Goal: Task Accomplishment & Management: Use online tool/utility

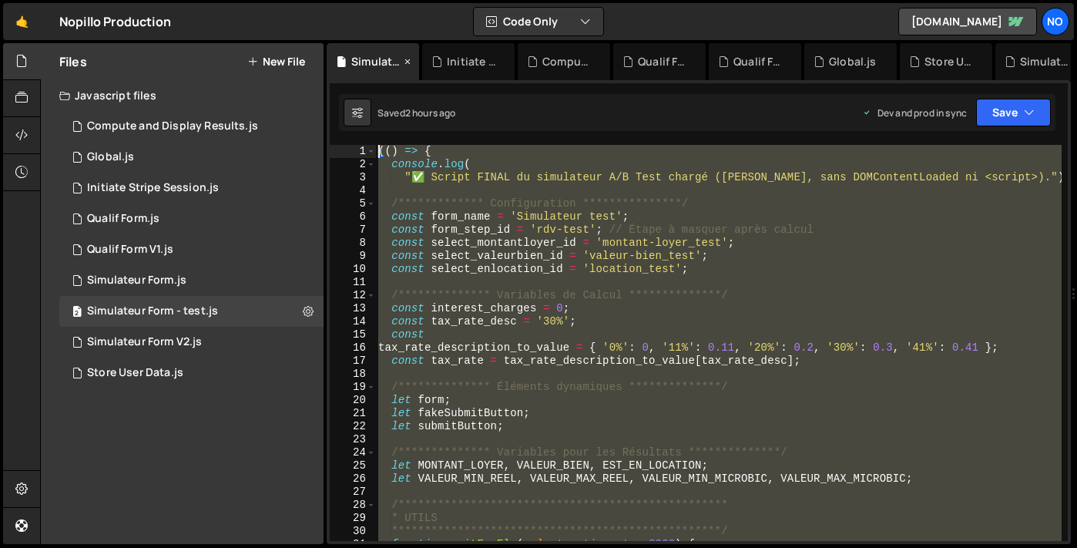
drag, startPoint x: 415, startPoint y: 348, endPoint x: 364, endPoint y: 54, distance: 298.0
click at [364, 54] on div "Debug Explain Copy Simulateur Form - test.js Initiate Stripe Session.js Compute…" at bounding box center [699, 294] width 744 height 502
type textarea "(() => { console.log("
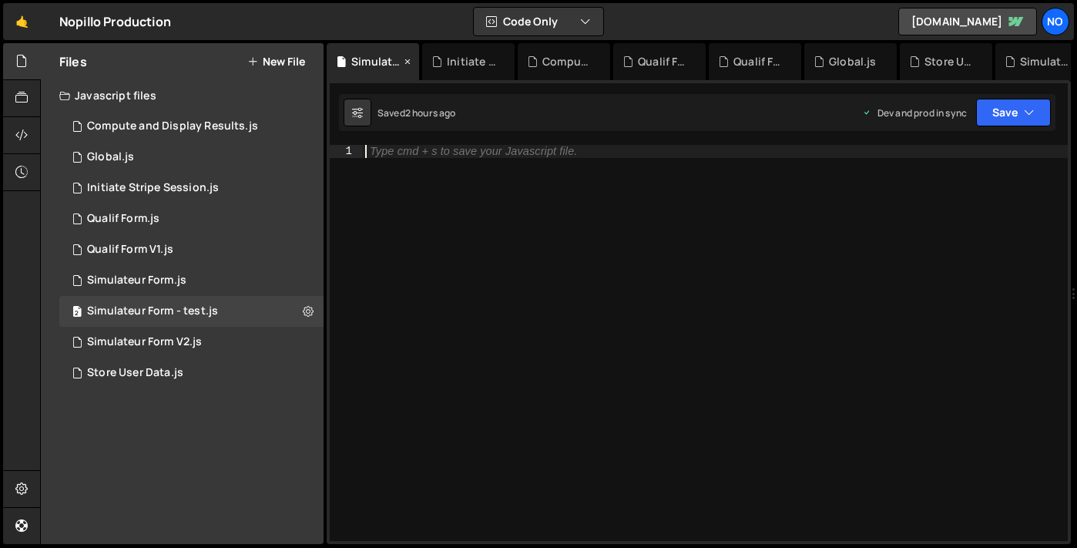
scroll to position [2368, 0]
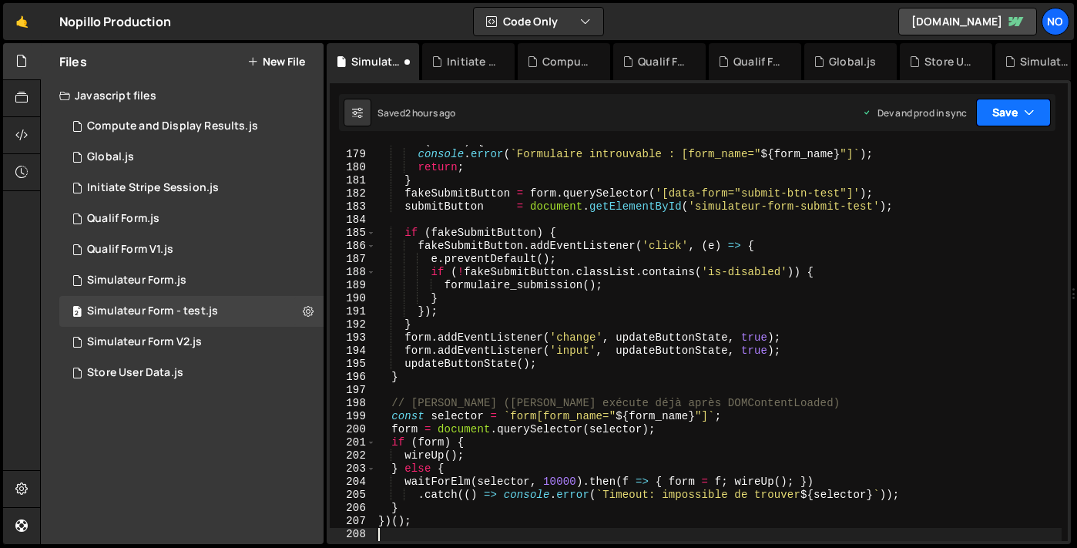
click at [999, 116] on button "Save" at bounding box center [1013, 113] width 75 height 28
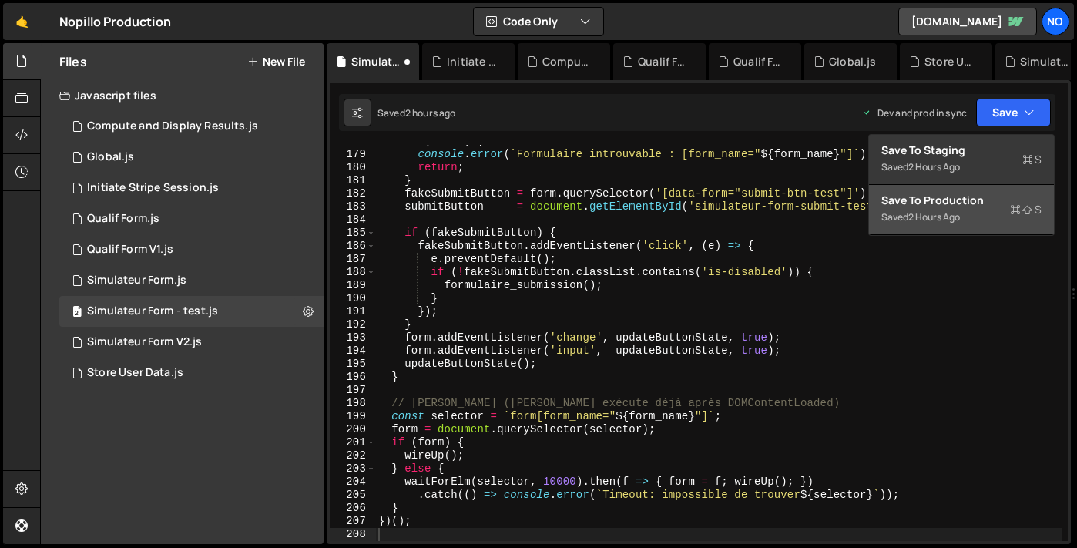
click at [922, 219] on div "2 hours ago" at bounding box center [934, 216] width 52 height 13
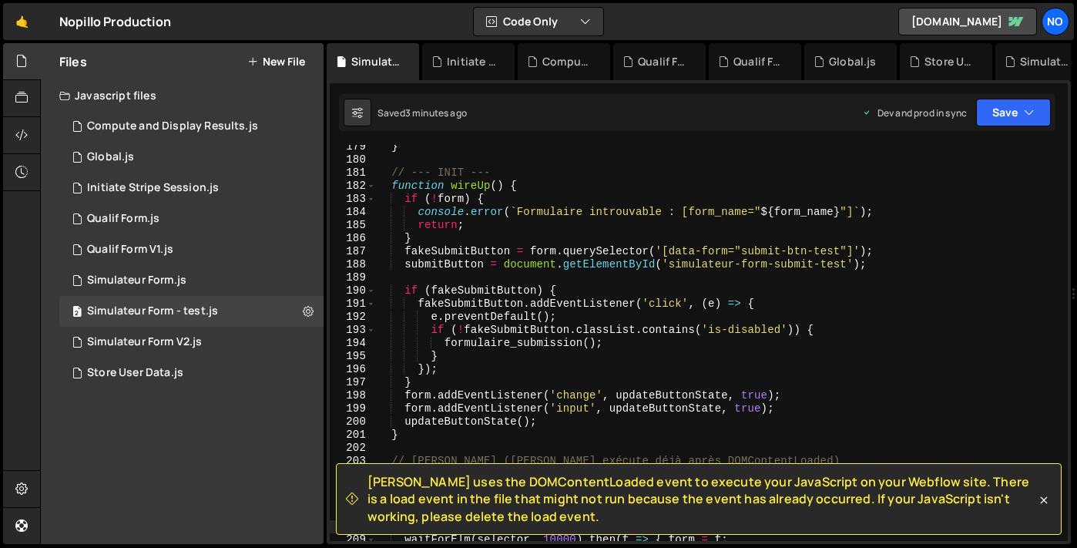
scroll to position [2598, 0]
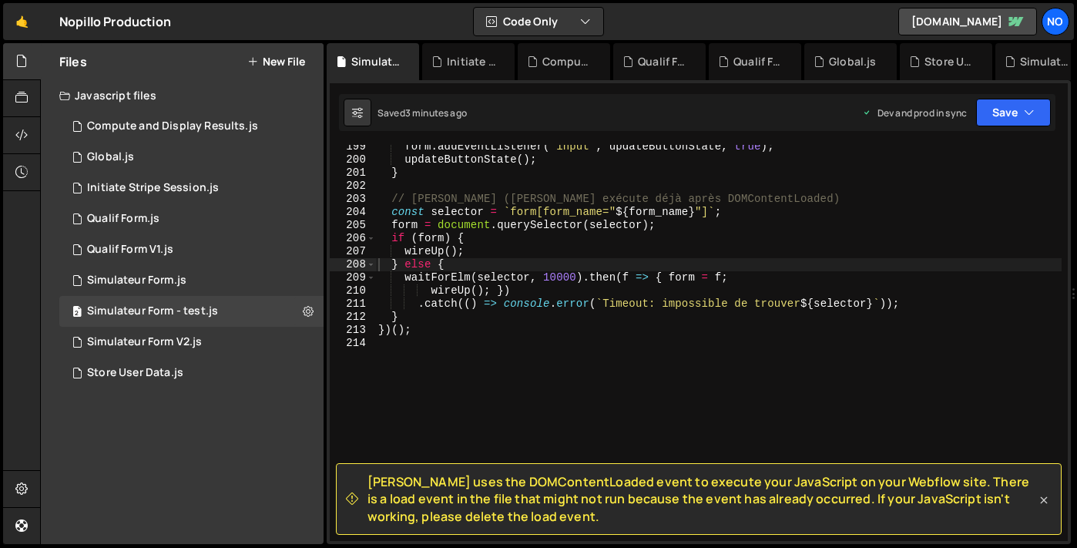
click at [1036, 500] on icon at bounding box center [1043, 499] width 15 height 15
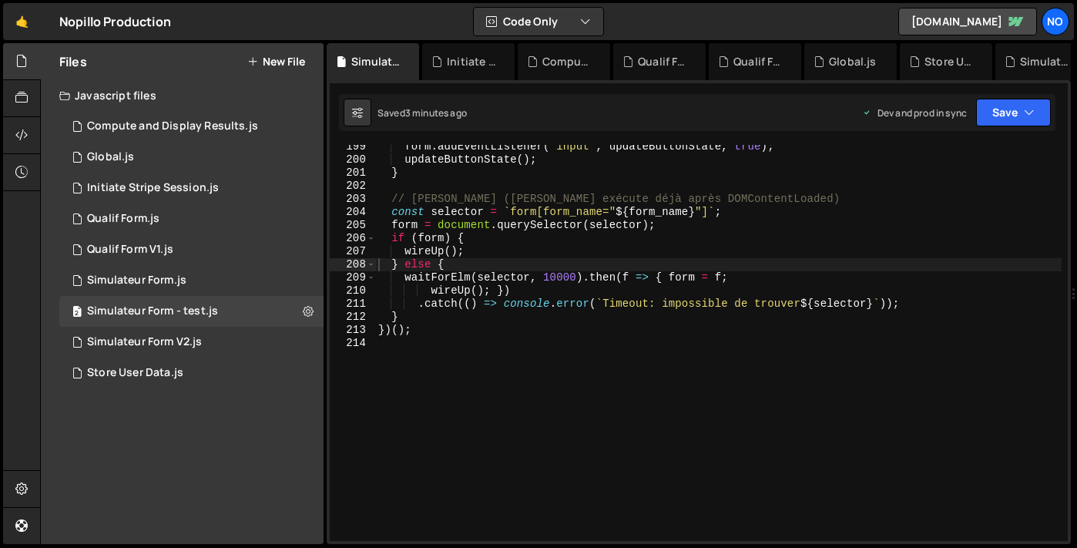
click at [400, 350] on div "form . addEventListener ( 'input' , updateButtonState , true ) ; updateButtonSt…" at bounding box center [718, 351] width 687 height 422
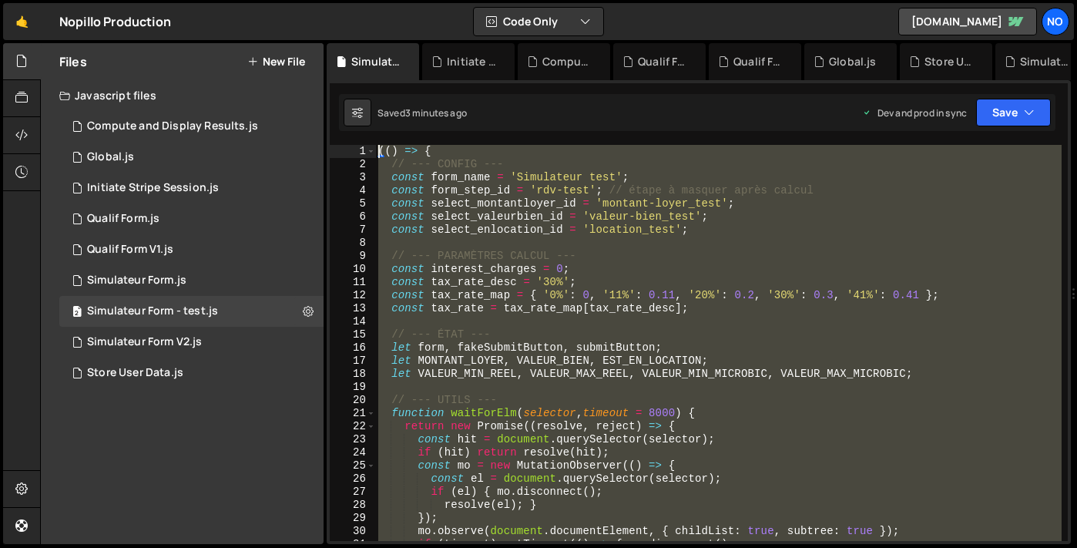
scroll to position [0, 0]
drag, startPoint x: 400, startPoint y: 350, endPoint x: 354, endPoint y: -99, distance: 450.8
click at [354, 0] on html "Projects [GEOGRAPHIC_DATA] Blog No Projects Your Teams Account Upgrade Logout" at bounding box center [538, 274] width 1077 height 548
type textarea "(() => { // --- CONFIG ---"
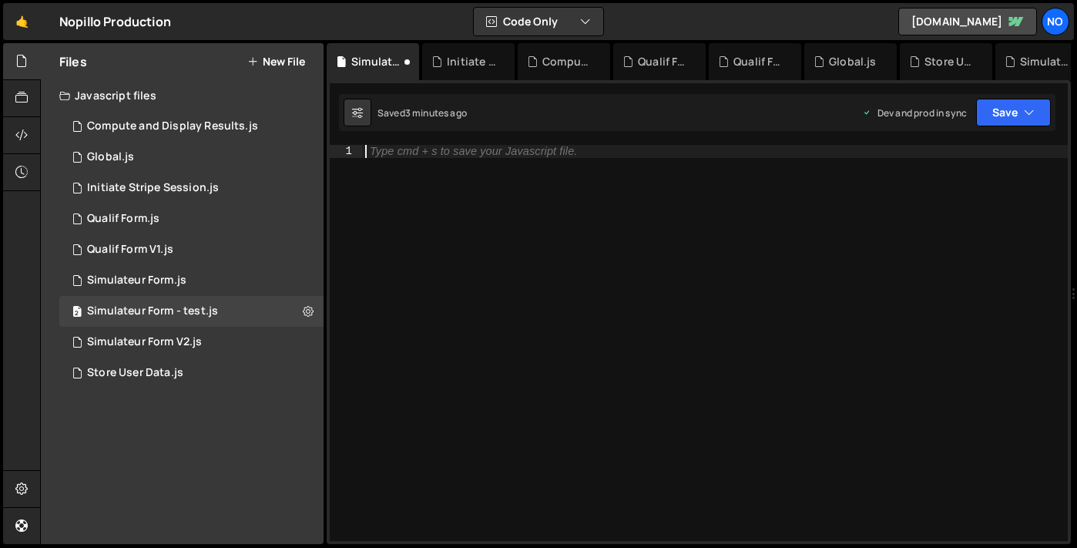
scroll to position [2315, 0]
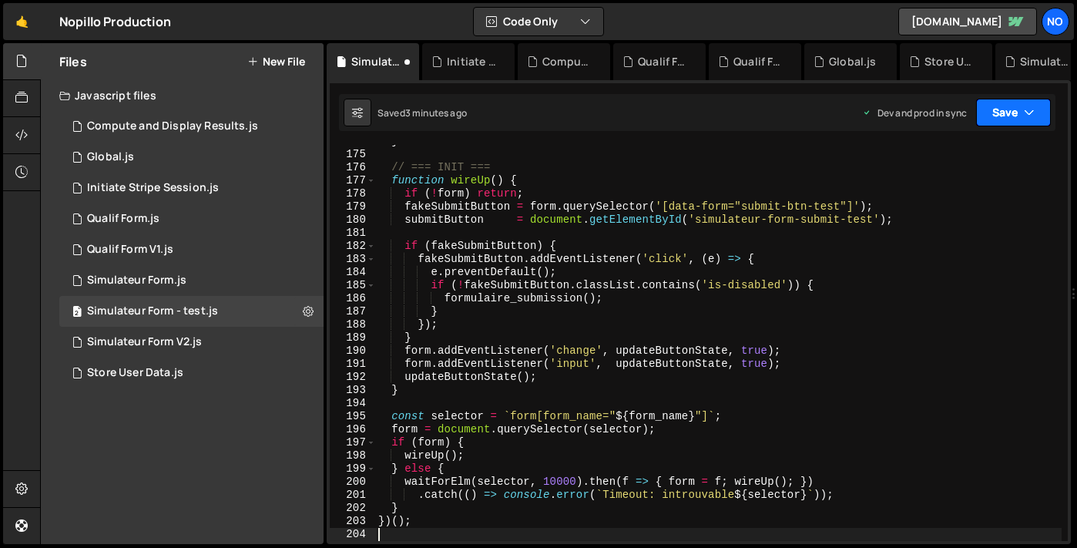
click at [1033, 109] on icon "button" at bounding box center [1029, 112] width 11 height 15
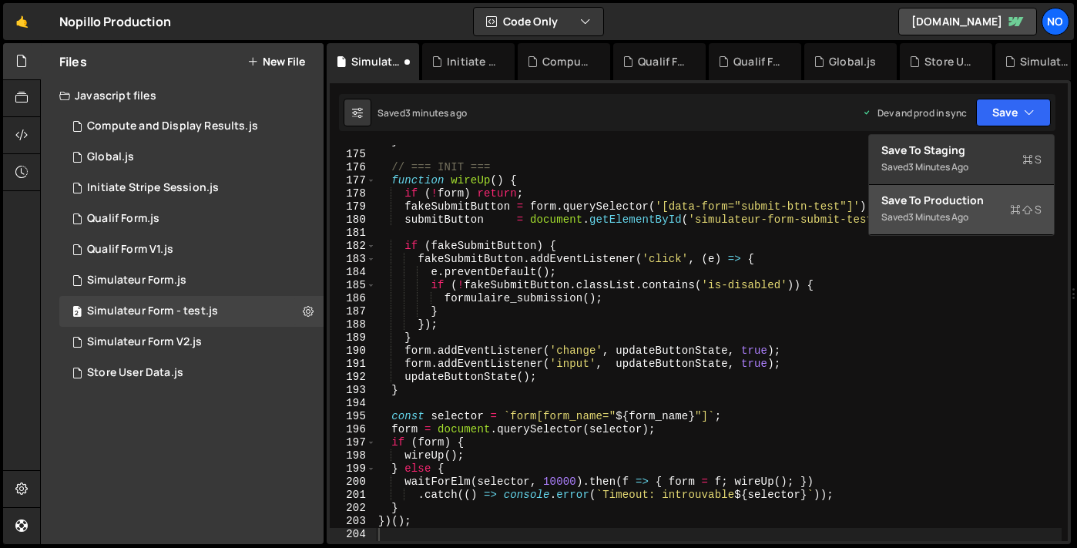
click at [999, 203] on div "Save to Production S" at bounding box center [962, 200] width 160 height 15
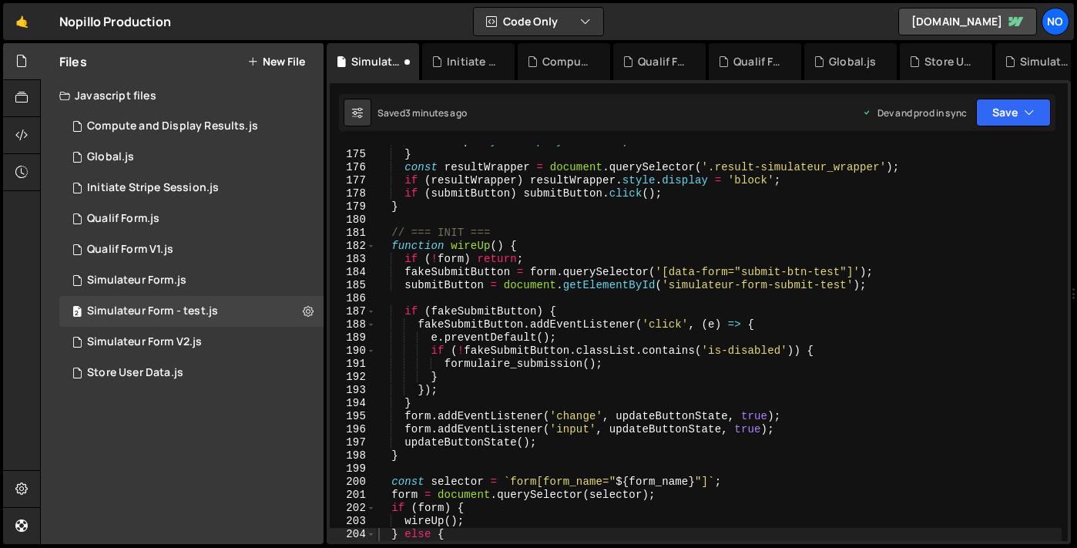
scroll to position [2276, 0]
click at [297, 1] on div "Hold on a sec... Are you certain you wish to leave this page? Any changes you'v…" at bounding box center [538, 274] width 1077 height 548
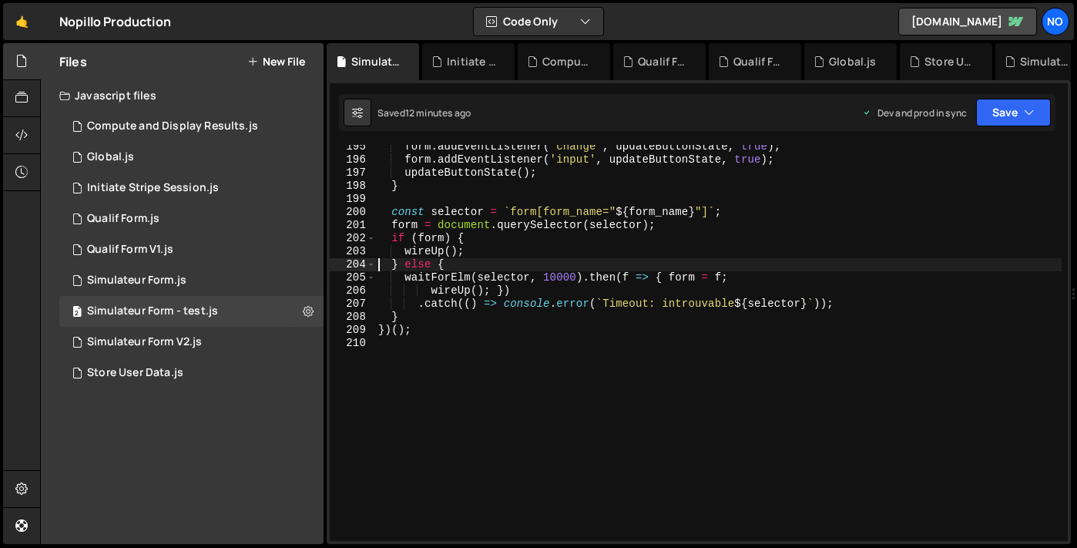
click at [421, 344] on div "form . addEventListener ( 'change' , updateButtonState , true ) ; form . addEve…" at bounding box center [718, 351] width 687 height 422
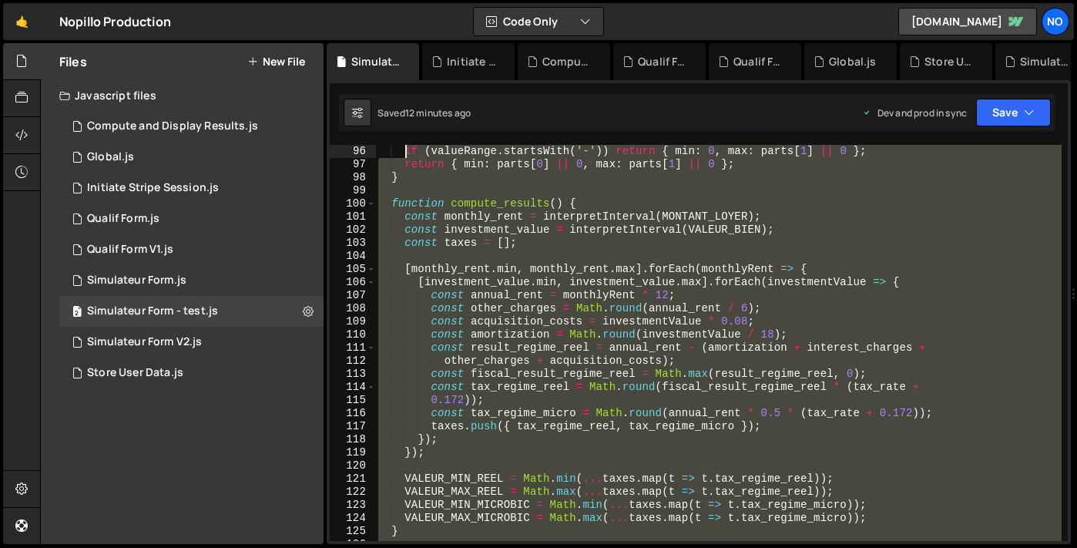
scroll to position [0, 0]
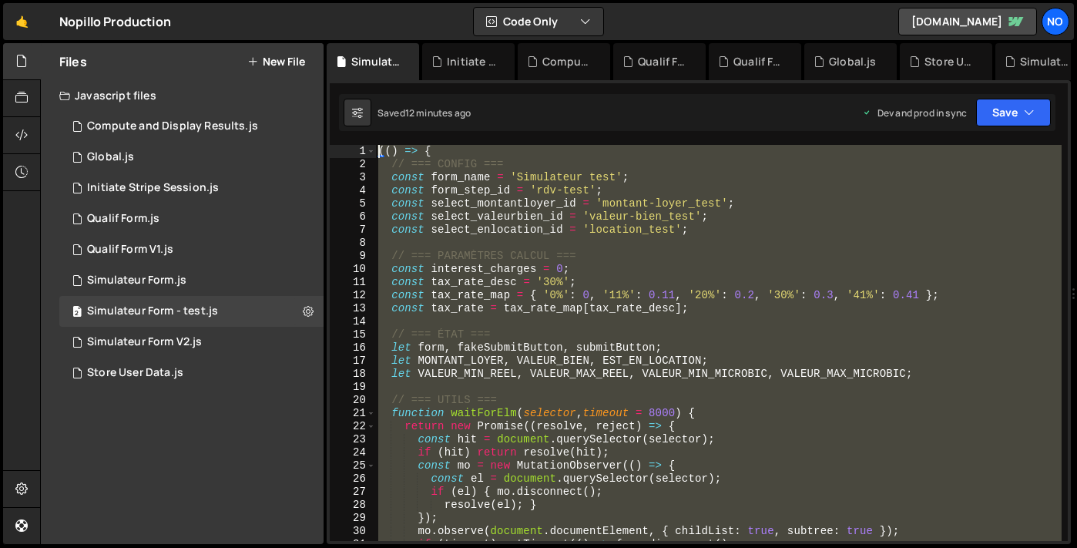
drag, startPoint x: 422, startPoint y: 344, endPoint x: 402, endPoint y: -99, distance: 443.5
click at [402, 0] on html "Projects [GEOGRAPHIC_DATA] Blog No Projects Your Teams Account Upgrade Logout" at bounding box center [538, 274] width 1077 height 548
type textarea "(() => { // === CONFIG ==="
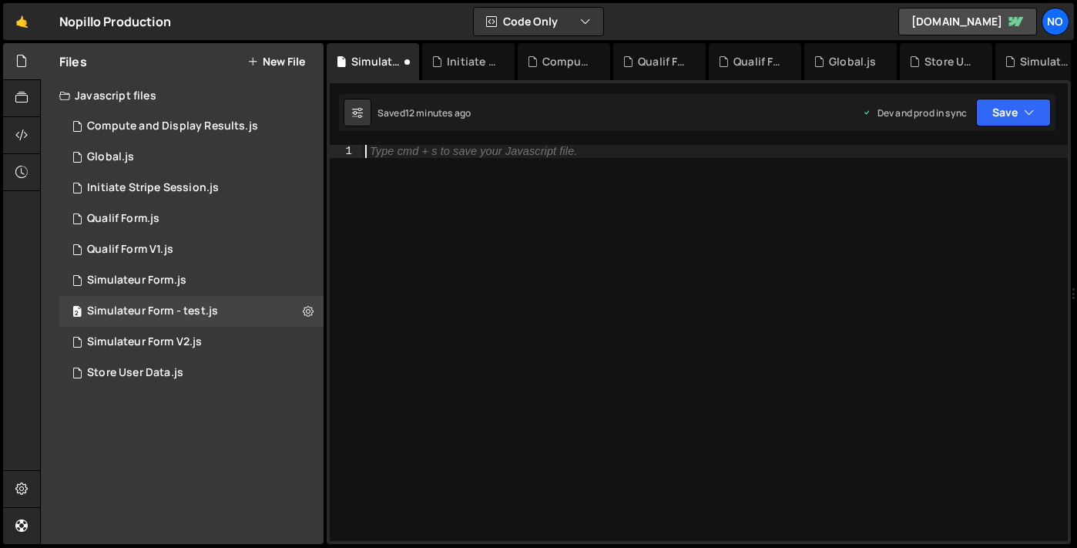
paste textarea "consent-checkbox"
type textarea "consent-checkbox"
paste textarea "})();"
type textarea "})();"
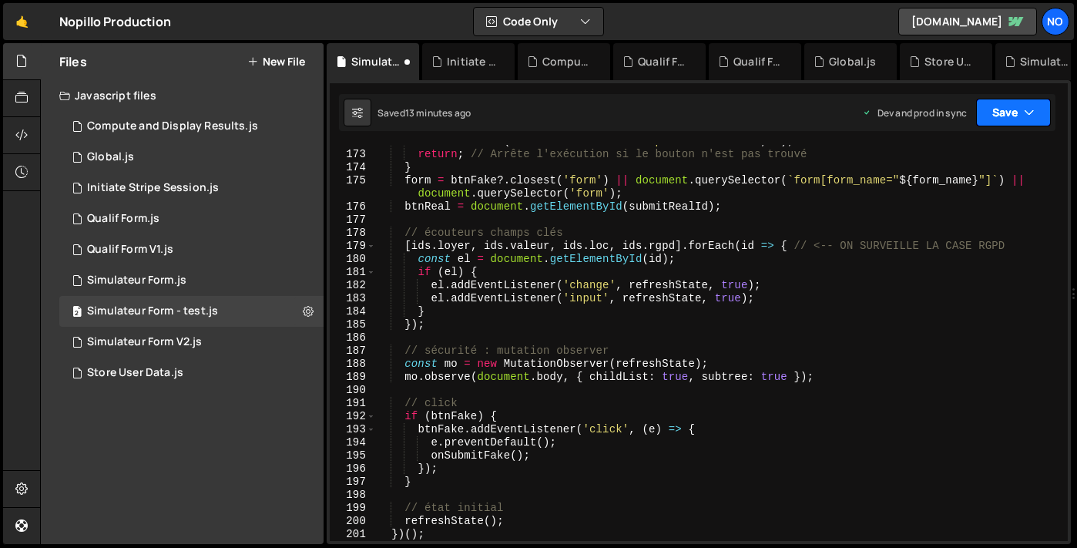
click at [987, 124] on button "Save" at bounding box center [1013, 113] width 75 height 28
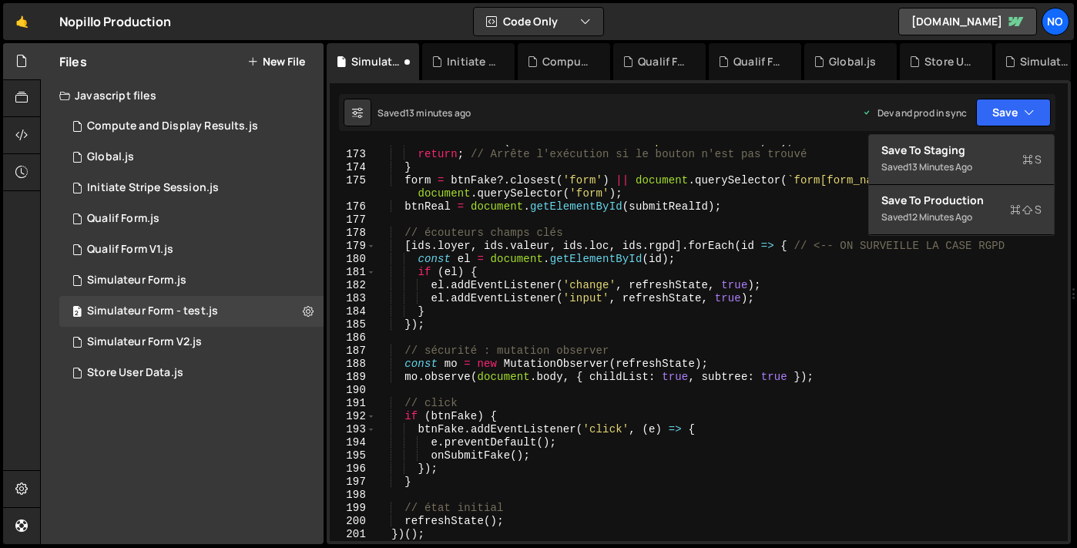
click at [976, 210] on div "Saved 12 minutes ago" at bounding box center [962, 217] width 160 height 18
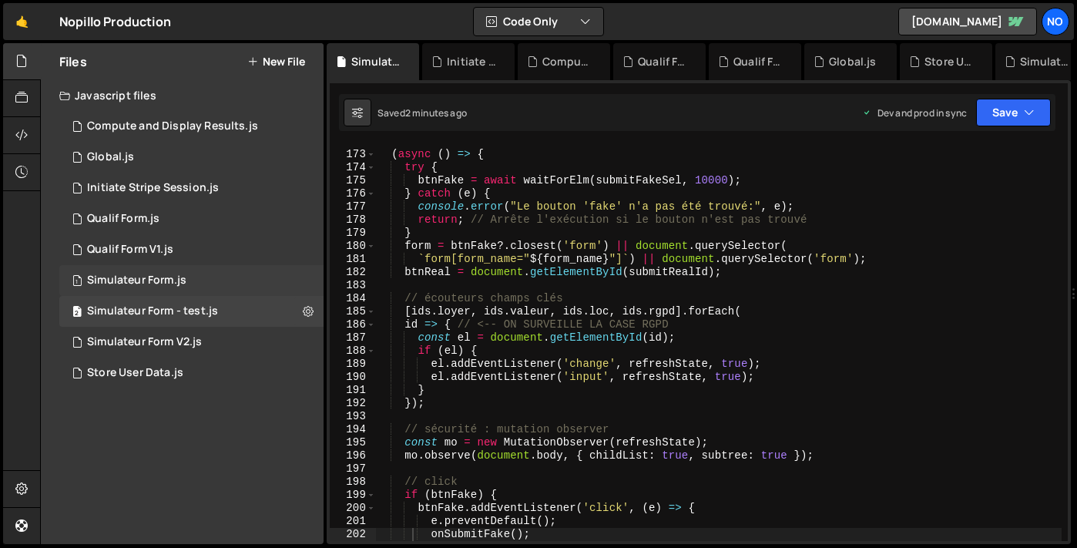
click at [208, 279] on div "1 Simulateur Form.js 0" at bounding box center [191, 280] width 264 height 31
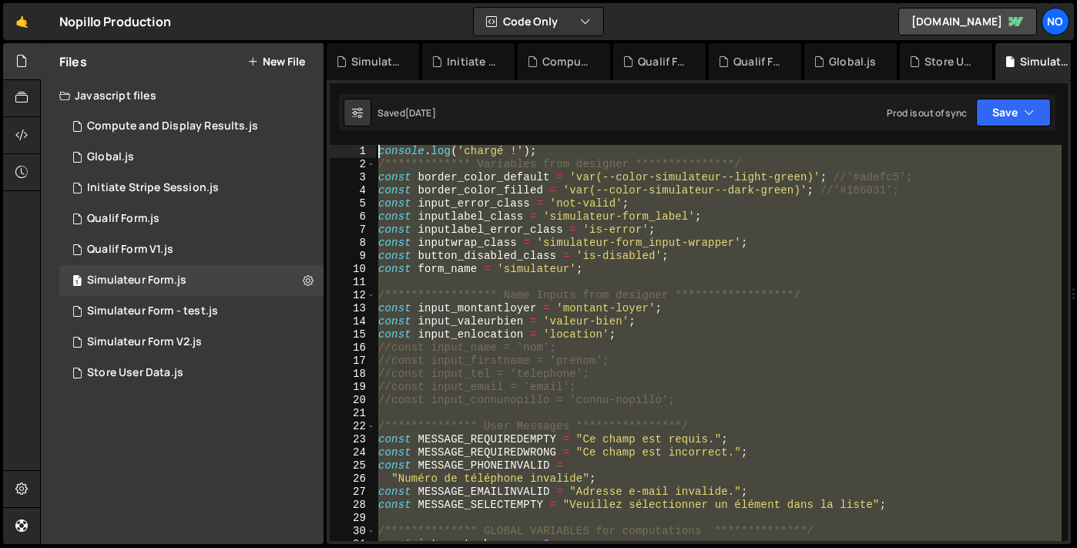
scroll to position [0, 0]
drag, startPoint x: 385, startPoint y: 349, endPoint x: 328, endPoint y: -58, distance: 410.8
click at [328, 0] on html "Projects [GEOGRAPHIC_DATA] Blog No Projects Your Teams Account Upgrade Logout" at bounding box center [538, 274] width 1077 height 548
type textarea "**********"
click at [1026, 112] on icon "button" at bounding box center [1029, 112] width 11 height 15
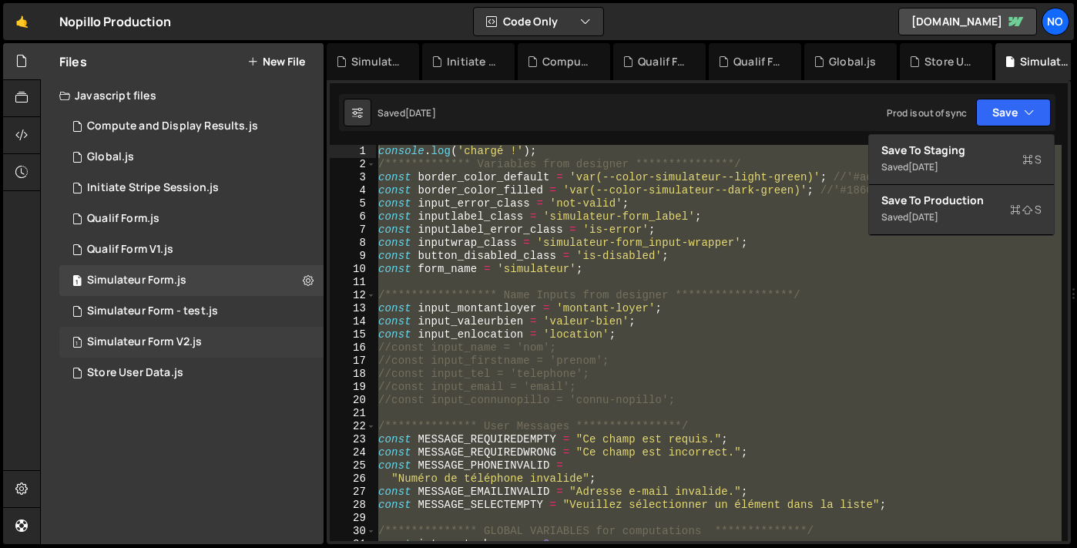
click at [226, 332] on div "1 Simulateur Form V2.js 0" at bounding box center [191, 342] width 264 height 31
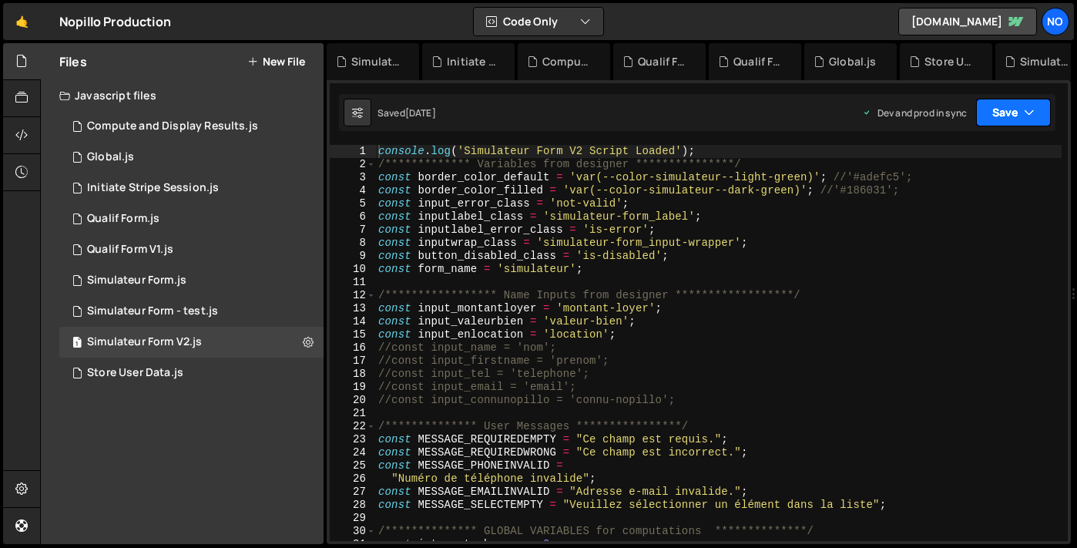
click at [1013, 105] on button "Save" at bounding box center [1013, 113] width 75 height 28
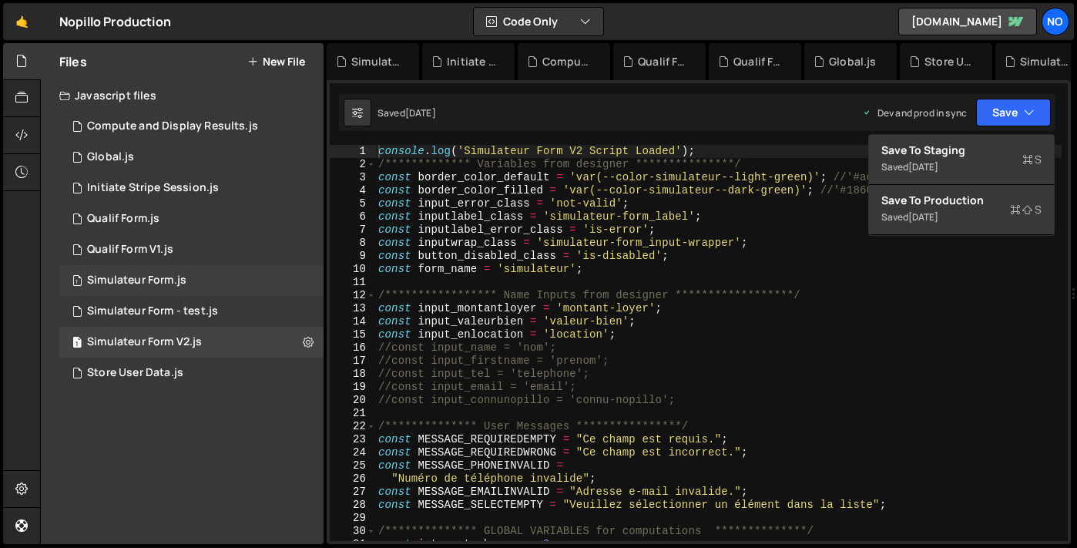
click at [254, 281] on div "1 Simulateur Form.js 0" at bounding box center [191, 280] width 264 height 31
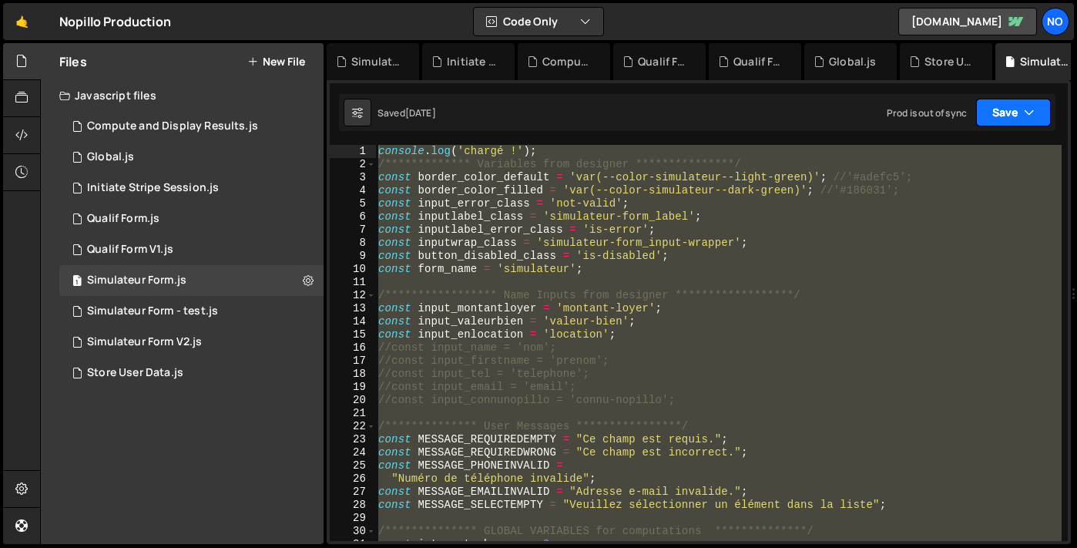
click at [1038, 112] on button "Save" at bounding box center [1013, 113] width 75 height 28
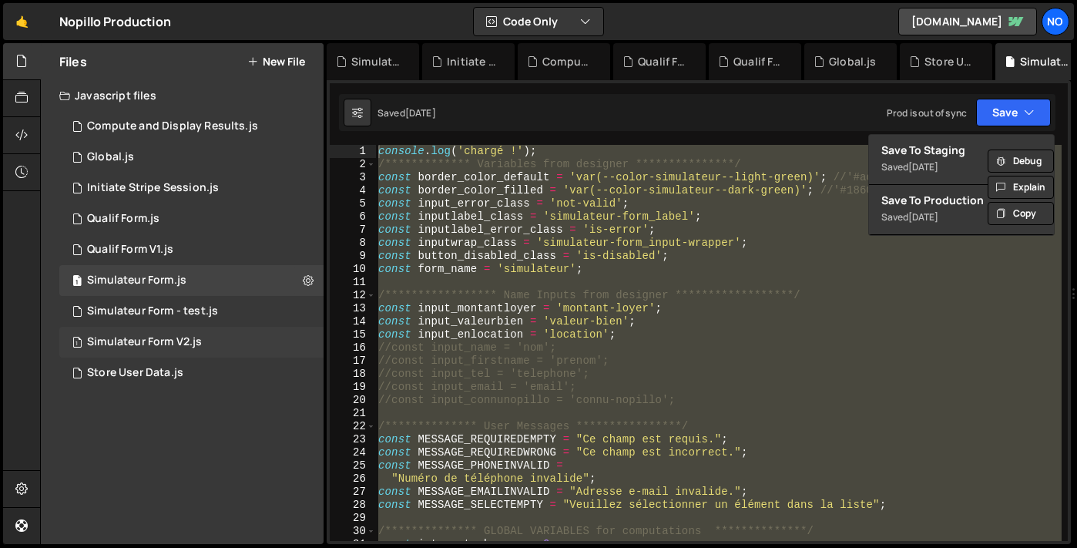
click at [207, 343] on div "1 Simulateur Form V2.js 0" at bounding box center [191, 342] width 264 height 31
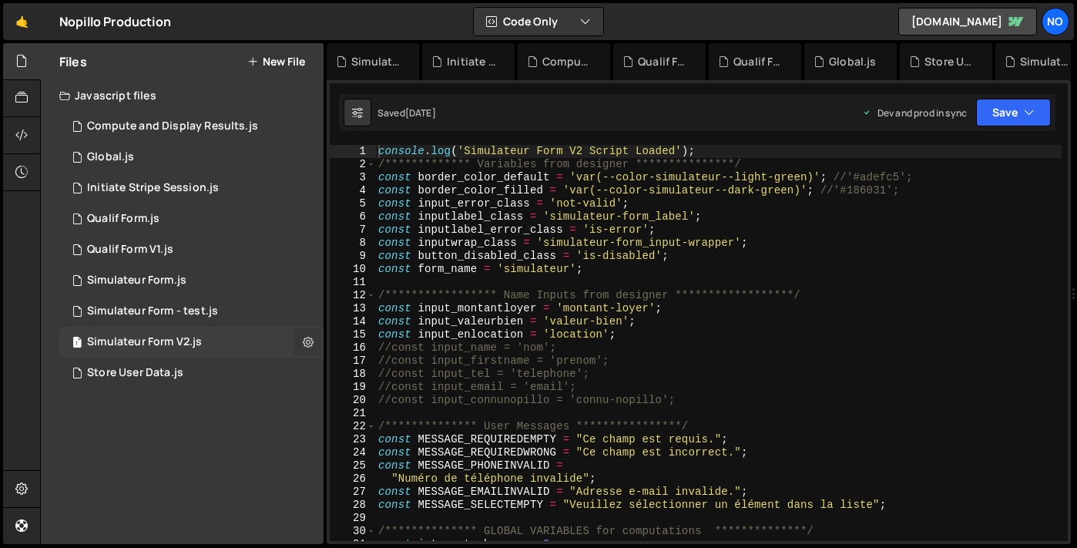
click at [309, 340] on icon at bounding box center [308, 341] width 11 height 15
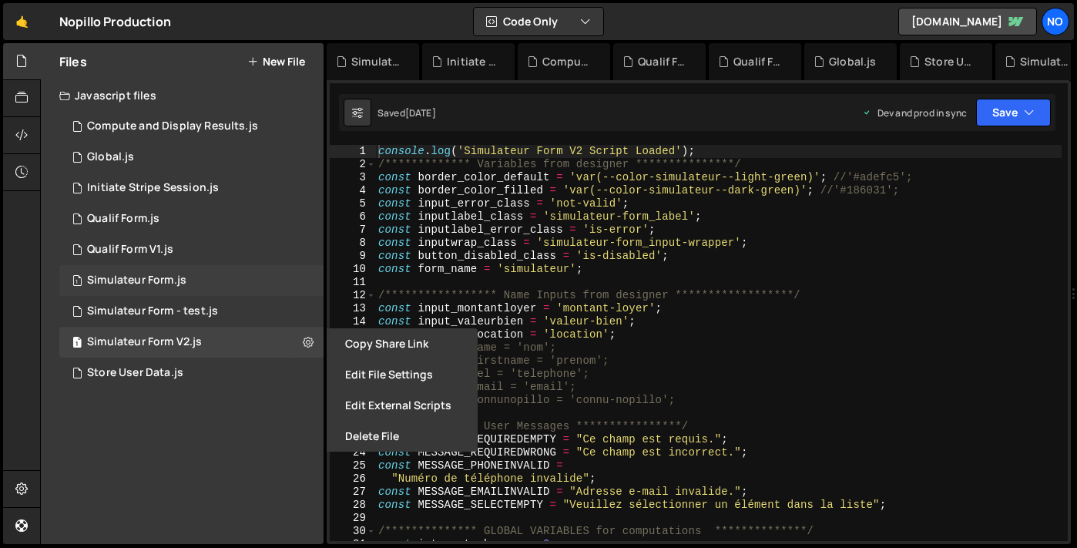
click at [294, 280] on div "1 Simulateur Form.js 0" at bounding box center [191, 280] width 264 height 31
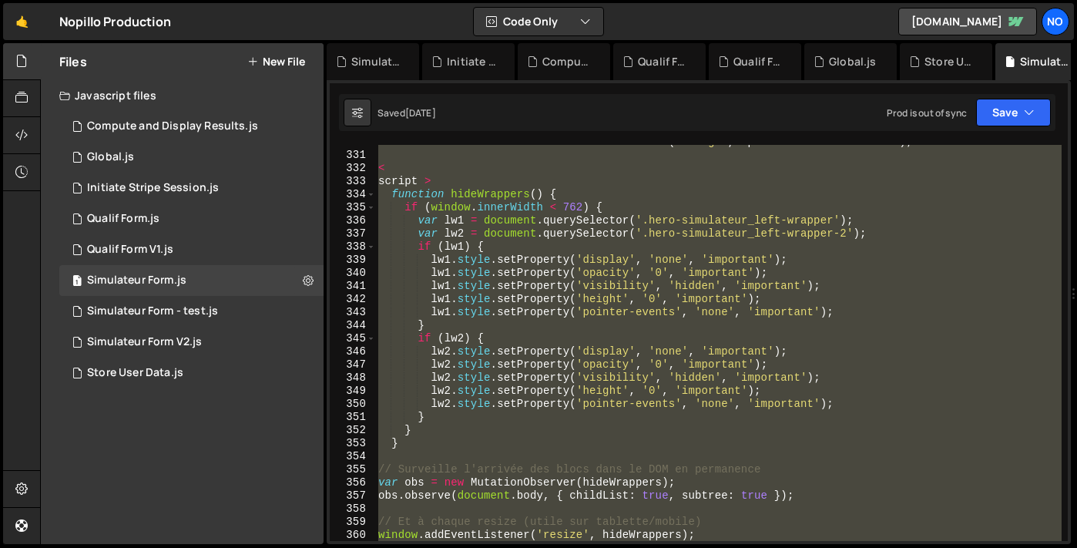
scroll to position [4878, 0]
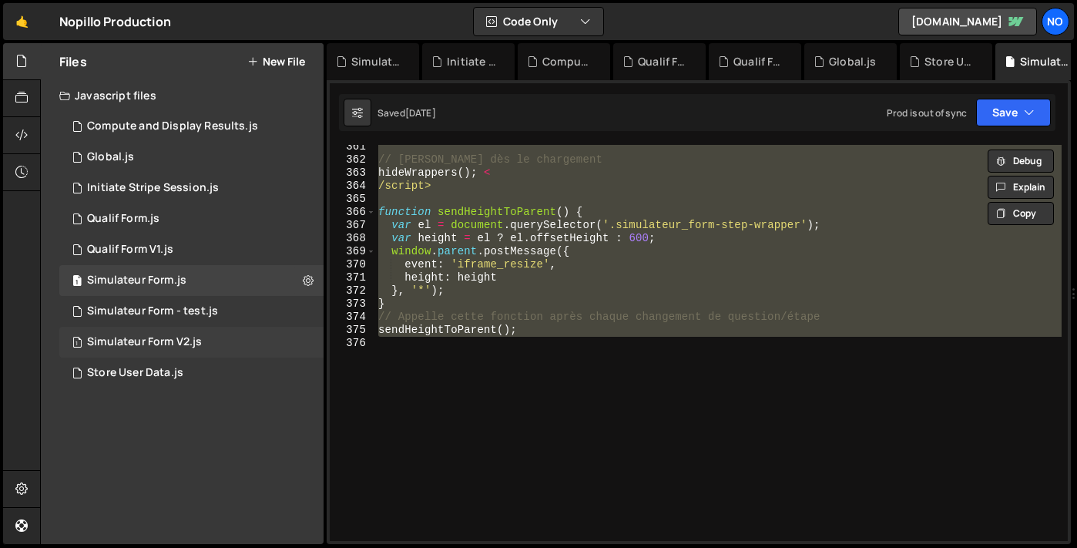
click at [199, 341] on div "Simulateur Form V2.js" at bounding box center [144, 342] width 115 height 14
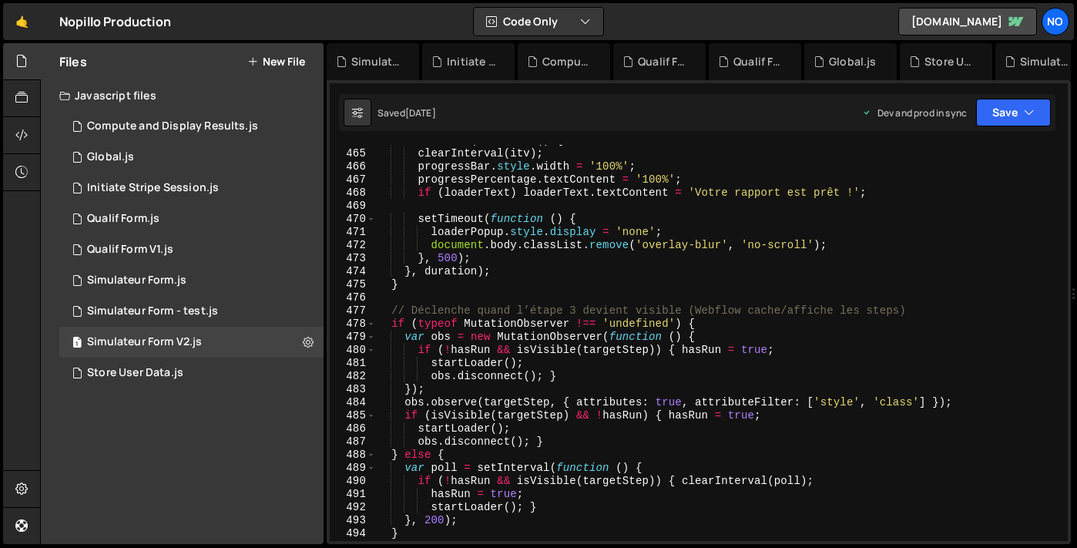
scroll to position [6449, 0]
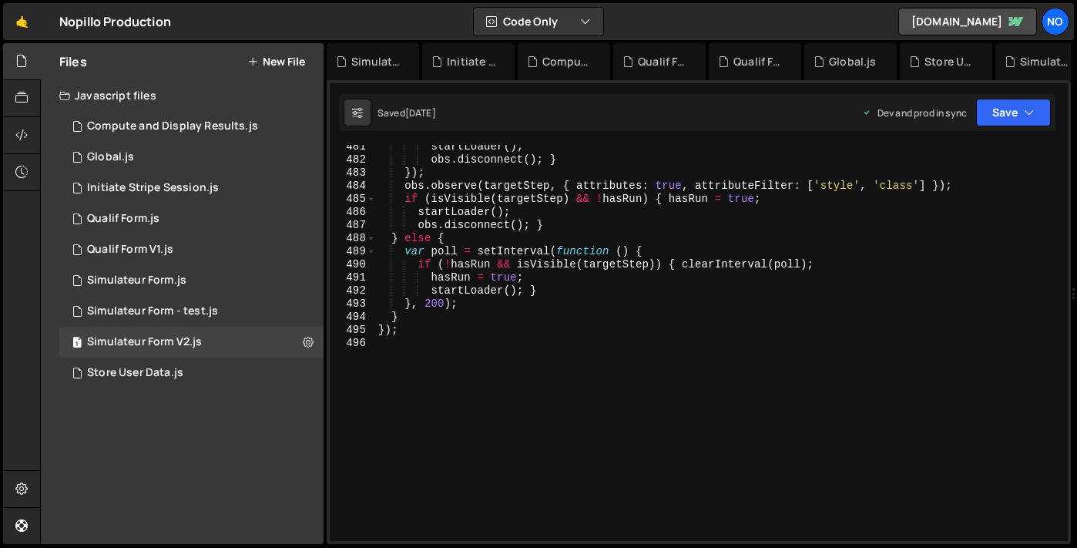
type textarea "console.log('Simulateur Form V2 Script Loaded');"
click at [374, 346] on div "496" at bounding box center [353, 343] width 46 height 13
click at [395, 343] on div "startLoader ( ) ; obs . disconnect ( ) ; } }) ; obs . observe ( targetStep , { …" at bounding box center [718, 351] width 687 height 422
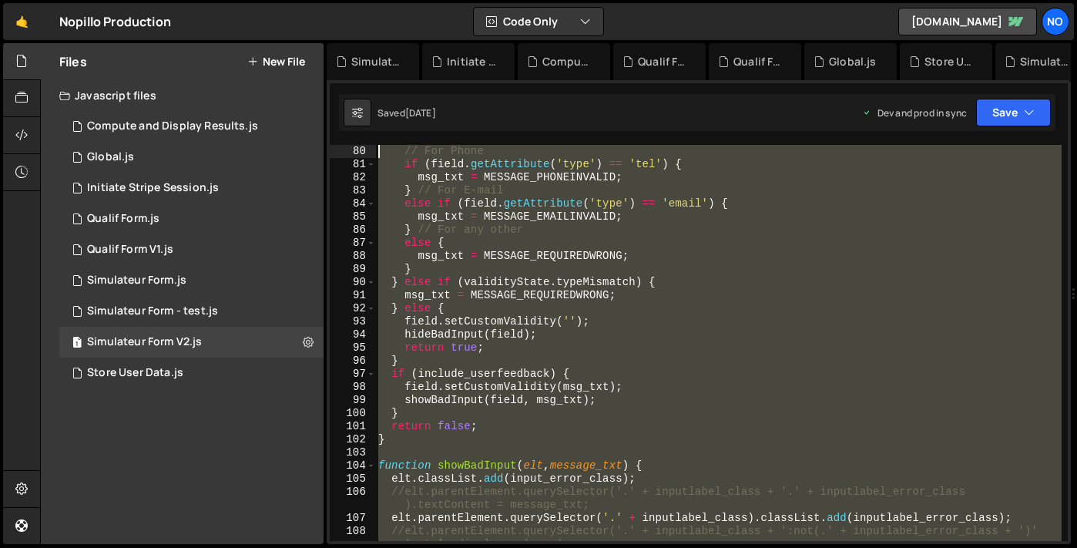
scroll to position [0, 0]
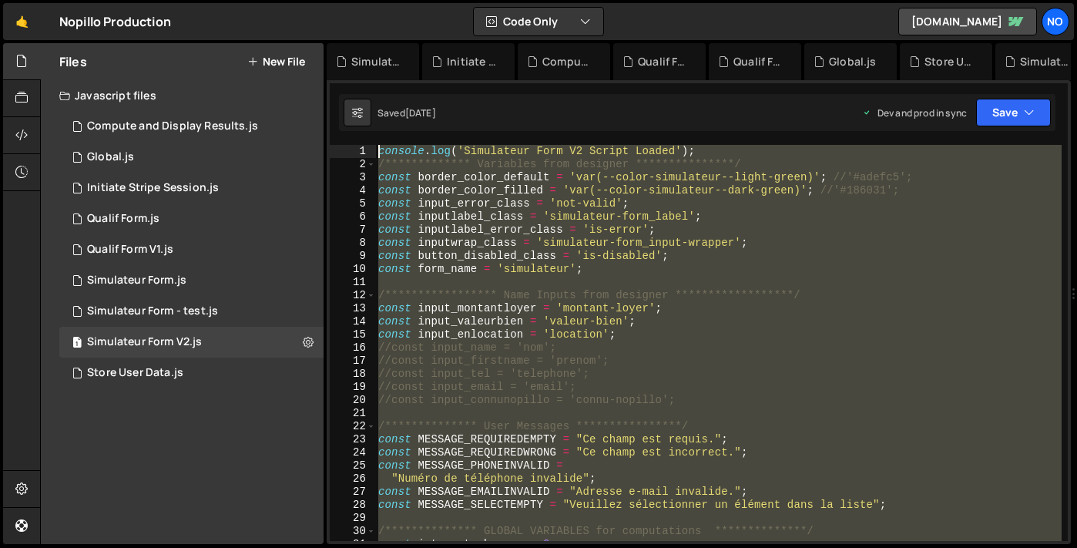
drag, startPoint x: 395, startPoint y: 343, endPoint x: 339, endPoint y: -81, distance: 427.4
click at [339, 0] on html "Projects [GEOGRAPHIC_DATA] Blog No Projects Your Teams Account Upgrade Logout" at bounding box center [538, 274] width 1077 height 548
type textarea "**********"
click at [230, 313] on div "2 Simulateur Form - test.js 0" at bounding box center [191, 311] width 264 height 31
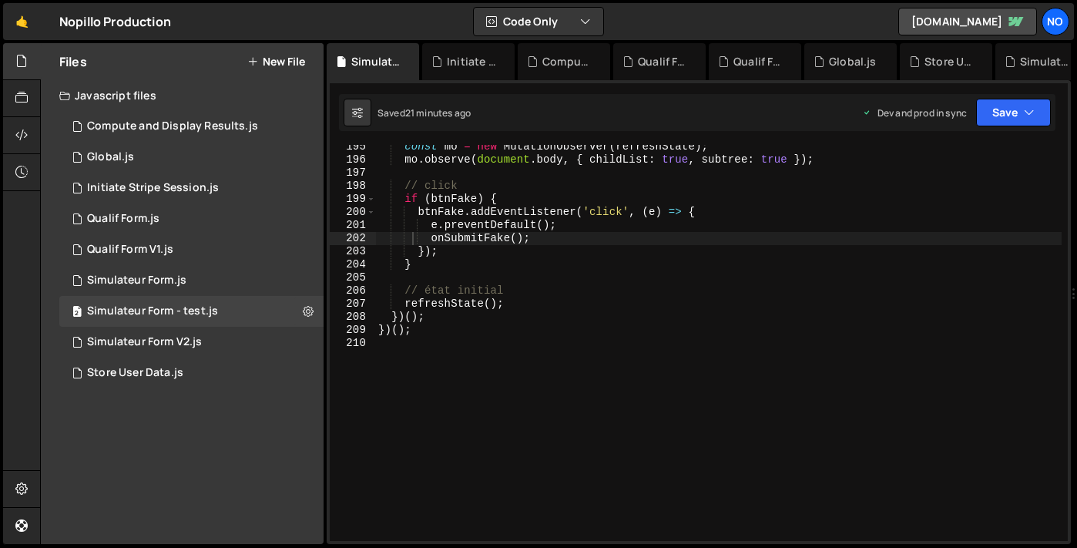
scroll to position [2546, 0]
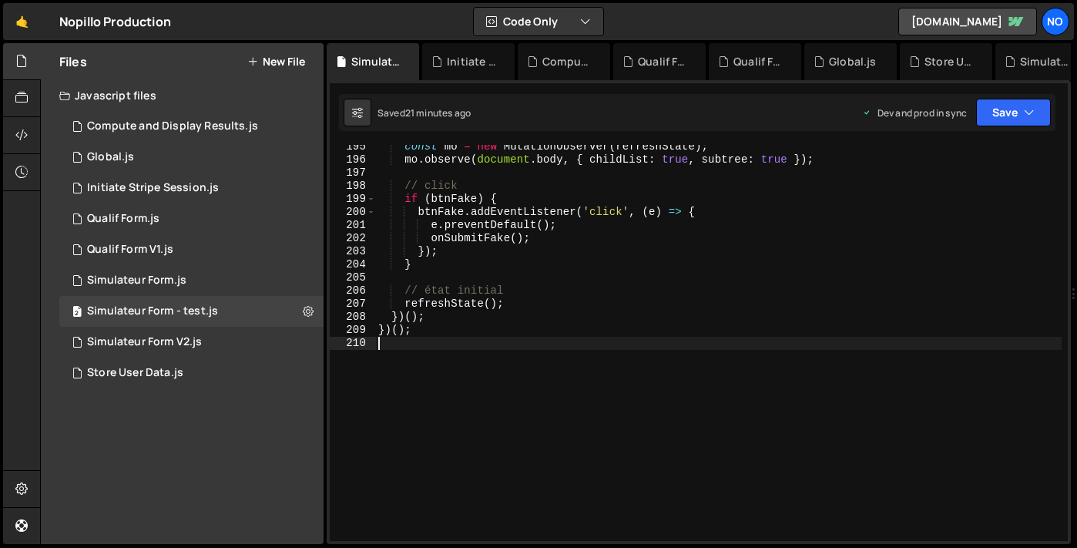
click at [401, 351] on div "const mo = new MutationObserver ( refreshState ) ; mo . observe ( document . bo…" at bounding box center [718, 351] width 687 height 422
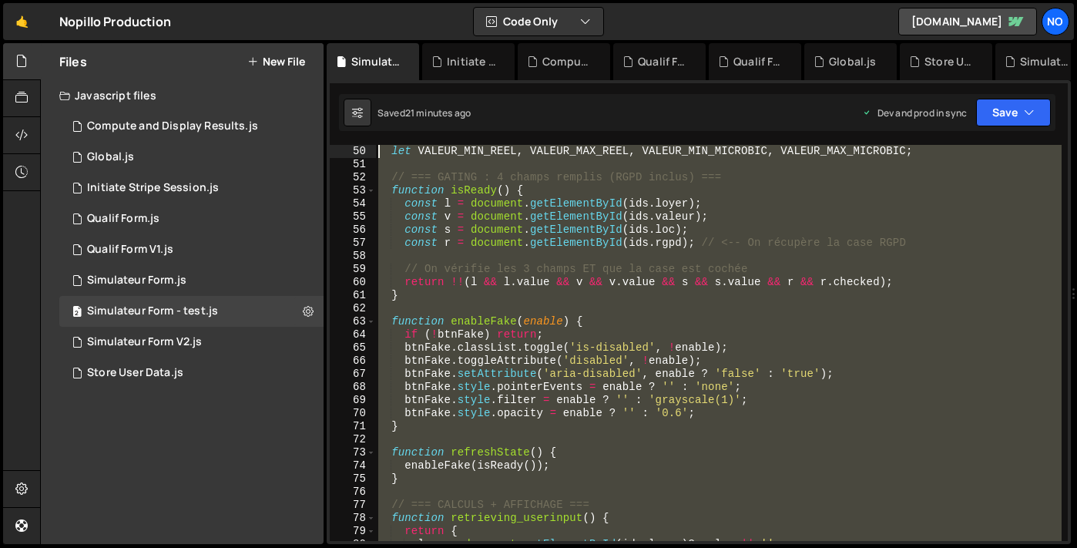
scroll to position [0, 0]
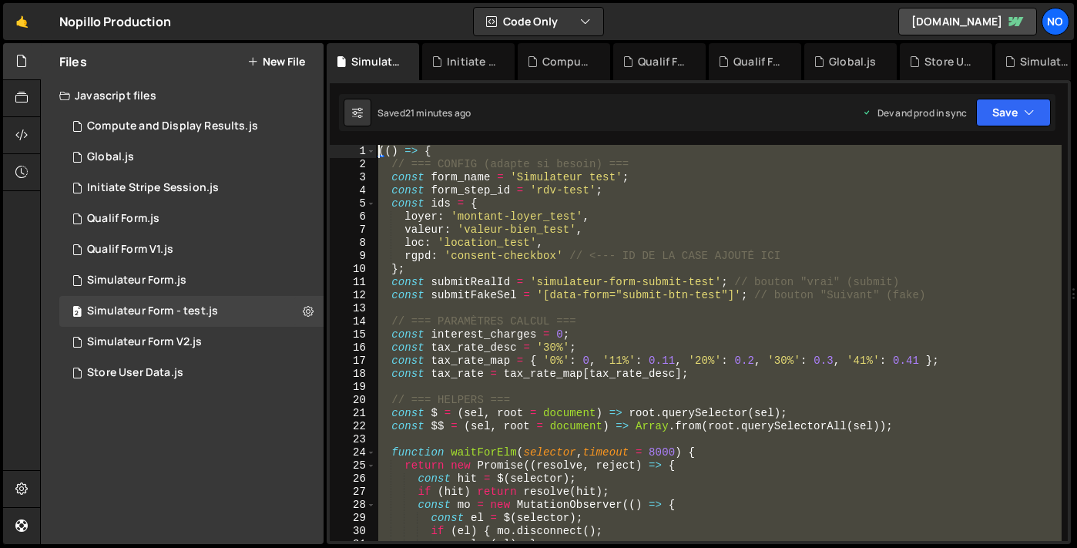
drag, startPoint x: 401, startPoint y: 348, endPoint x: 289, endPoint y: -18, distance: 381.9
click at [289, 0] on html "Projects [GEOGRAPHIC_DATA] Blog No Projects Your Teams Account Upgrade Logout" at bounding box center [538, 274] width 1077 height 548
type textarea "(() => { // === CONFIG (adapte si besoin) ==="
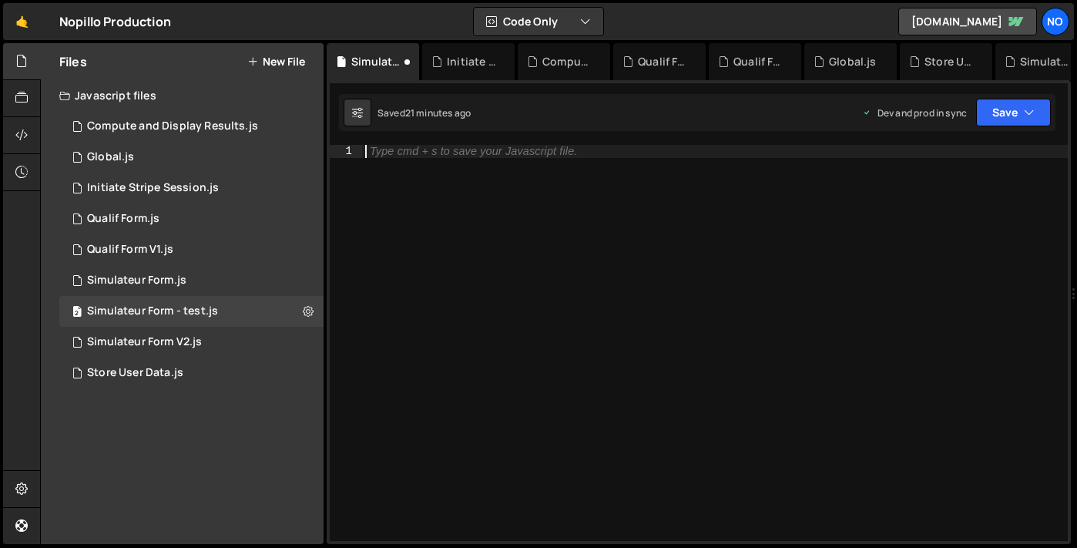
paste textarea "})();"
type textarea "})();"
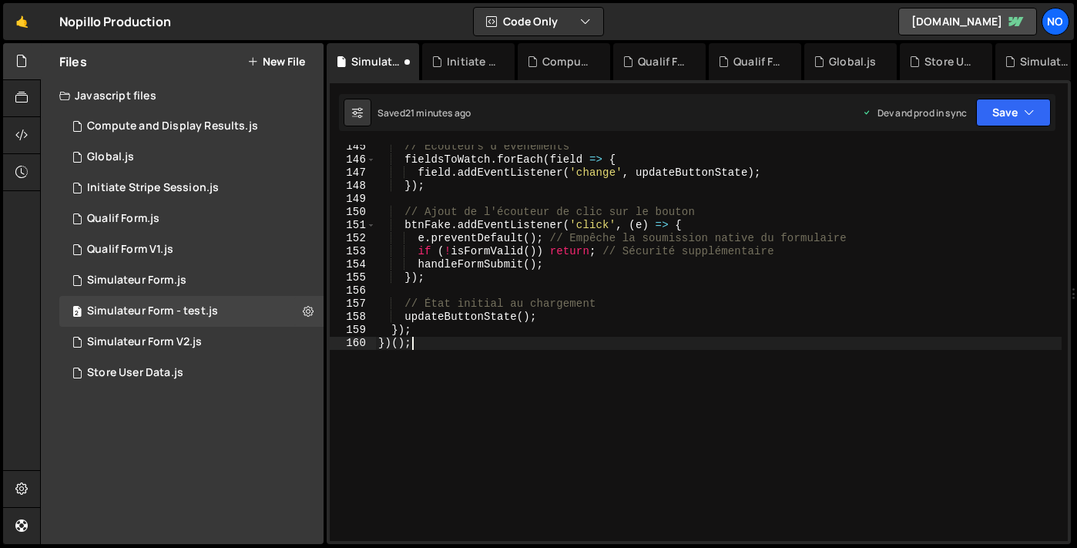
scroll to position [1930, 0]
click at [1016, 109] on button "Save" at bounding box center [1013, 113] width 75 height 28
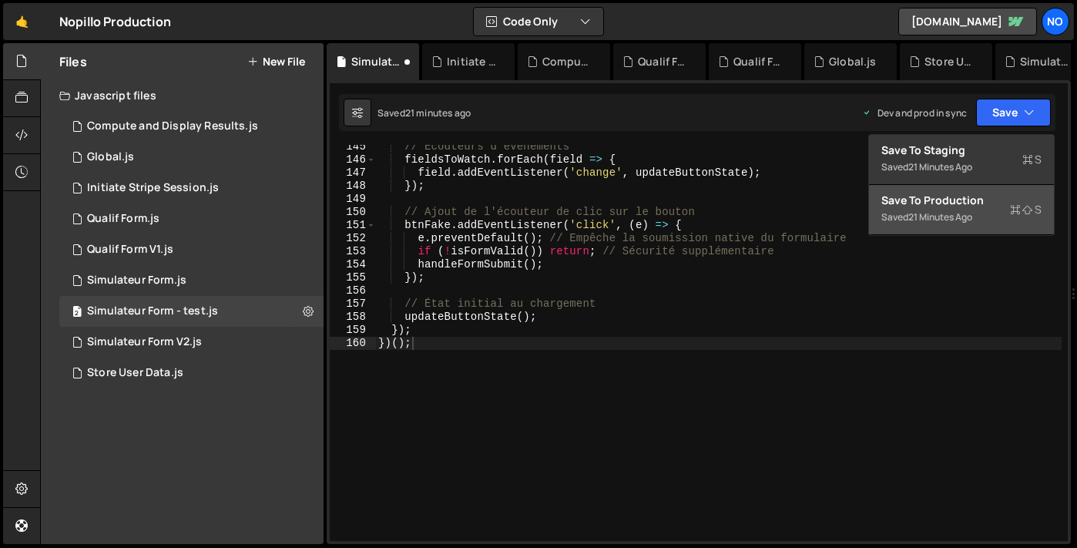
click at [949, 210] on div "Saved 21 minutes ago" at bounding box center [962, 217] width 160 height 18
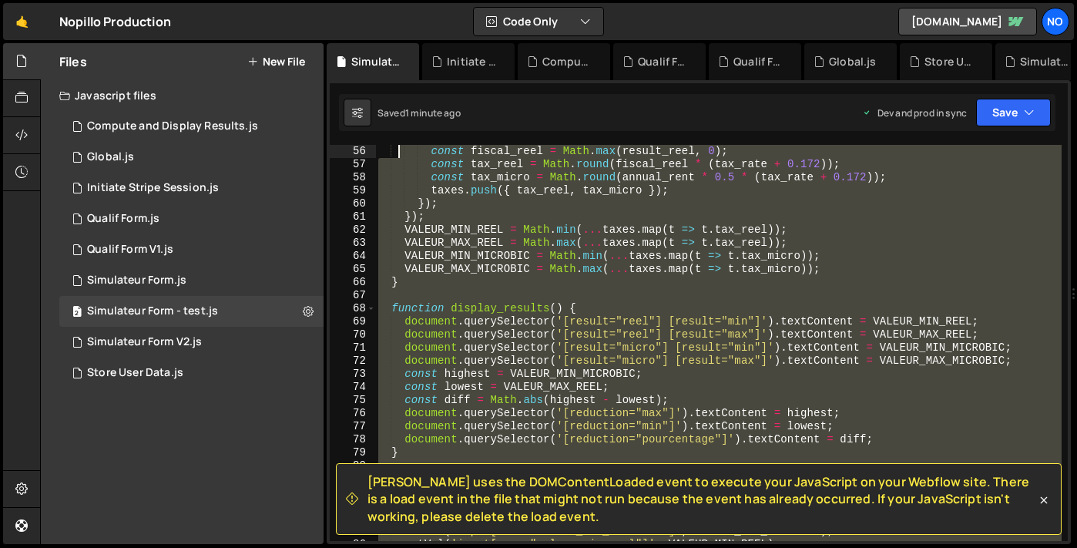
scroll to position [0, 0]
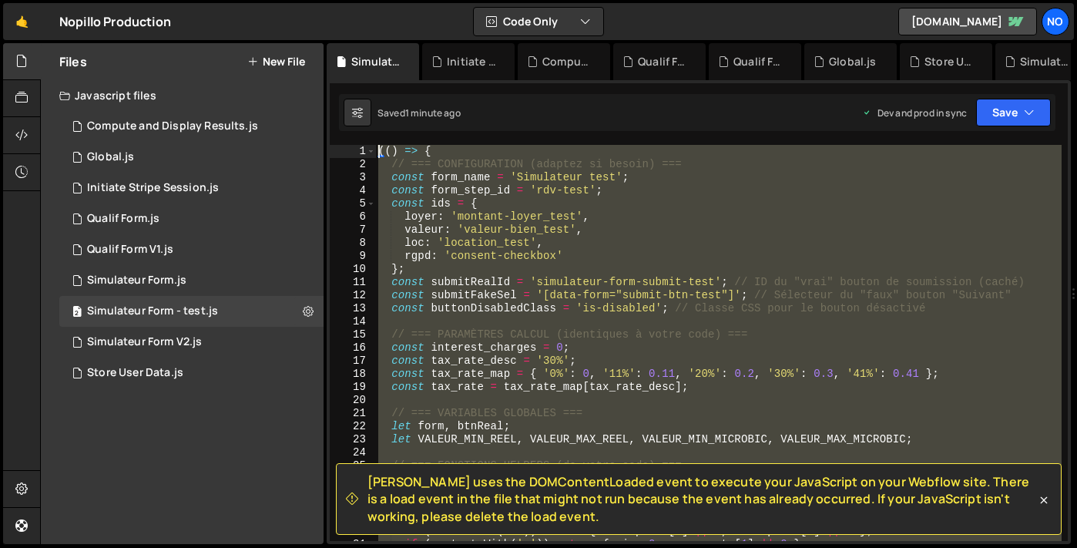
drag, startPoint x: 430, startPoint y: 401, endPoint x: 394, endPoint y: -78, distance: 480.6
click at [394, 0] on html "Projects [GEOGRAPHIC_DATA] Blog No Projects Your Teams Account Upgrade Logout" at bounding box center [538, 274] width 1077 height 548
type textarea "(() => { // === CONFIGURATION (adaptez si besoin) ==="
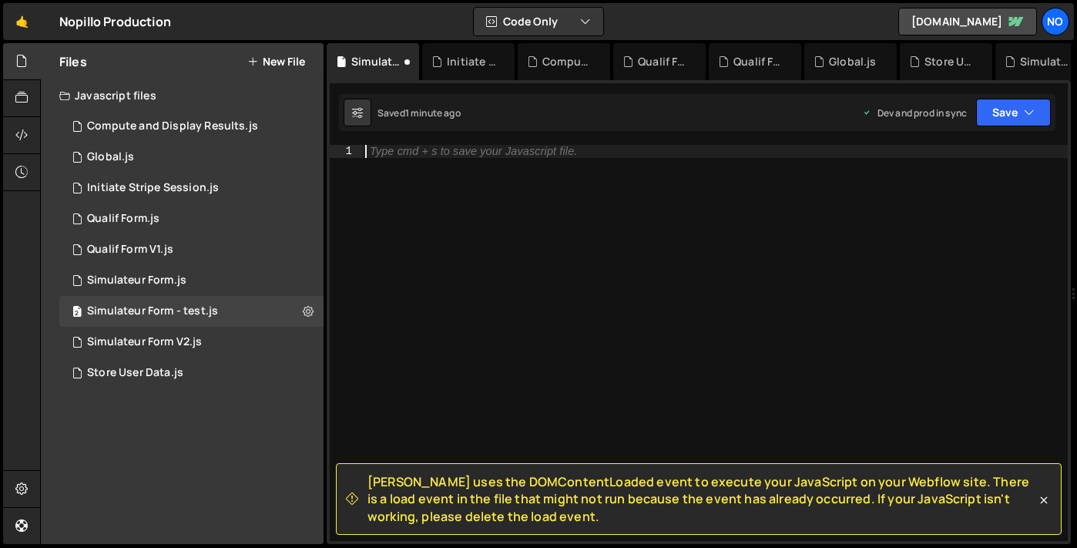
paste textarea "})();"
type textarea "})();"
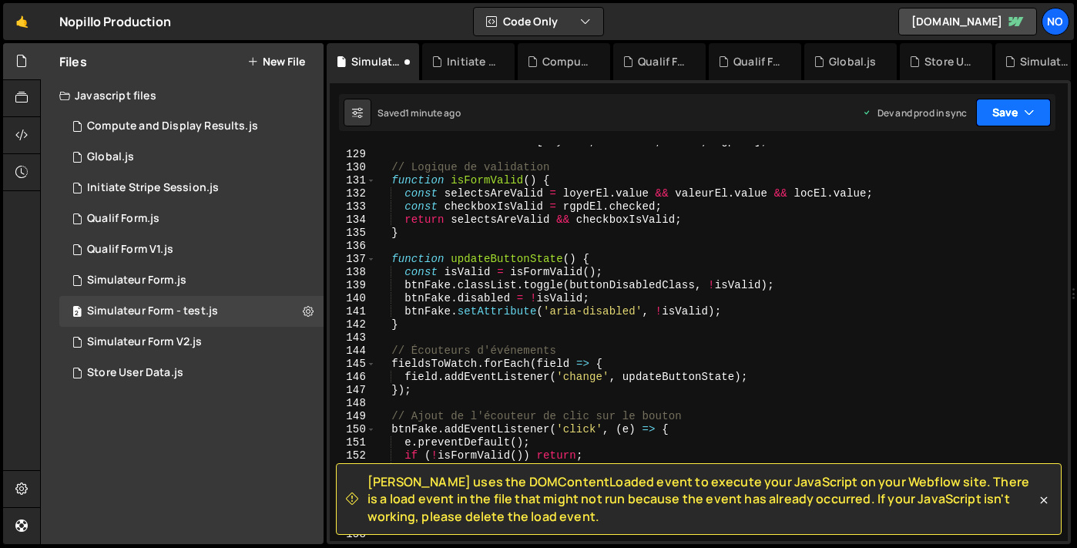
click at [1000, 114] on button "Save" at bounding box center [1013, 113] width 75 height 28
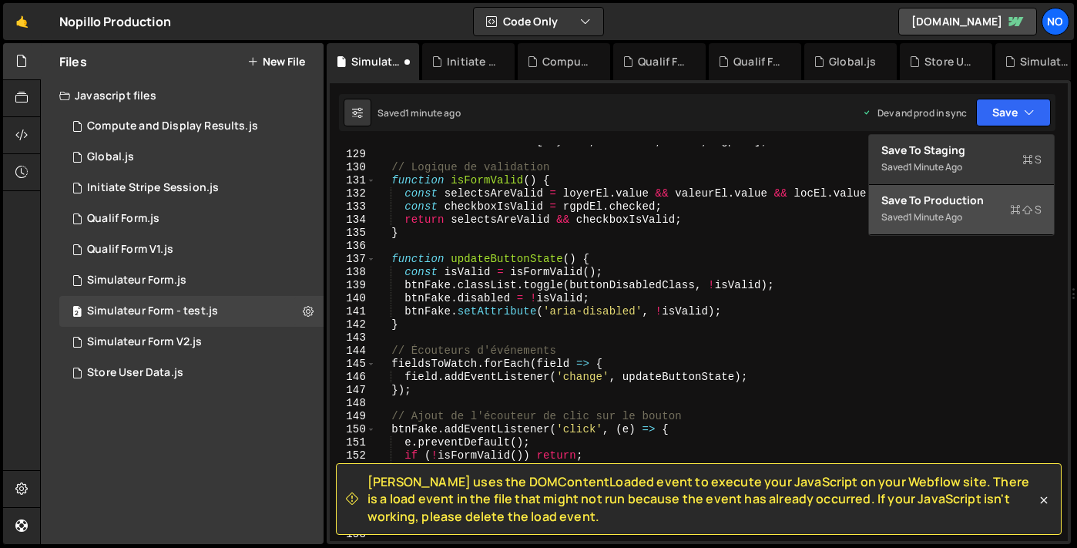
click at [963, 203] on div "Save to Production S" at bounding box center [962, 200] width 160 height 15
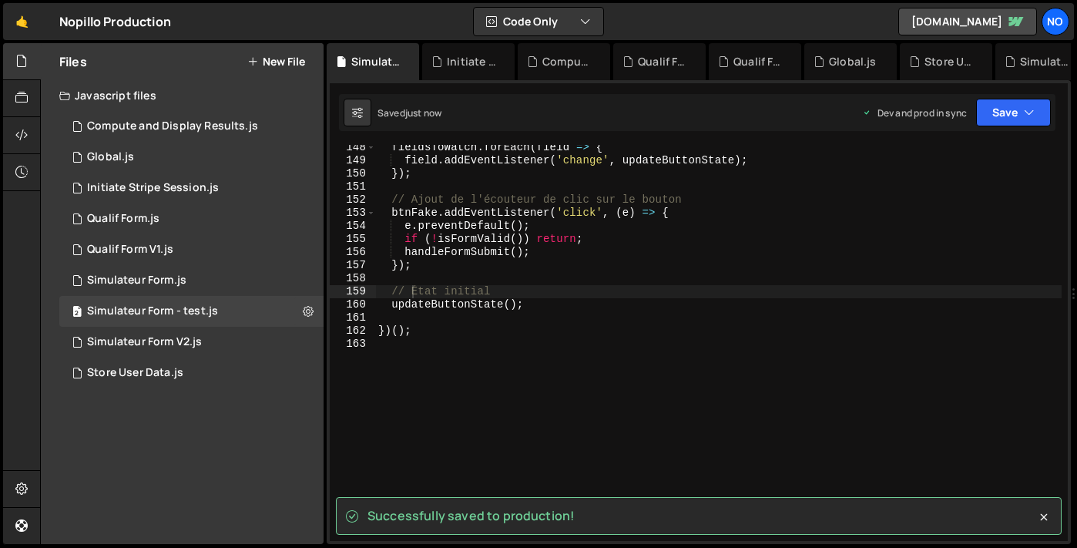
scroll to position [1936, 0]
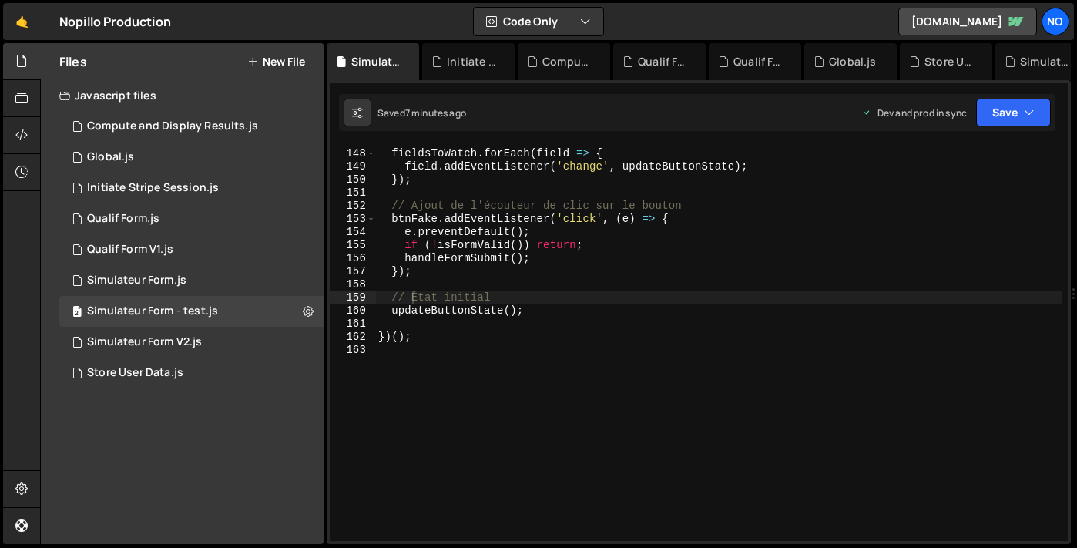
click at [417, 352] on div "// Écouteurs d'événements fieldsToWatch . forEach ( field => { field . addEvent…" at bounding box center [718, 345] width 687 height 422
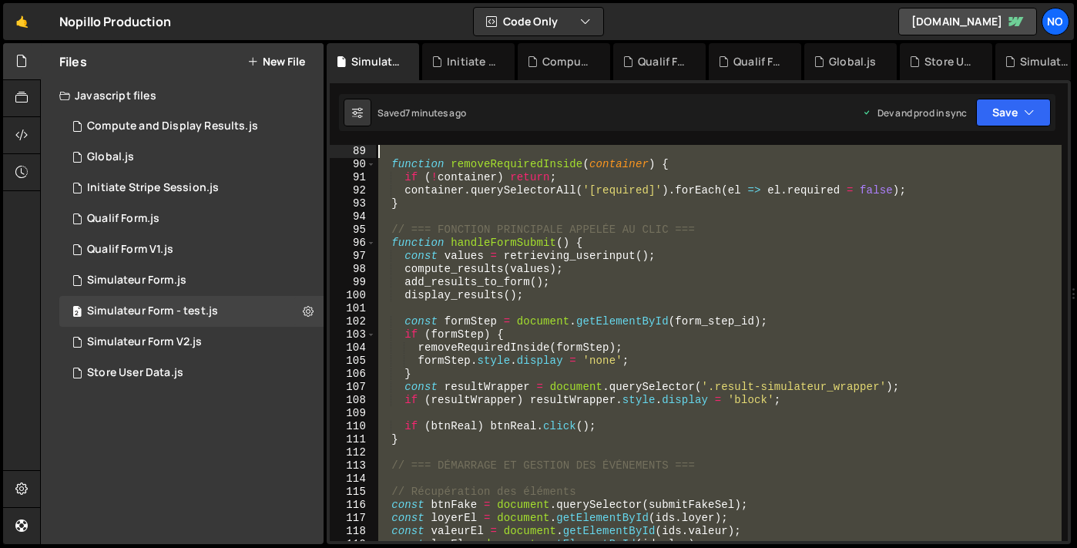
scroll to position [0, 0]
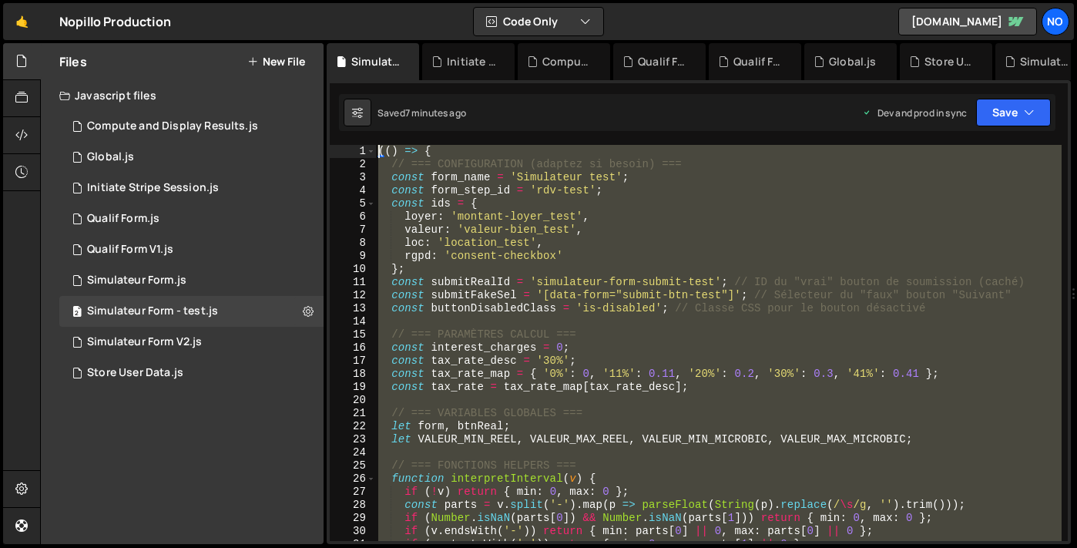
type textarea "(() => { // === CONFIGURATION (adaptez si besoin) ==="
drag, startPoint x: 421, startPoint y: 352, endPoint x: 358, endPoint y: -5, distance: 362.9
click at [359, 0] on html "Projects [GEOGRAPHIC_DATA] Blog No Projects Your Teams Account Upgrade Logout" at bounding box center [538, 274] width 1077 height 548
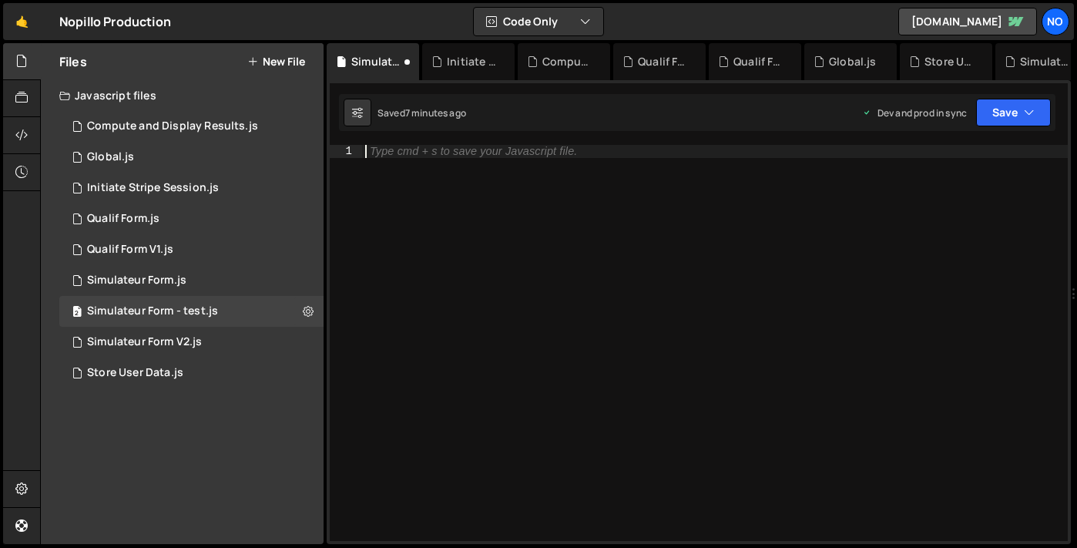
paste textarea "})();"
type textarea "})();"
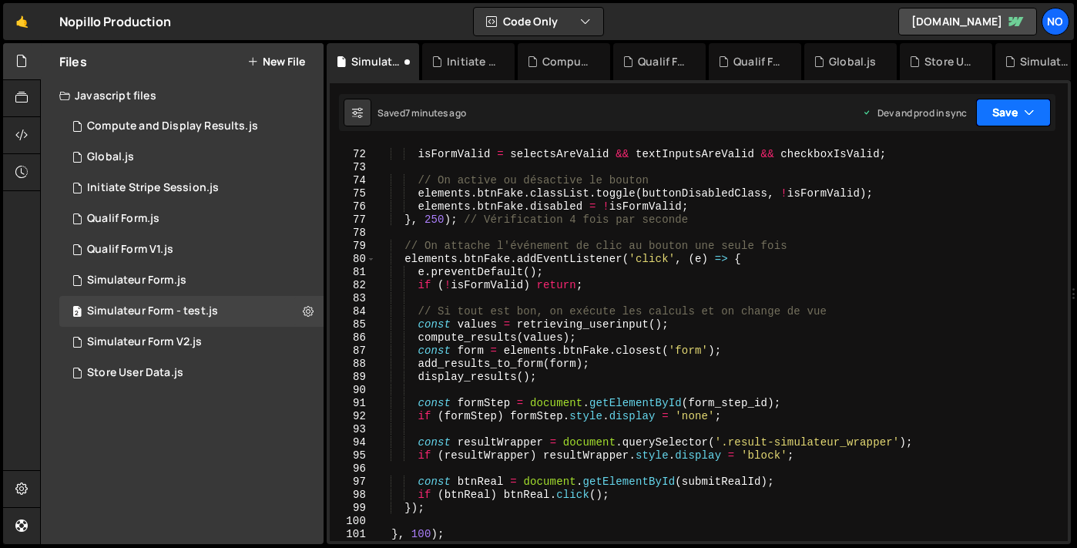
click at [1009, 119] on button "Save" at bounding box center [1013, 113] width 75 height 28
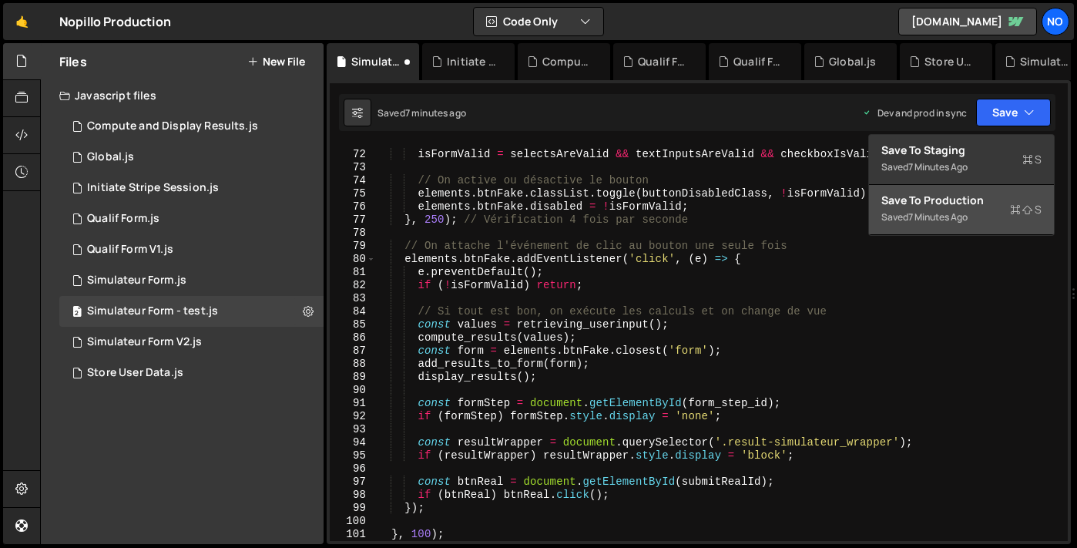
click at [954, 203] on div "Save to Production S" at bounding box center [962, 200] width 160 height 15
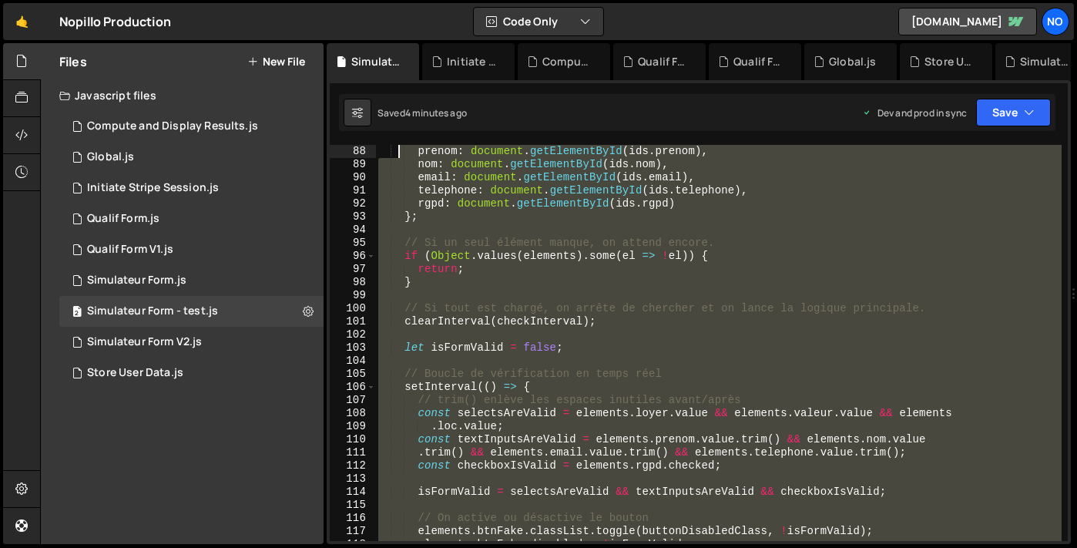
scroll to position [0, 0]
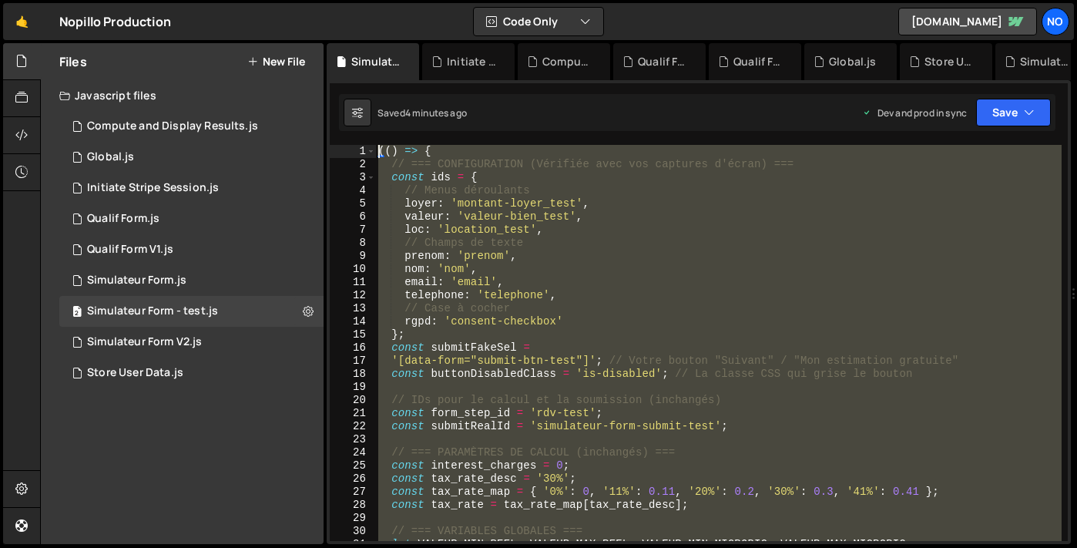
type textarea "(() => { // === CONFIGURATION (Vérifiée avec vos captures d'écran) ==="
drag, startPoint x: 395, startPoint y: 342, endPoint x: 401, endPoint y: -45, distance: 387.6
click at [400, 0] on html "Projects [GEOGRAPHIC_DATA] Blog No Projects Your Teams Account Upgrade Logout" at bounding box center [538, 274] width 1077 height 548
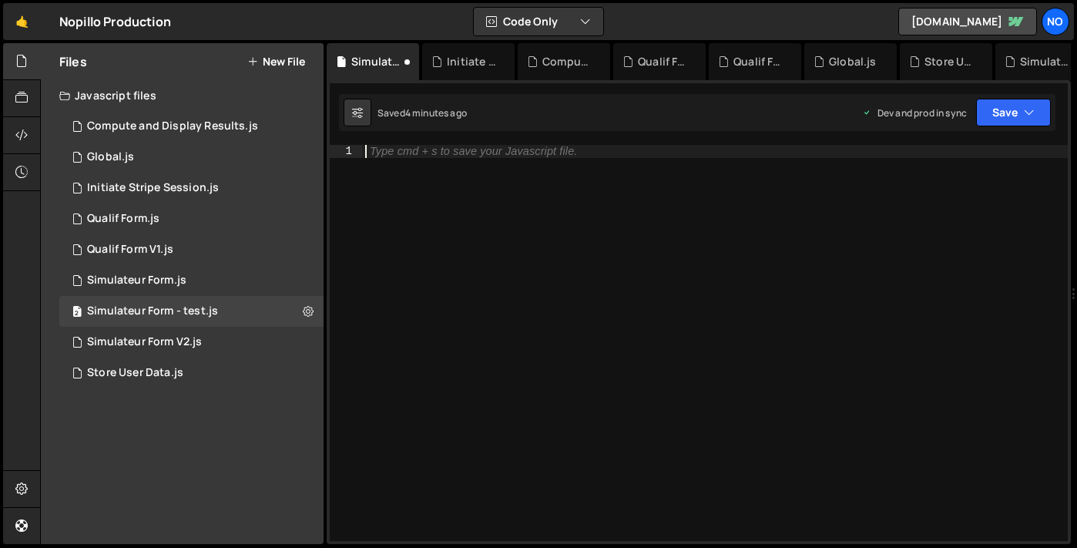
paste textarea "})();"
type textarea "})();"
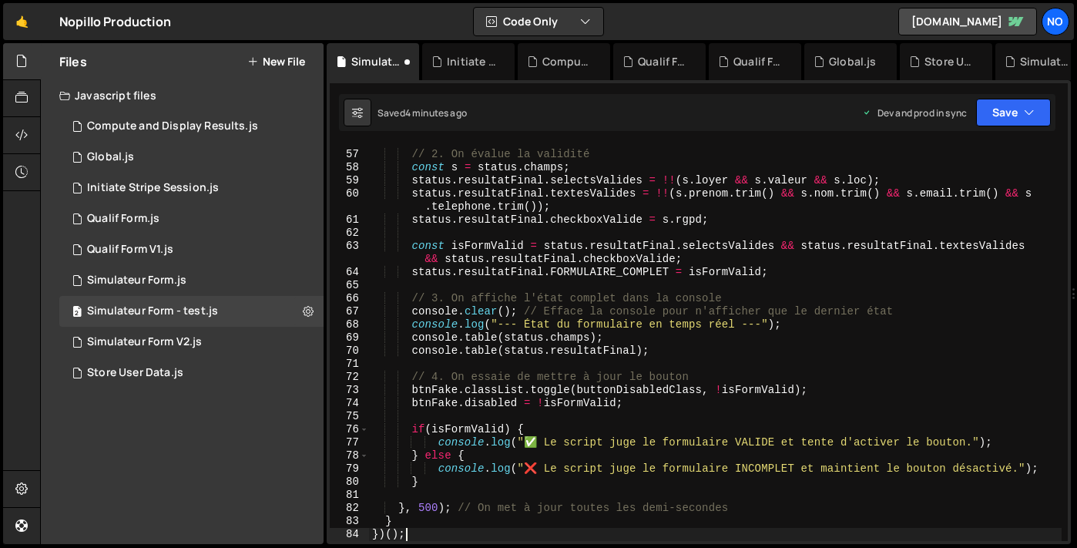
scroll to position [744, 0]
click at [982, 119] on button "Save" at bounding box center [1013, 113] width 75 height 28
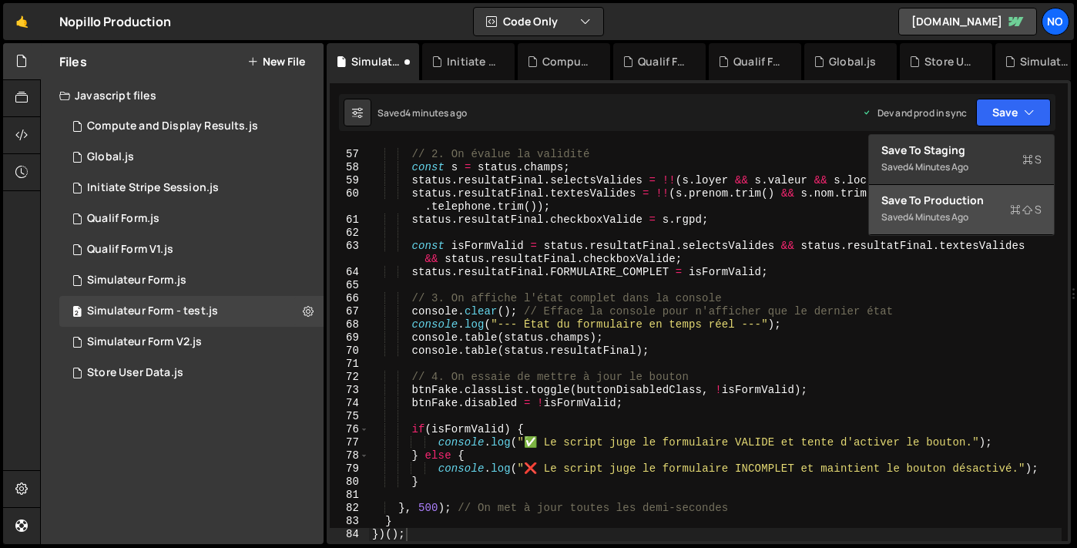
click at [969, 214] on div "4 minutes ago" at bounding box center [938, 216] width 60 height 13
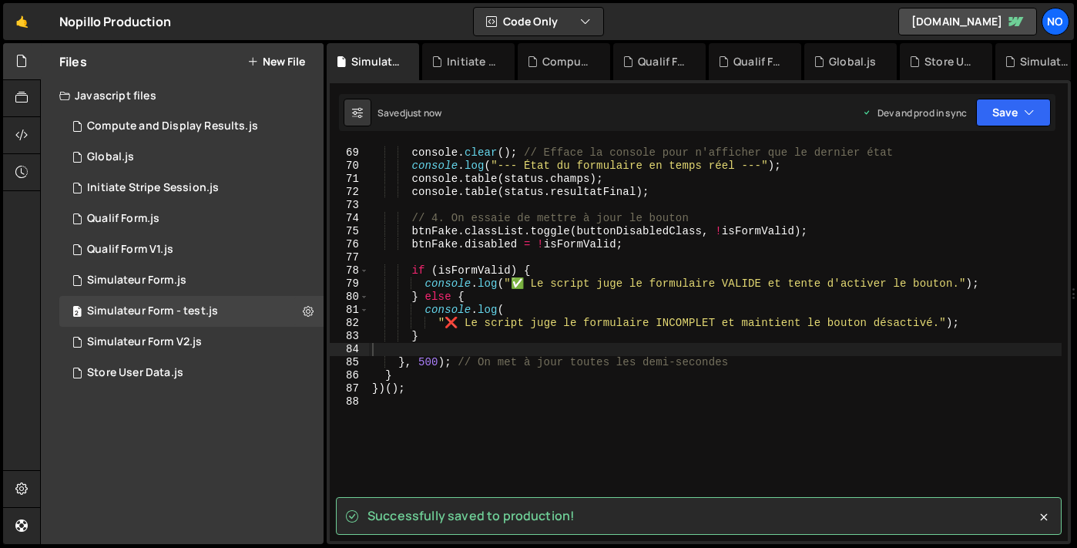
scroll to position [726, 0]
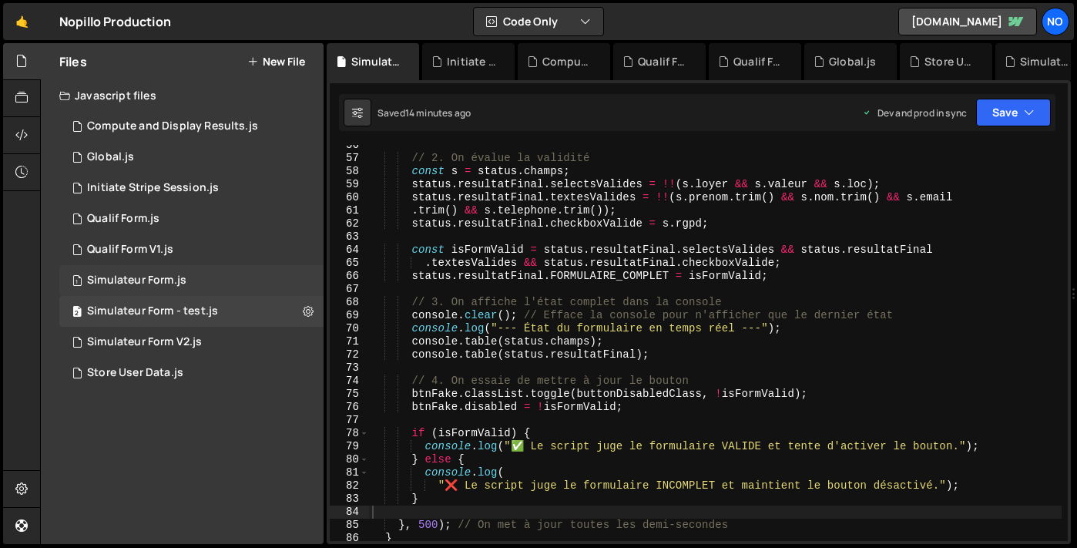
click at [209, 283] on div "1 Simulateur Form.js 0" at bounding box center [191, 280] width 264 height 31
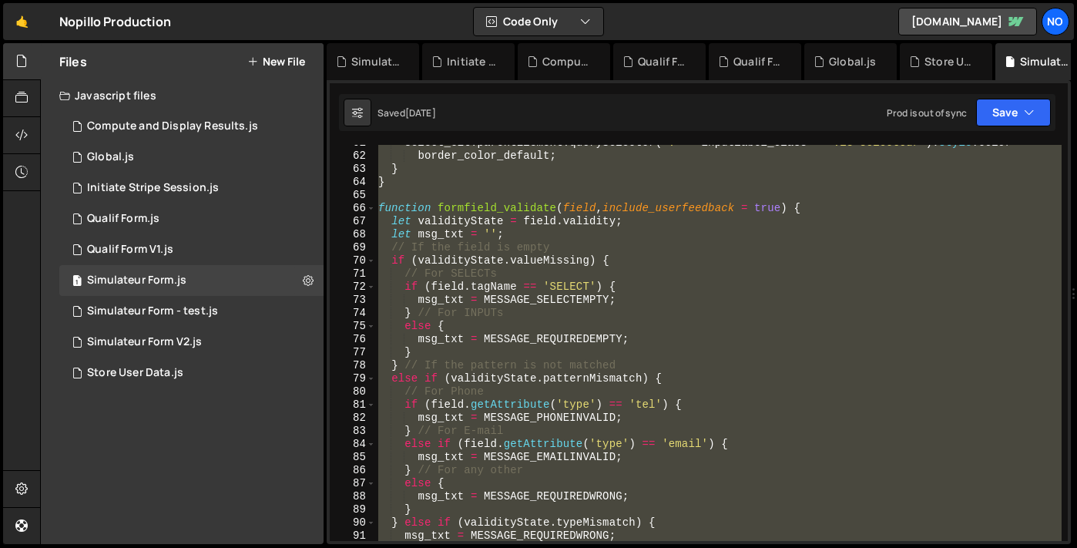
scroll to position [0, 0]
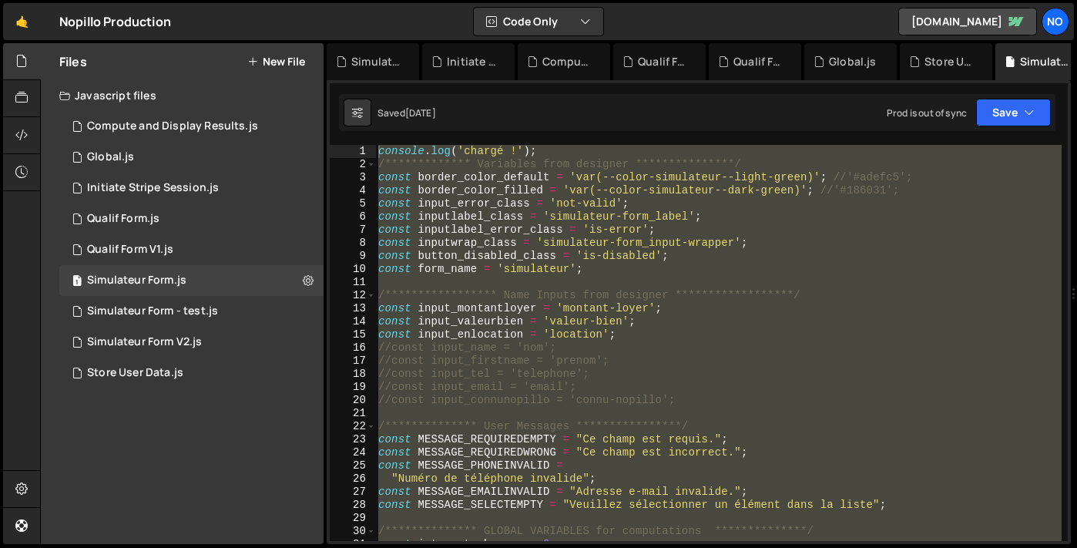
click at [525, 156] on div "**********" at bounding box center [718, 343] width 687 height 396
type textarea "console.log('chargé !');"
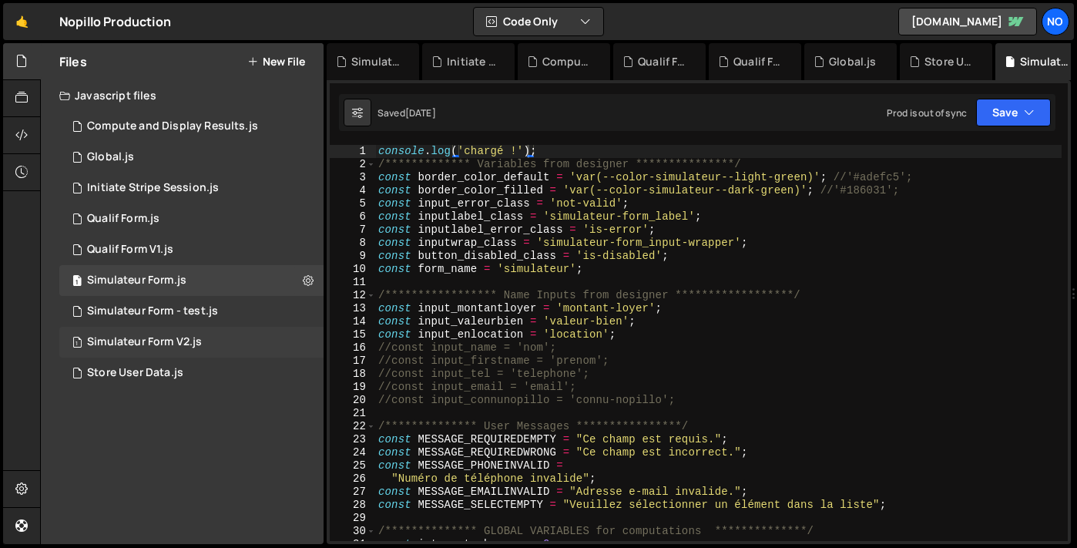
click at [236, 335] on div "1 Simulateur Form V2.js 0" at bounding box center [191, 342] width 264 height 31
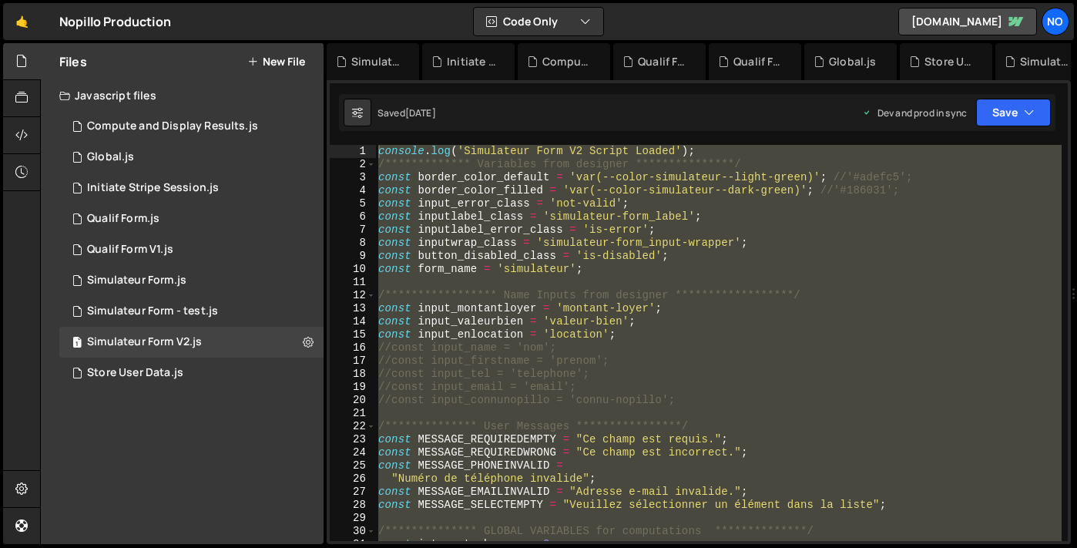
click at [488, 159] on div "**********" at bounding box center [718, 343] width 687 height 396
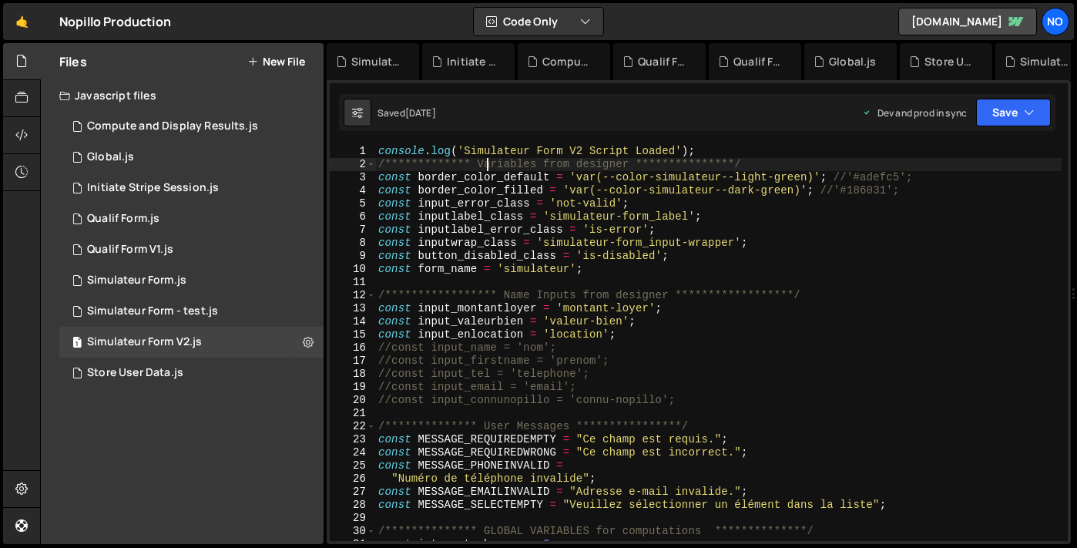
click at [488, 159] on div "**********" at bounding box center [718, 356] width 687 height 422
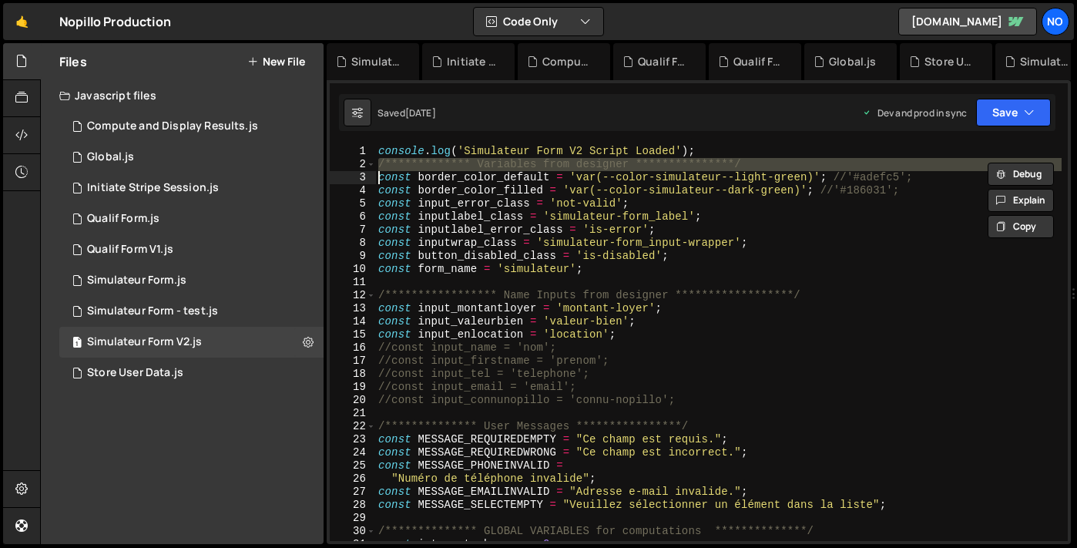
click at [488, 152] on div "**********" at bounding box center [718, 356] width 687 height 422
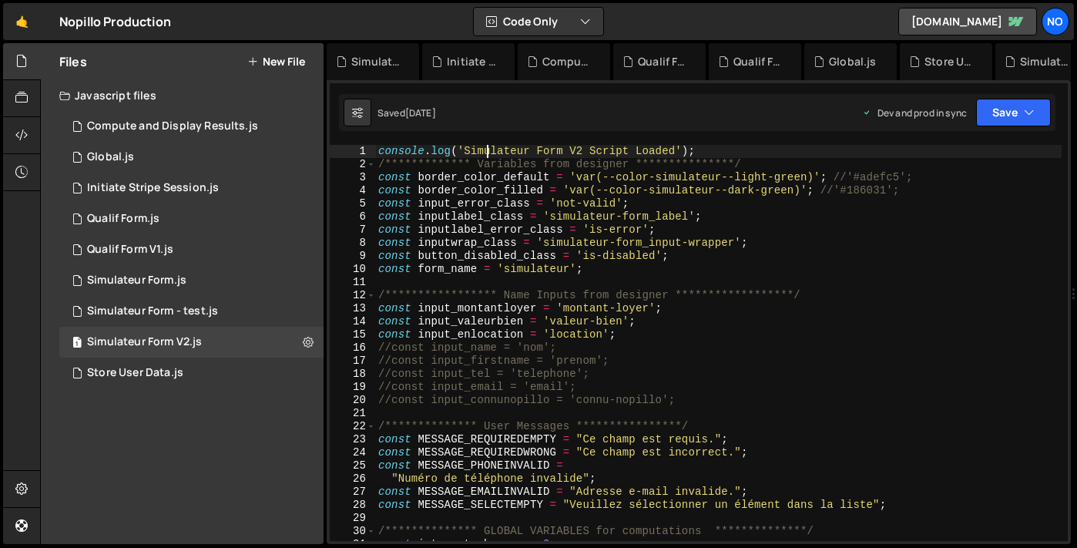
click at [488, 152] on div "**********" at bounding box center [718, 356] width 687 height 422
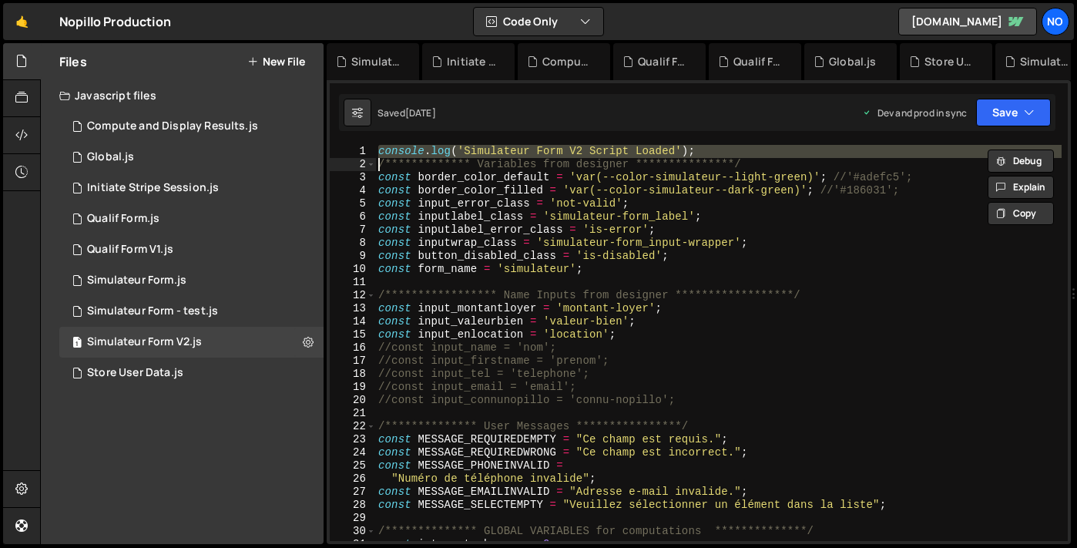
click at [488, 152] on div "**********" at bounding box center [718, 356] width 687 height 422
type textarea "**********"
click at [235, 309] on div "2 Simulateur Form - test.js 0" at bounding box center [191, 311] width 264 height 31
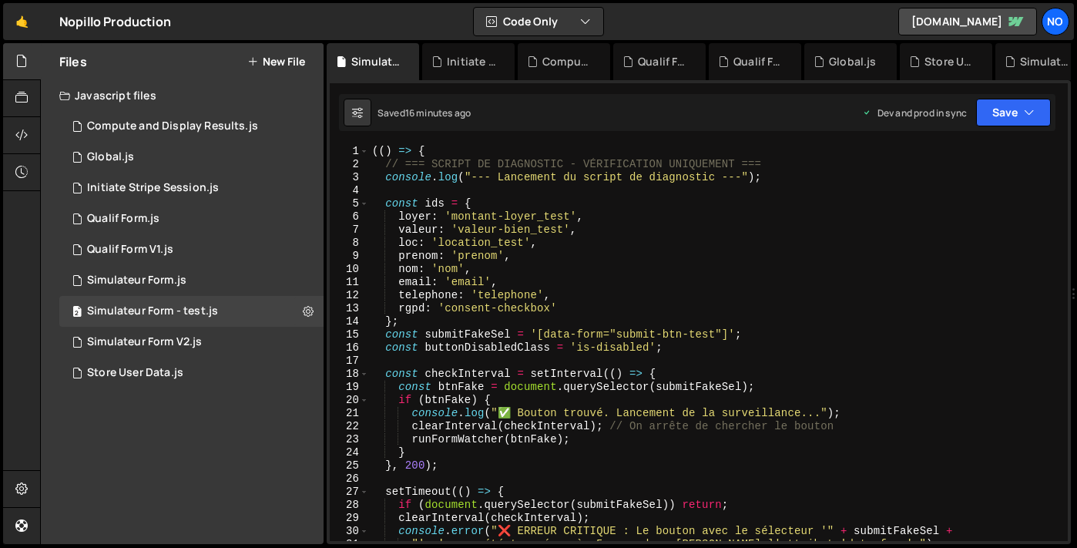
type textarea "nom: 'nom',"
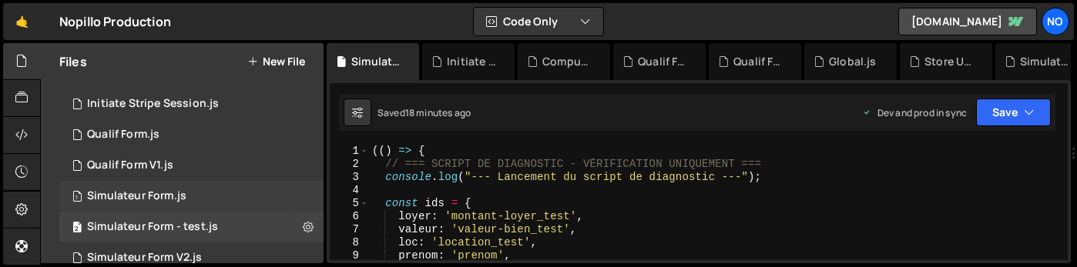
scroll to position [102, 0]
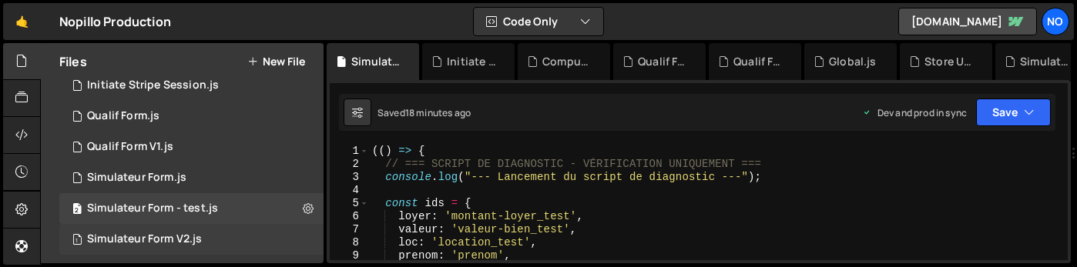
click at [190, 238] on div "Simulateur Form V2.js" at bounding box center [144, 240] width 115 height 14
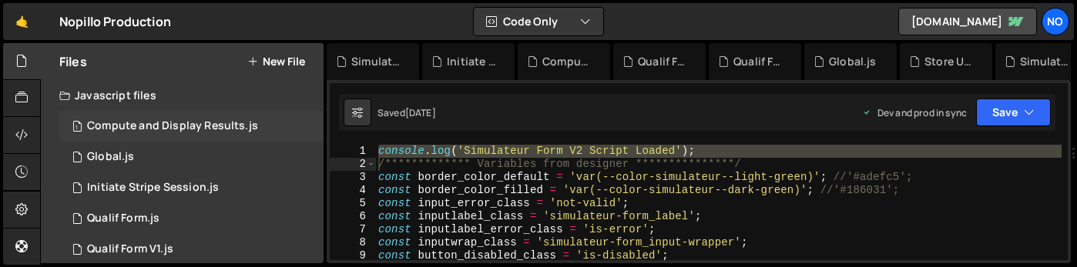
scroll to position [0, 0]
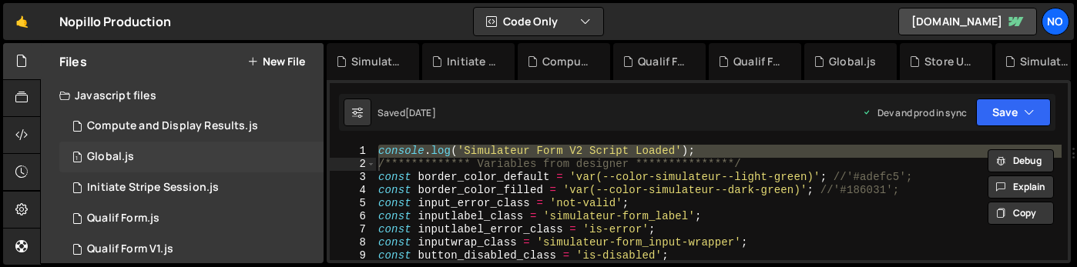
click at [230, 147] on div "1 Global.js 0" at bounding box center [191, 157] width 264 height 31
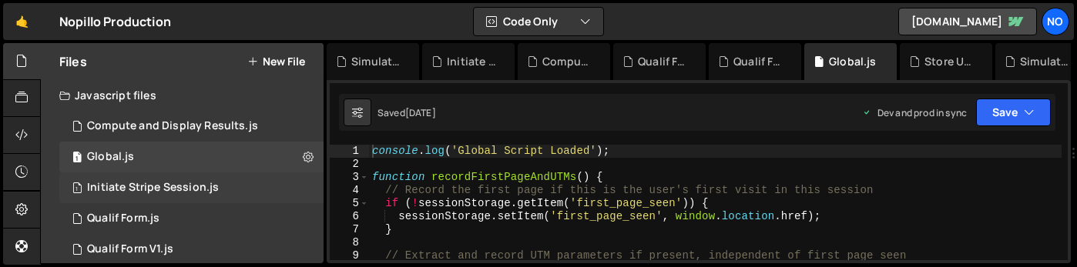
click at [193, 190] on div "Initiate Stripe Session.js" at bounding box center [153, 188] width 132 height 14
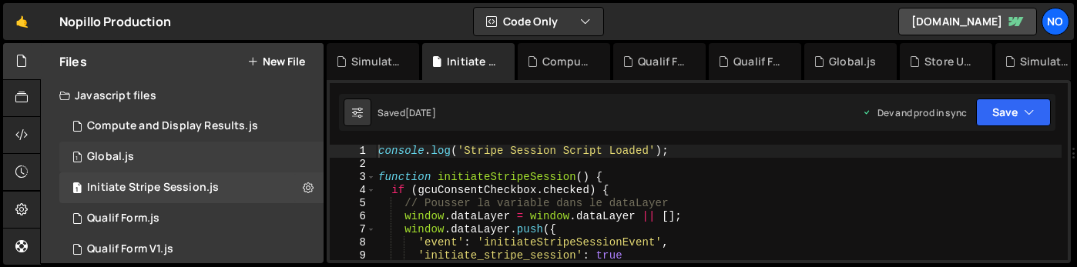
click at [198, 163] on div "1 Global.js 0" at bounding box center [191, 157] width 264 height 31
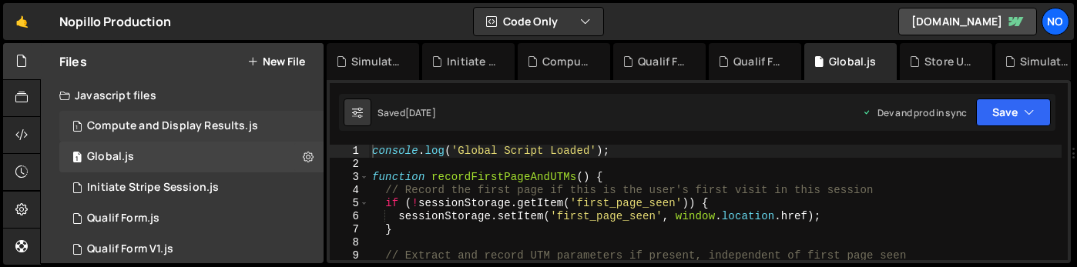
click at [200, 129] on div "Compute and Display Results.js" at bounding box center [172, 126] width 171 height 14
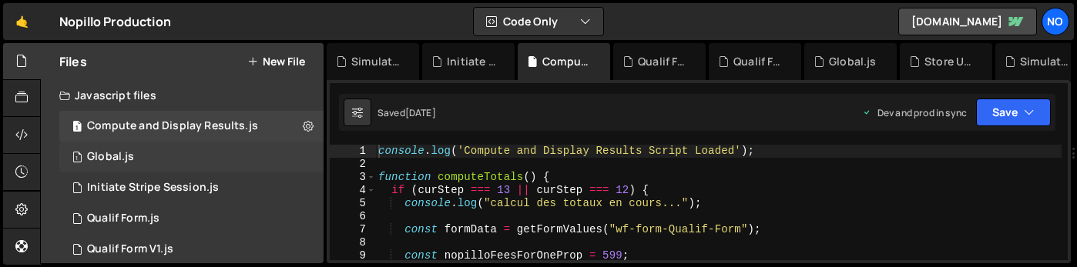
click at [203, 157] on div "1 Global.js 0" at bounding box center [191, 157] width 264 height 31
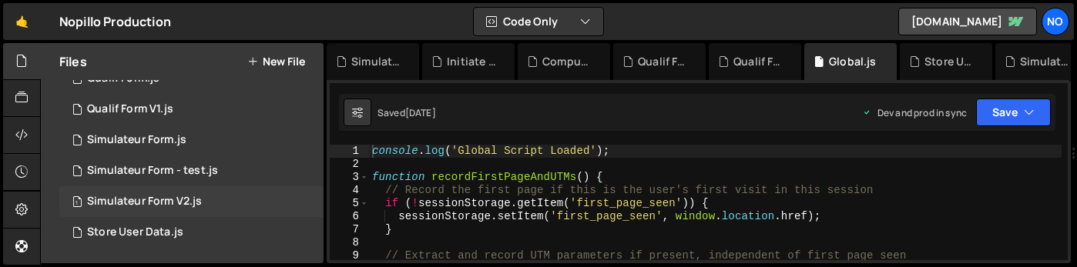
scroll to position [140, 0]
click at [213, 227] on div "1 Store User Data.js 0" at bounding box center [191, 232] width 264 height 31
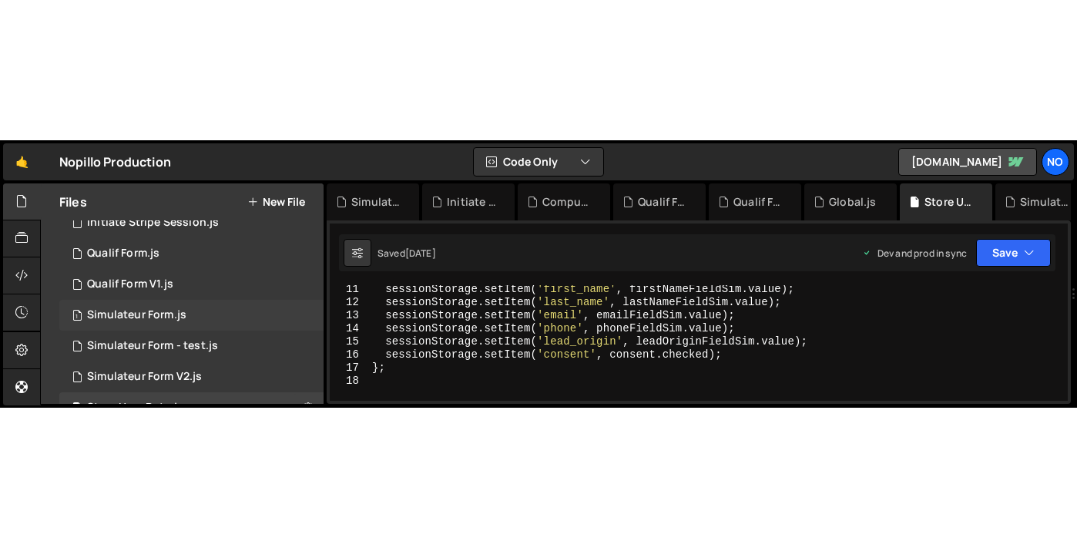
scroll to position [104, 0]
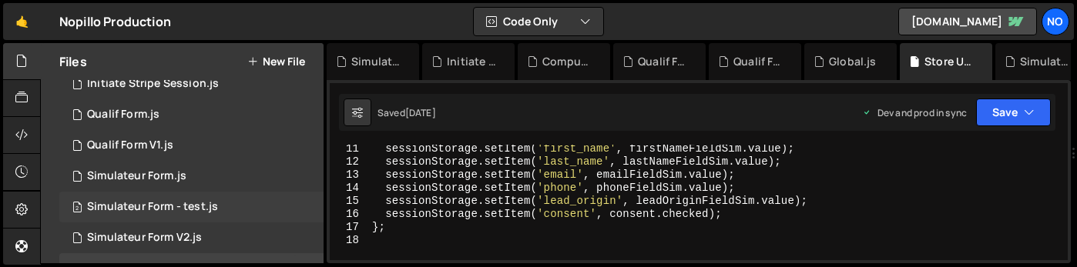
click at [224, 201] on div "2 Simulateur Form - test.js 0" at bounding box center [191, 207] width 264 height 31
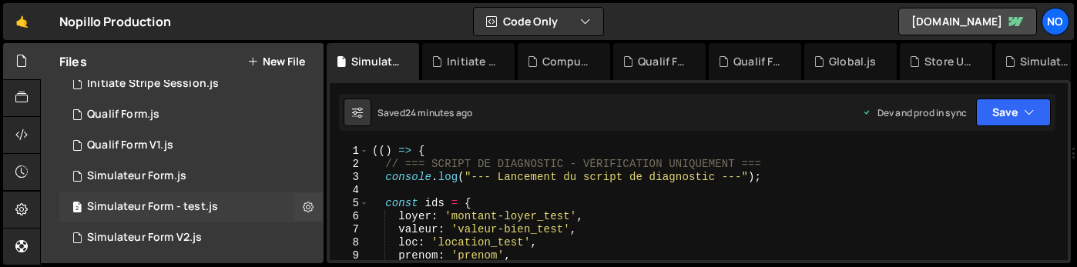
click at [219, 209] on div "2 Simulateur Form - test.js 0" at bounding box center [191, 207] width 264 height 31
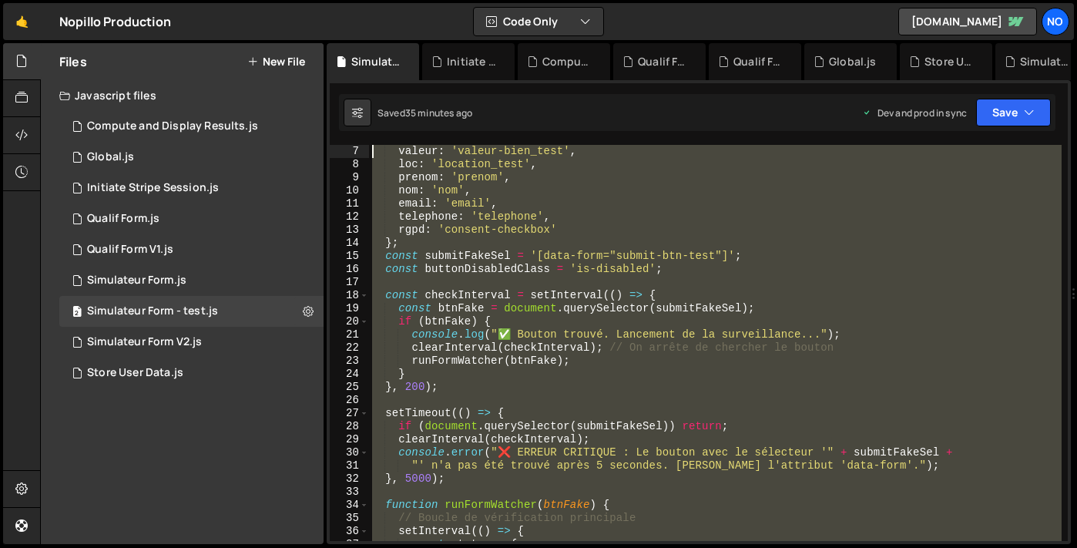
scroll to position [0, 0]
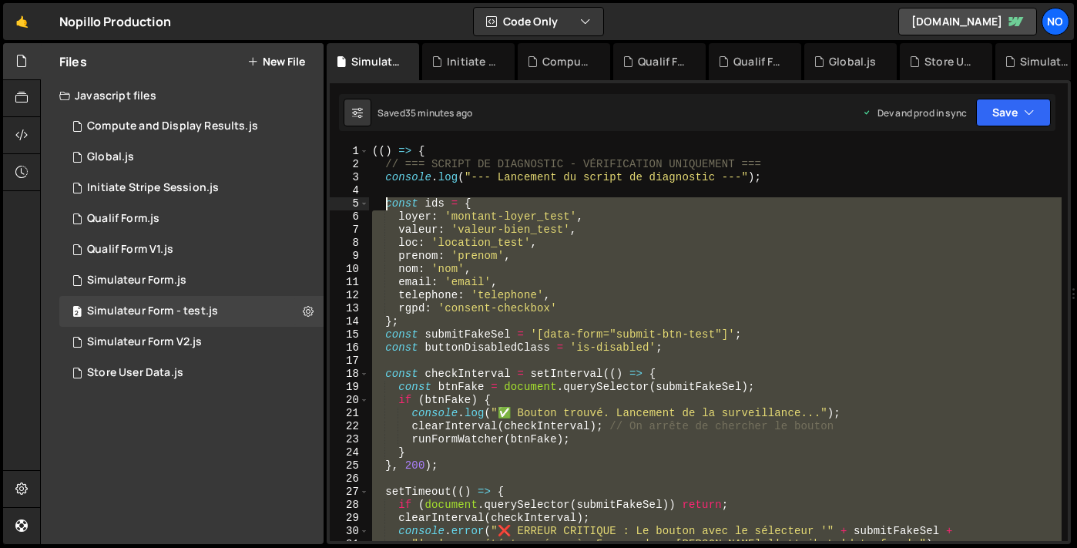
drag, startPoint x: 408, startPoint y: 345, endPoint x: 382, endPoint y: 200, distance: 148.0
click at [382, 200] on div "(( ) => { // === SCRIPT DE DIAGNOSTIC - VÉRIFICATION UNIQUEMENT === console . l…" at bounding box center [715, 356] width 693 height 422
type textarea "const ids = { loyer: 'montant-loyer_test',"
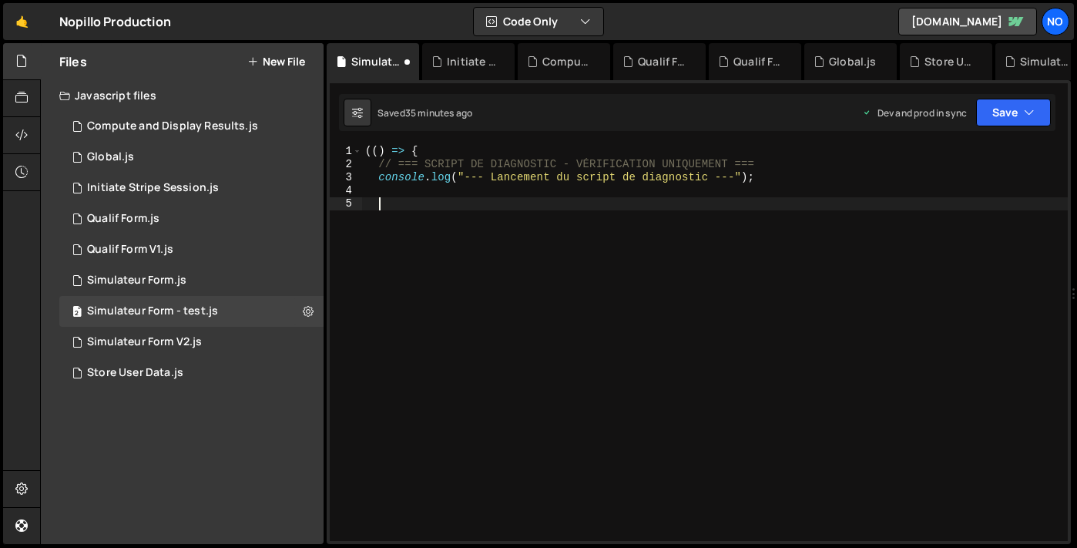
paste textarea
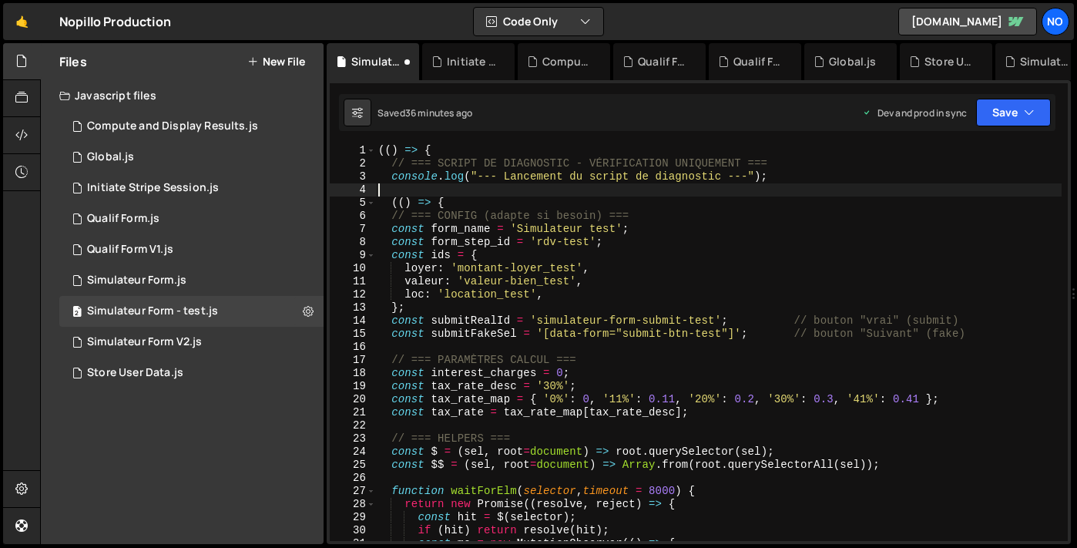
drag, startPoint x: 464, startPoint y: 196, endPoint x: 450, endPoint y: 196, distance: 13.9
click at [450, 196] on div "(( ) => { // === SCRIPT DE DIAGNOSTIC - VÉRIFICATION UNIQUEMENT === console . l…" at bounding box center [718, 355] width 687 height 422
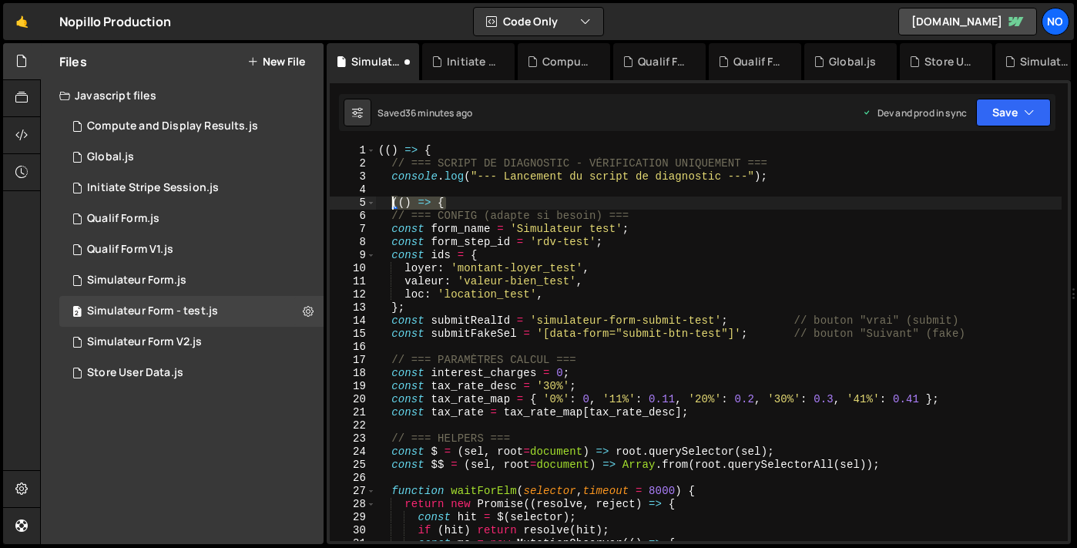
drag, startPoint x: 454, startPoint y: 203, endPoint x: 387, endPoint y: 199, distance: 67.1
click at [387, 199] on div "(( ) => { // === SCRIPT DE DIAGNOSTIC - VÉRIFICATION UNIQUEMENT === console . l…" at bounding box center [718, 355] width 687 height 422
type textarea "(() => {"
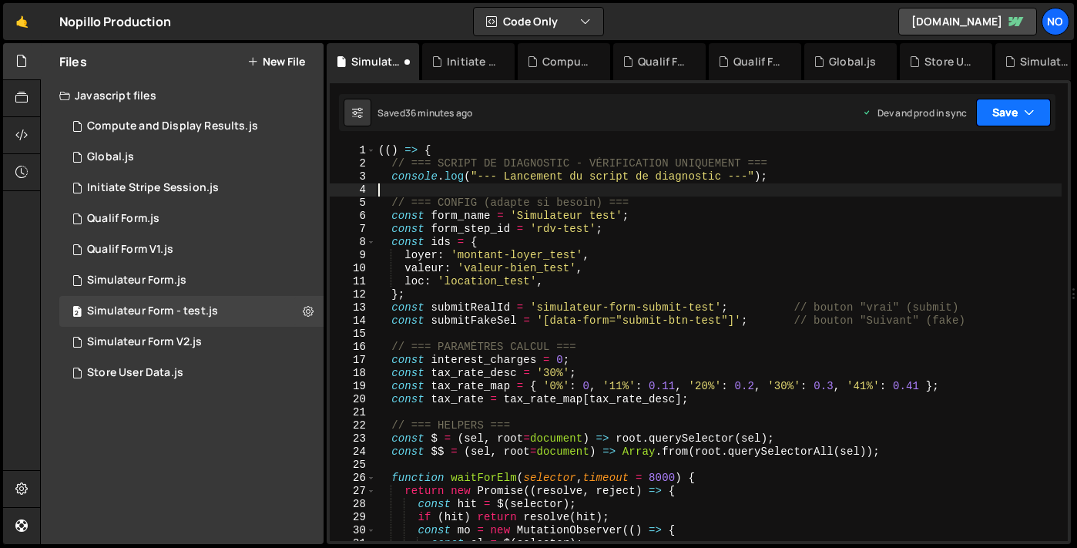
click at [982, 111] on button "Save" at bounding box center [1013, 113] width 75 height 28
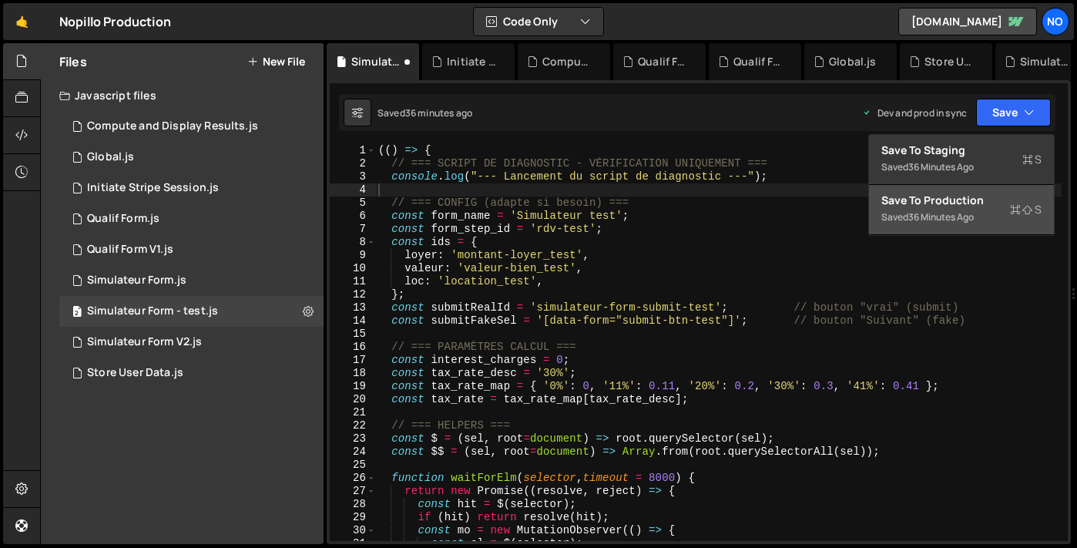
click at [959, 210] on div "Saved 36 minutes ago" at bounding box center [962, 217] width 160 height 18
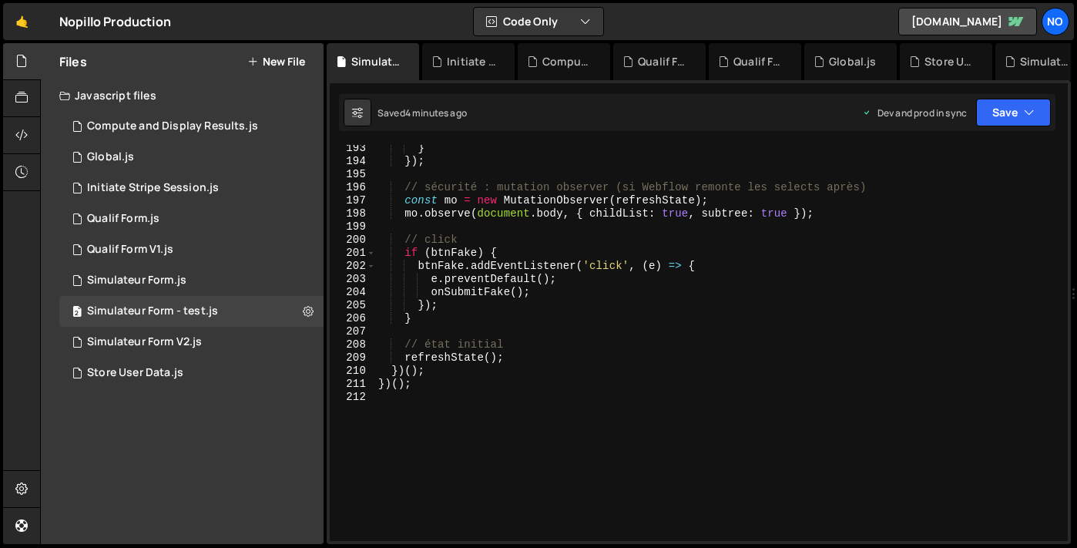
scroll to position [2572, 0]
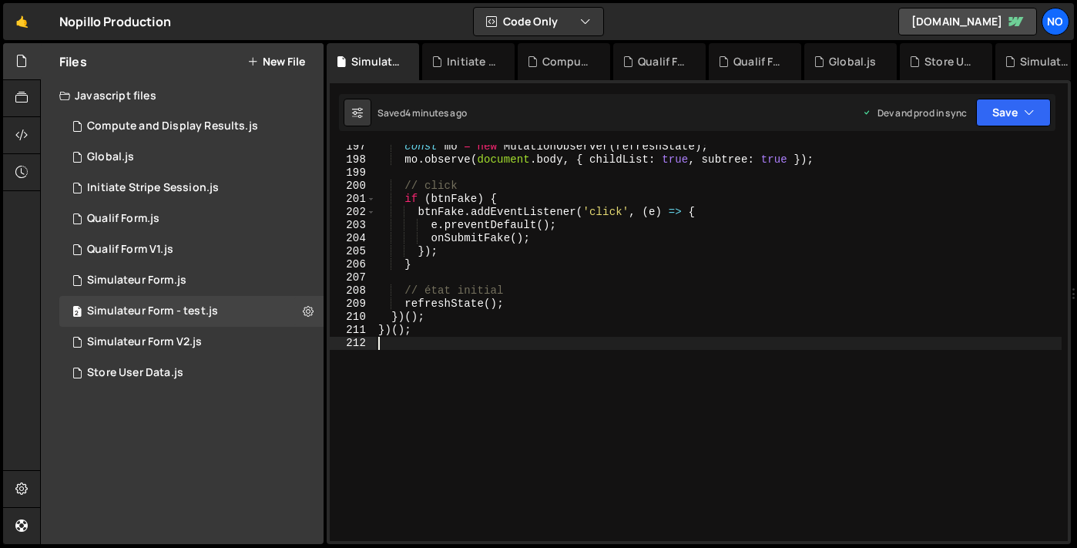
click at [385, 346] on div "const mo = new MutationObserver ( refreshState ) ; mo . observe ( document . bo…" at bounding box center [718, 351] width 687 height 422
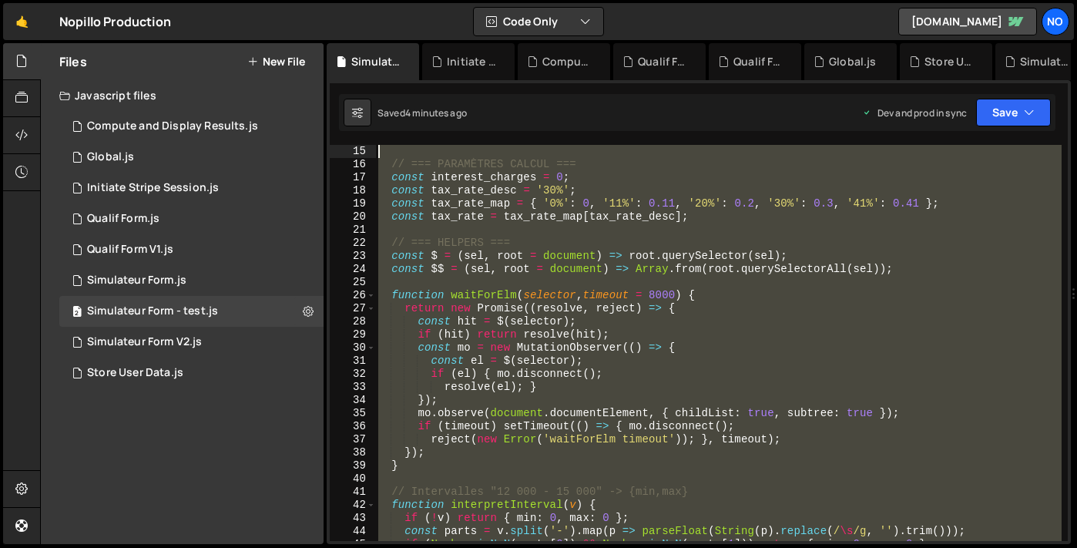
scroll to position [0, 0]
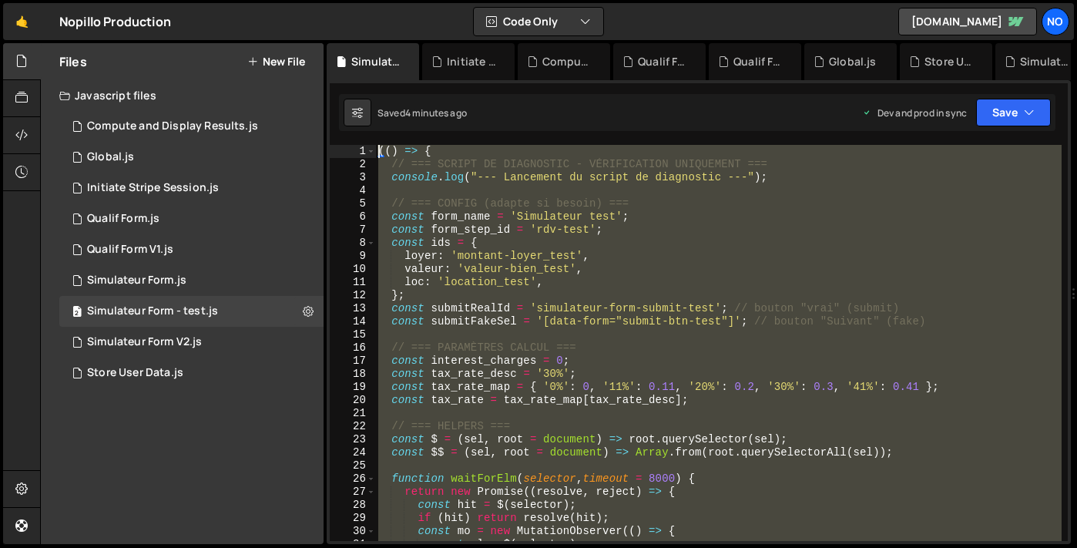
drag, startPoint x: 385, startPoint y: 346, endPoint x: 368, endPoint y: -11, distance: 357.2
click at [368, 0] on html "Projects [GEOGRAPHIC_DATA] Blog No Projects Your Teams Account Upgrade Logout" at bounding box center [538, 274] width 1077 height 548
click at [480, 225] on div "(( ) => { // === SCRIPT DE DIAGNOSTIC - VÉRIFICATION UNIQUEMENT === console . l…" at bounding box center [718, 343] width 687 height 396
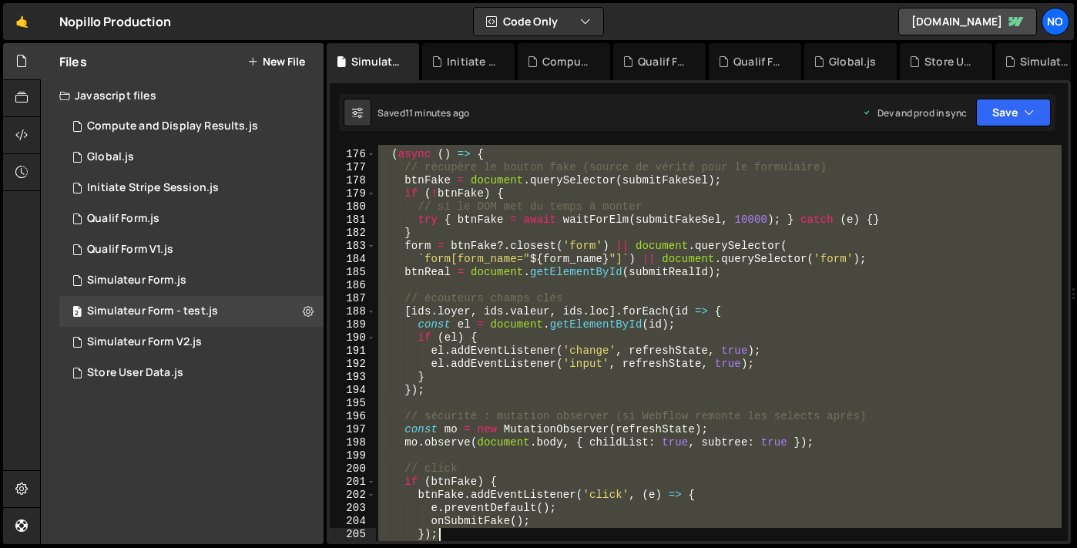
scroll to position [2381, 0]
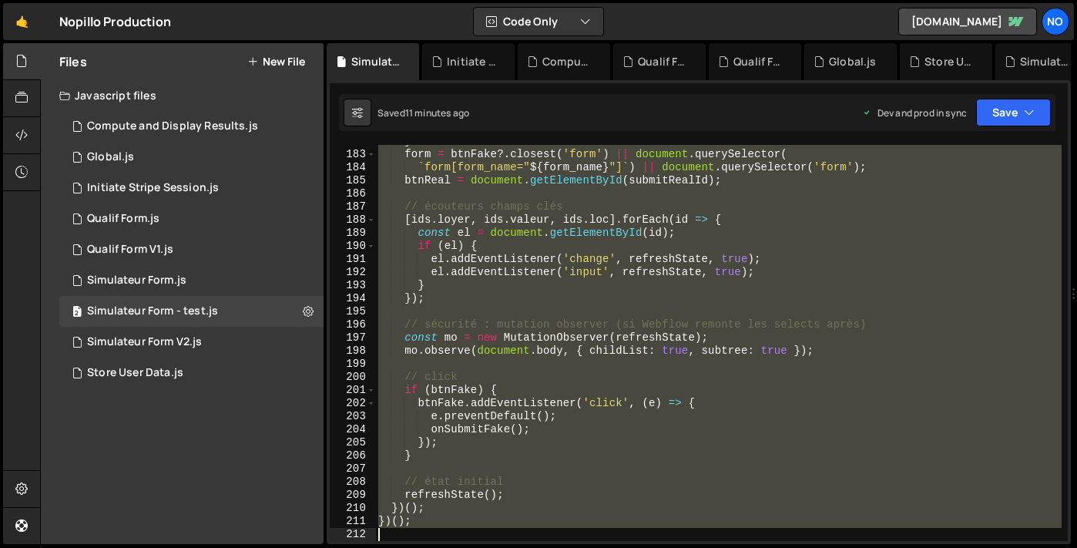
drag, startPoint x: 380, startPoint y: 149, endPoint x: 445, endPoint y: 594, distance: 450.1
click at [445, 547] on html "Projects [GEOGRAPHIC_DATA] Blog No Projects Your Teams Account Upgrade Logout" at bounding box center [538, 274] width 1077 height 548
type textarea "})();"
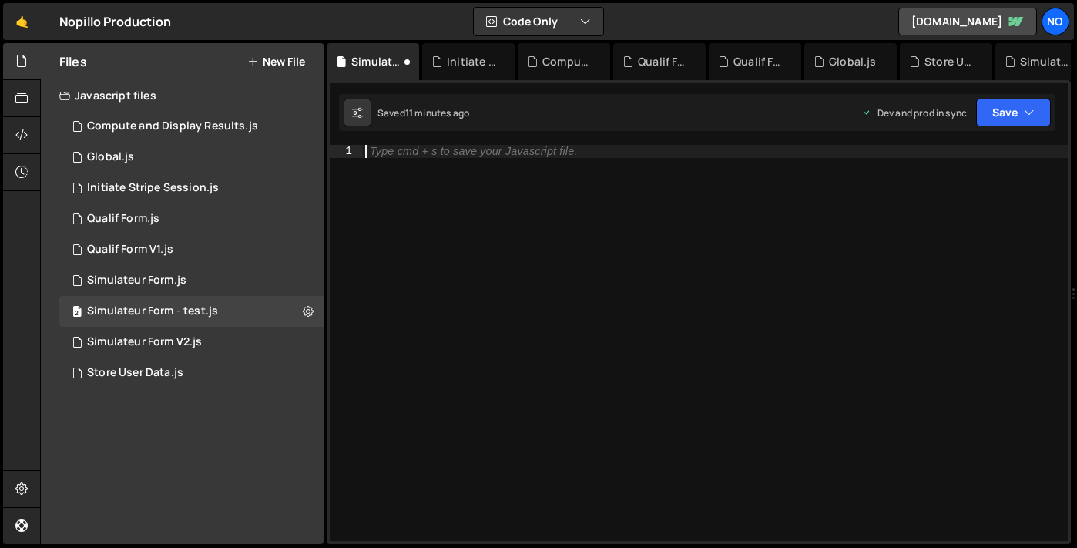
paste textarea "})();"
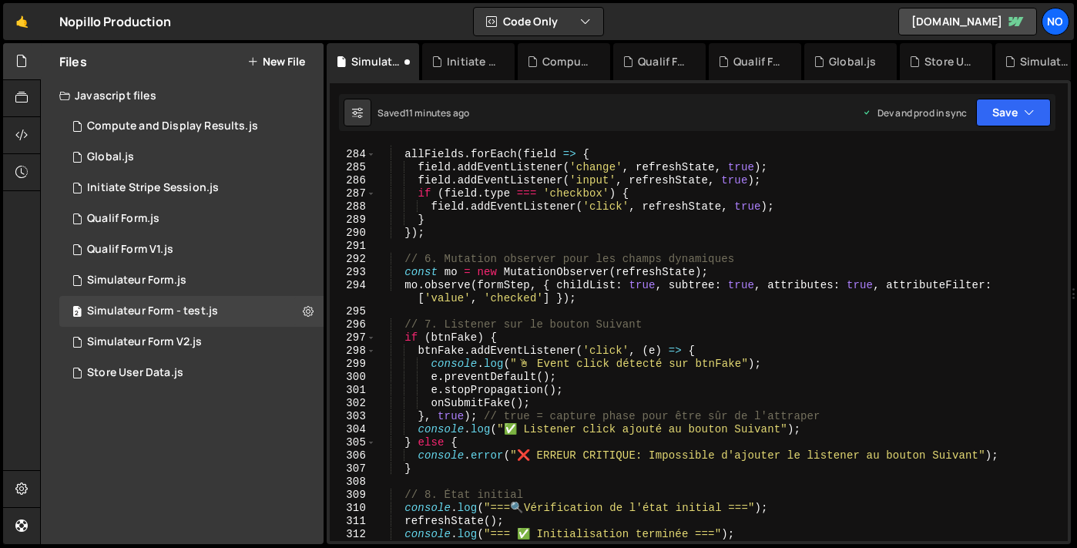
scroll to position [3770, 0]
click at [1023, 109] on button "Save" at bounding box center [1013, 113] width 75 height 28
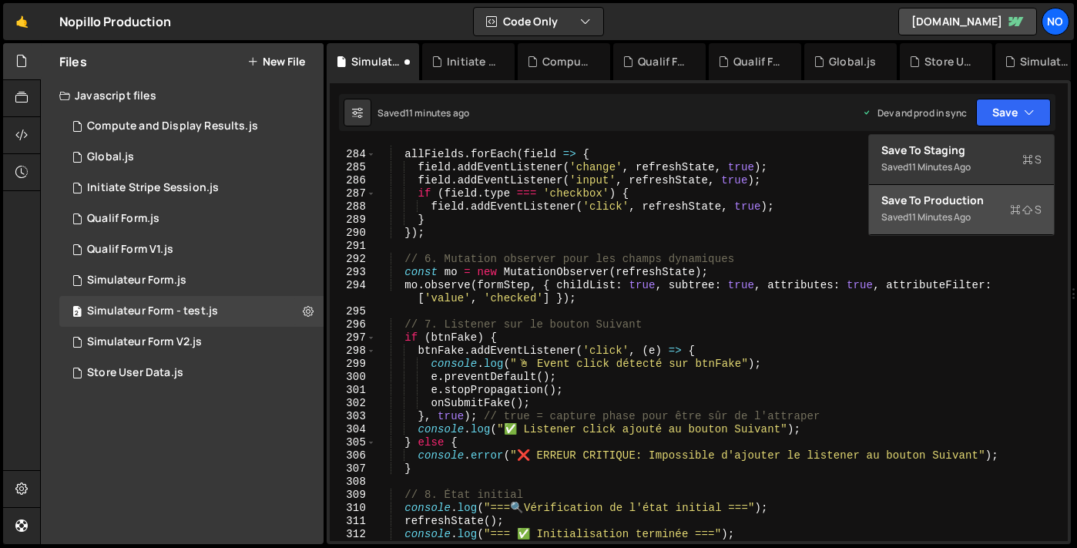
click at [932, 210] on div "Saved 11 minutes ago" at bounding box center [962, 217] width 160 height 18
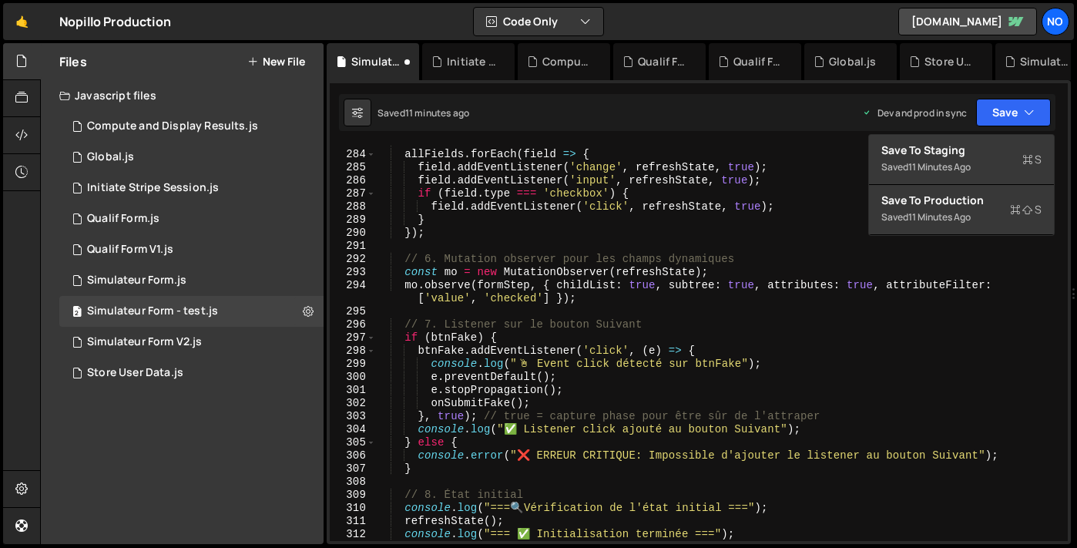
type textarea "} else {"
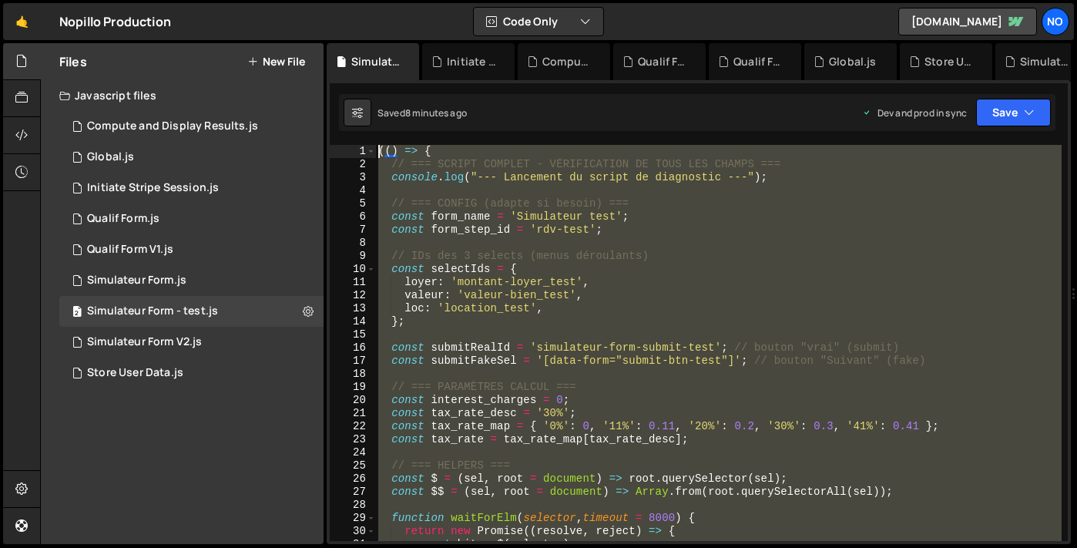
scroll to position [0, 0]
drag, startPoint x: 408, startPoint y: 484, endPoint x: 397, endPoint y: 12, distance: 472.5
click at [397, 12] on div "Hold on a sec... Are you certain you wish to leave this page? Any changes you'v…" at bounding box center [538, 274] width 1077 height 548
paste textarea "})();"
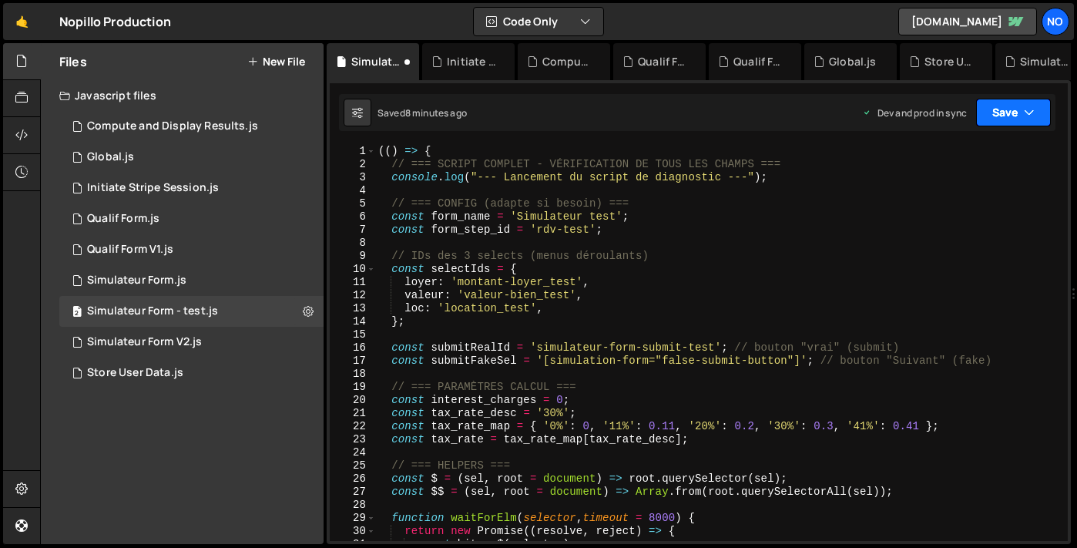
click at [988, 112] on button "Save" at bounding box center [1013, 113] width 75 height 28
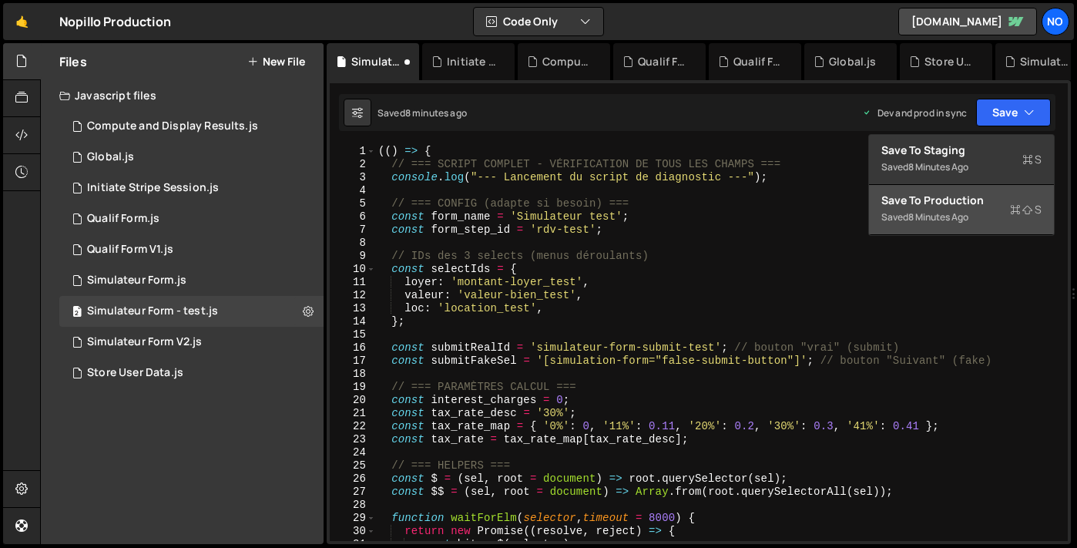
click at [948, 204] on div "Save to Production S" at bounding box center [962, 200] width 160 height 15
type textarea "} else {"
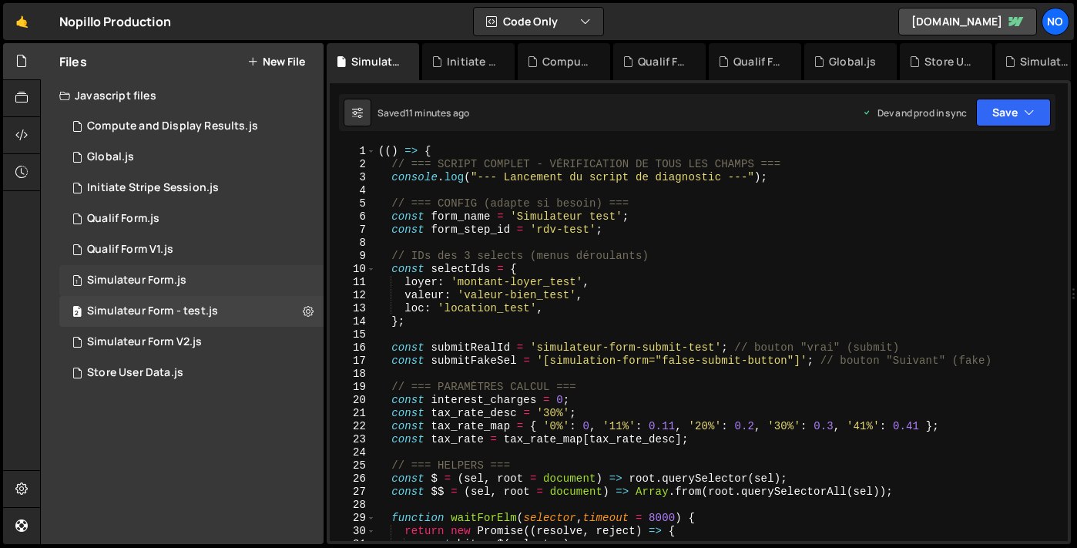
click at [191, 279] on div "1 Simulateur Form.js 0" at bounding box center [191, 280] width 264 height 31
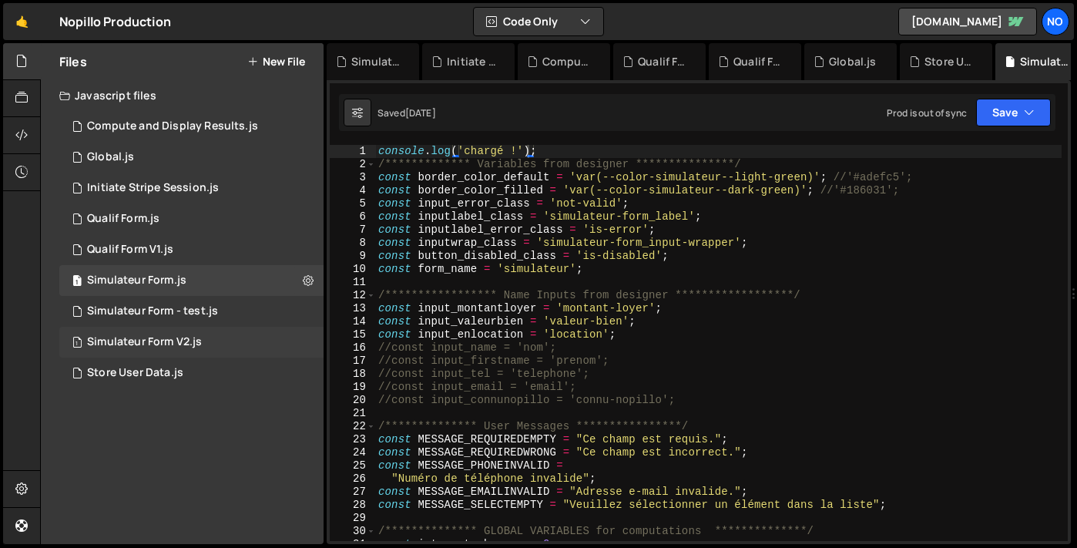
click at [196, 327] on div "1 Simulateur Form V2.js 0" at bounding box center [191, 342] width 264 height 31
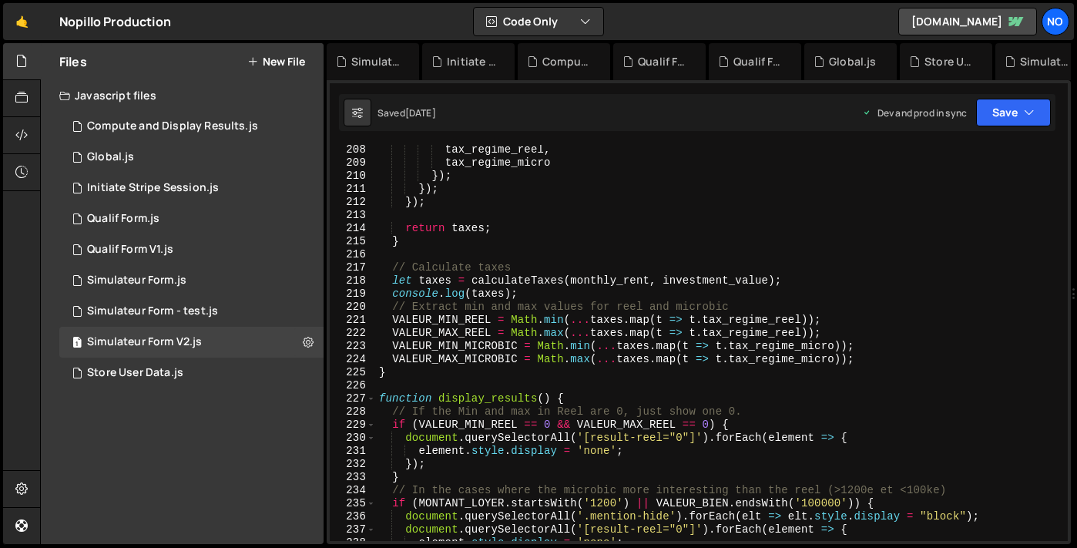
scroll to position [2903, 0]
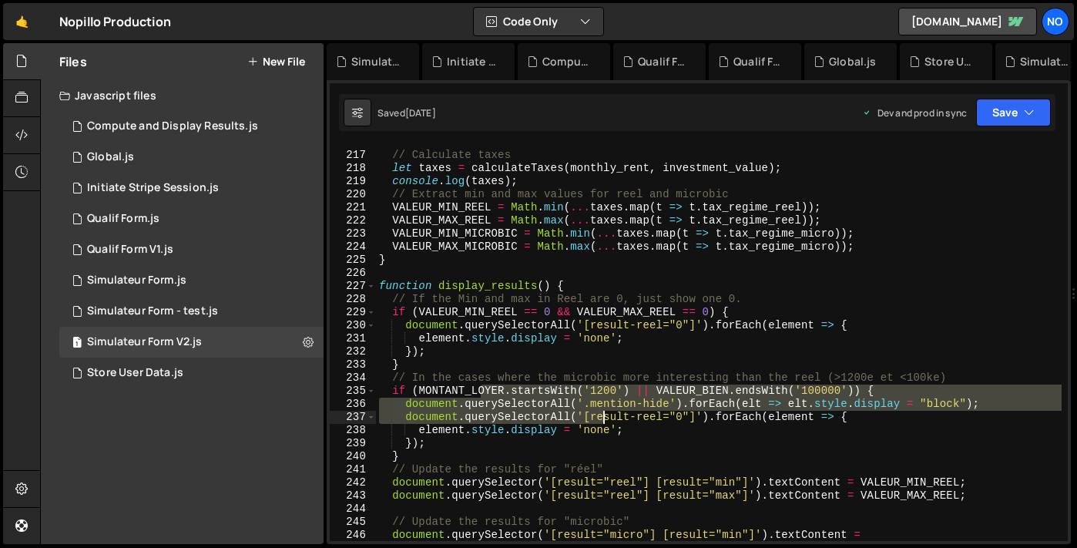
drag, startPoint x: 484, startPoint y: 388, endPoint x: 602, endPoint y: 424, distance: 123.3
click at [602, 424] on div "// Calculate taxes let taxes = calculateTaxes ( monthly_rent , investment_value…" at bounding box center [719, 347] width 686 height 422
click at [754, 413] on div "// Calculate taxes let taxes = calculateTaxes ( monthly_rent , investment_value…" at bounding box center [719, 347] width 686 height 422
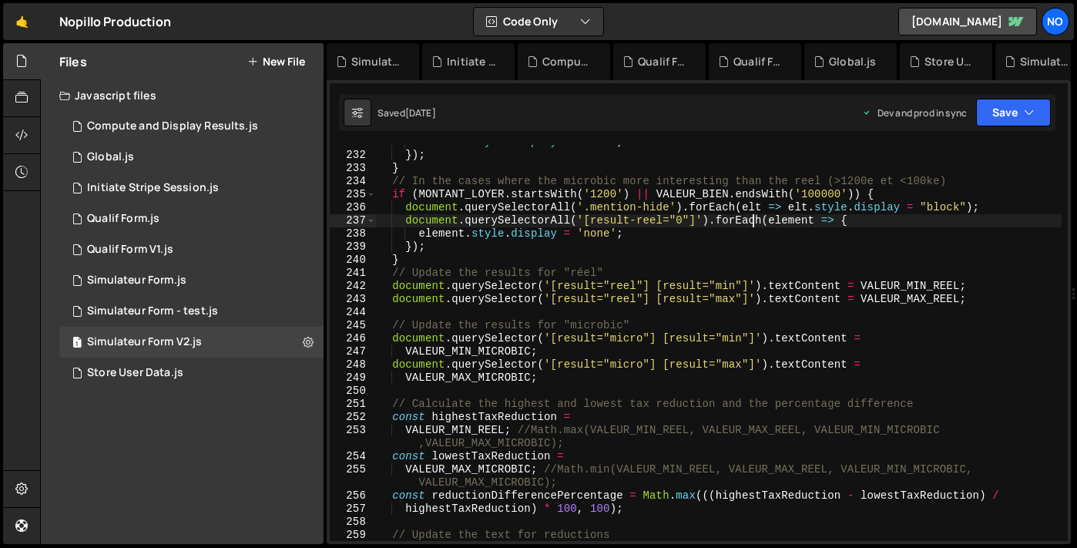
scroll to position [3101, 0]
click at [570, 339] on div "element . style . display = 'none' ; }) ; } // In the cases where the microbic …" at bounding box center [719, 346] width 686 height 422
type textarea "document.querySelector('[result="micro"] [result="min"]').textContent ="
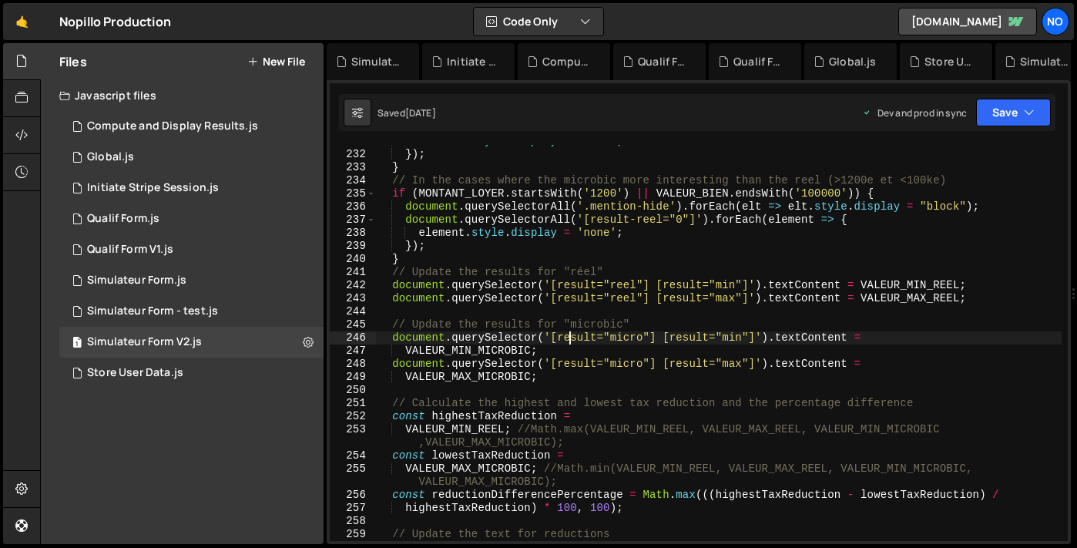
click at [613, 341] on div "element . style . display = 'none' ; }) ; } // In the cases where the microbic …" at bounding box center [719, 346] width 686 height 422
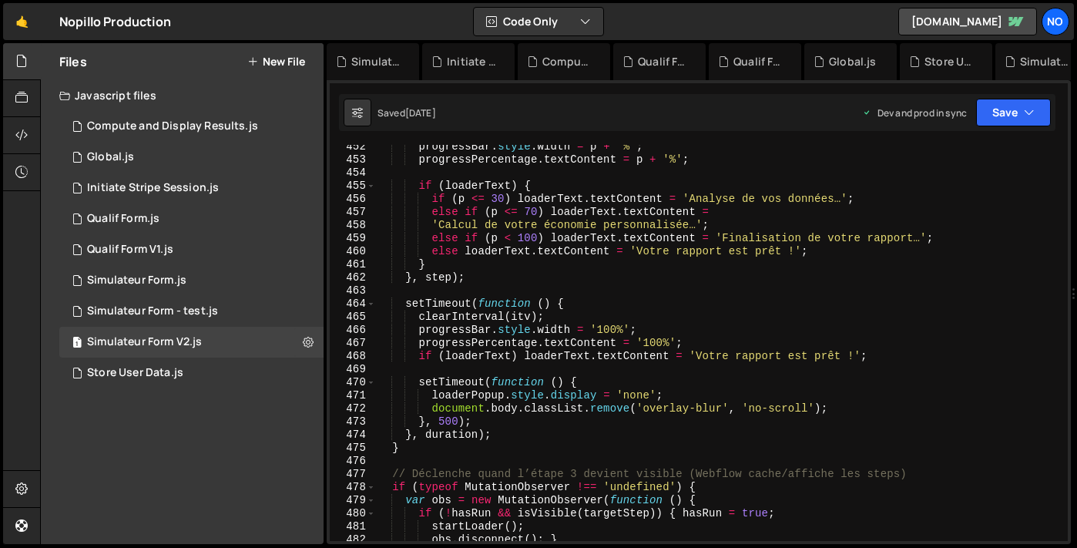
scroll to position [6110, 0]
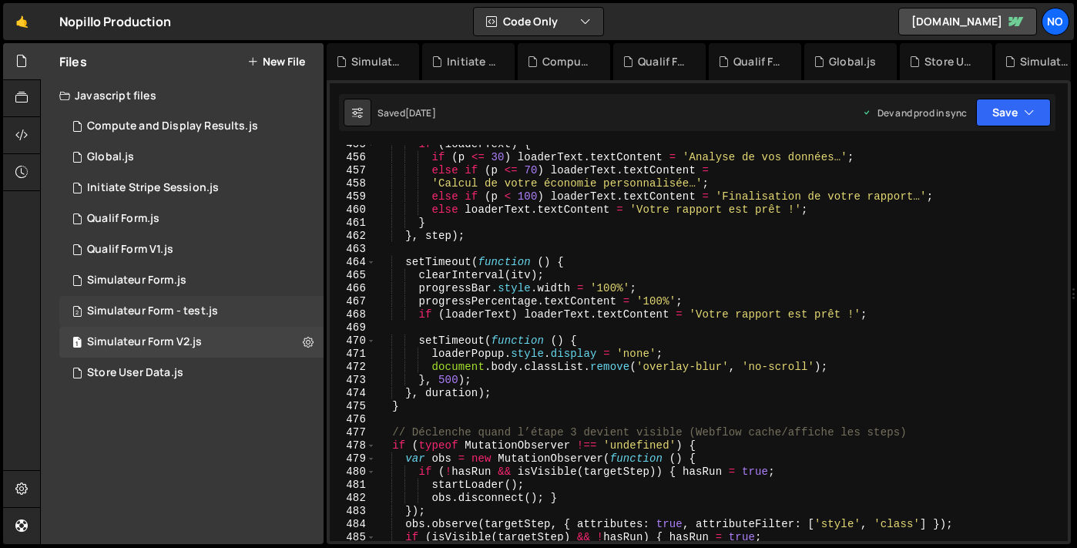
click at [213, 312] on div "Simulateur Form - test.js" at bounding box center [152, 311] width 131 height 14
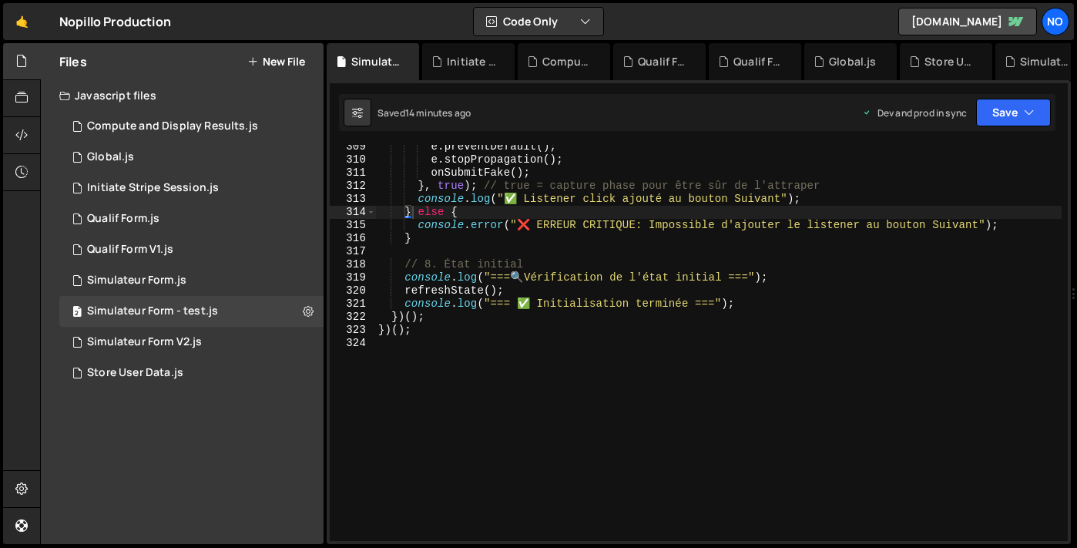
scroll to position [4052, 0]
click at [421, 339] on div "e . preventDefault ( ) ; e . stopPropagation ( ) ; onSubmitFake ( ) ; } , true …" at bounding box center [718, 351] width 687 height 422
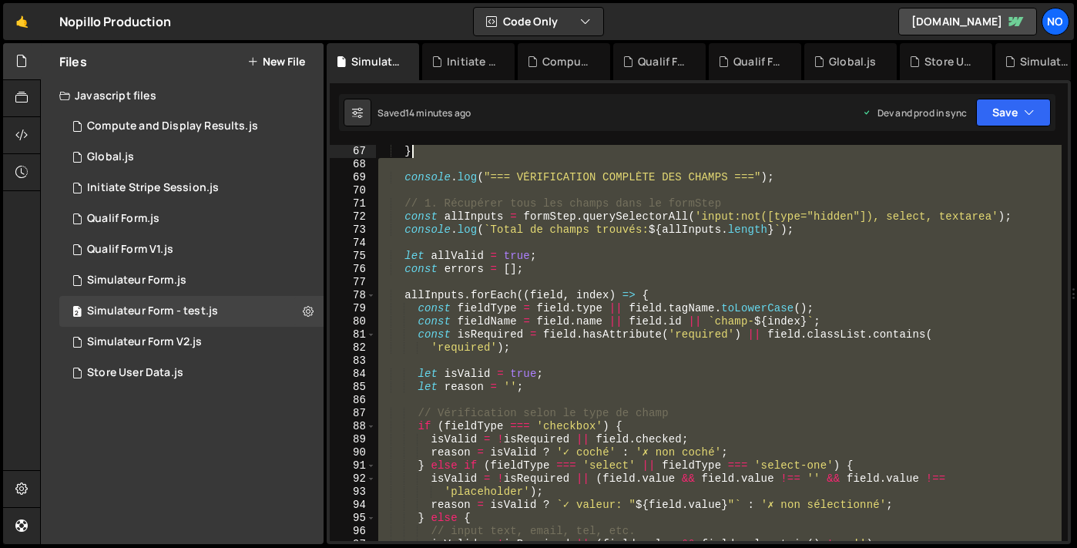
scroll to position [0, 0]
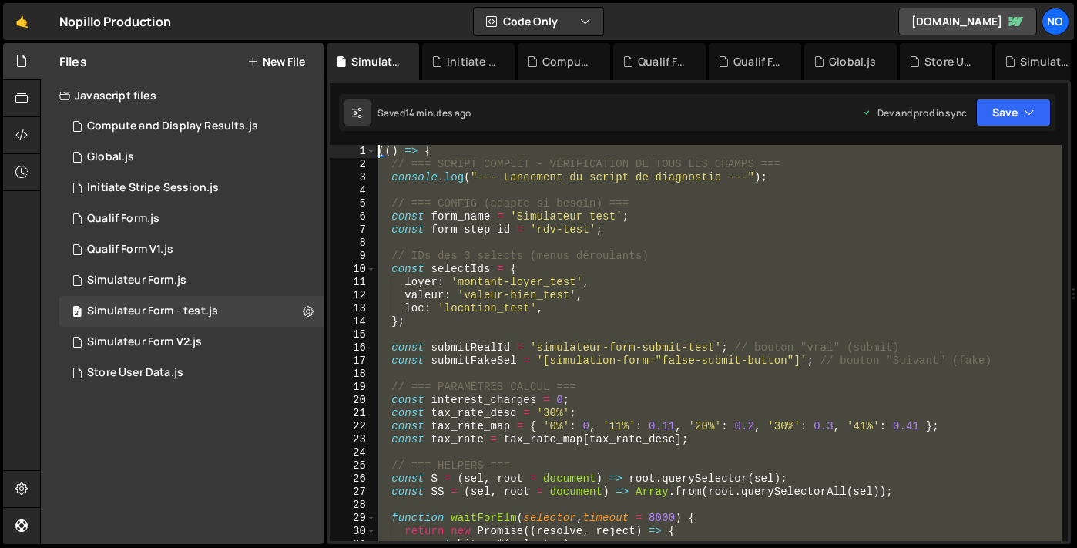
drag, startPoint x: 422, startPoint y: 342, endPoint x: 415, endPoint y: -89, distance: 431.6
click at [415, 0] on html "Projects [GEOGRAPHIC_DATA] Blog No Projects Your Teams Account Upgrade Logout" at bounding box center [538, 274] width 1077 height 548
click at [514, 266] on div "(( ) => { // === SCRIPT COMPLET - VÉRIFICATION DE TOUS LES CHAMPS === console .…" at bounding box center [718, 343] width 687 height 396
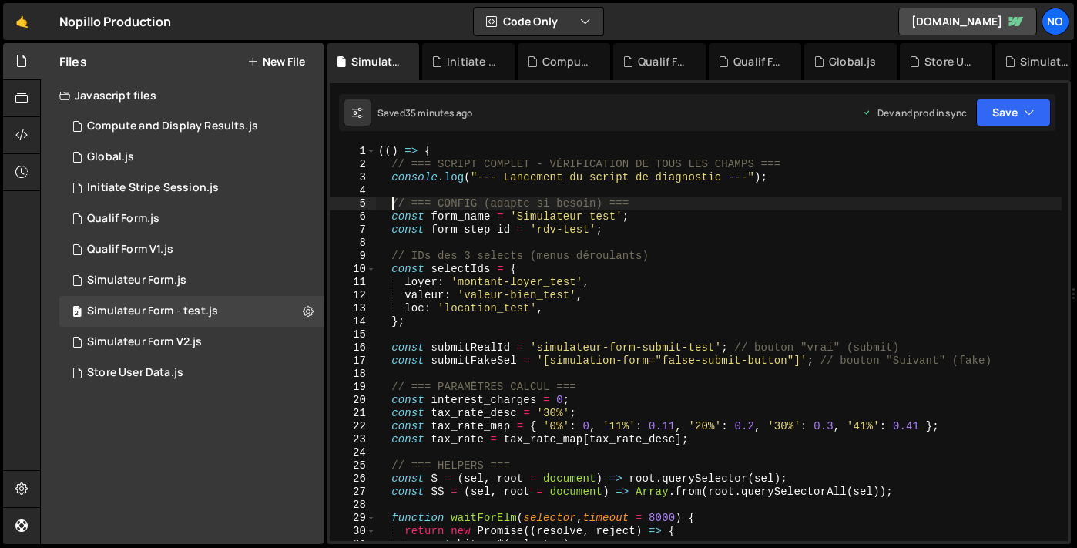
click at [395, 201] on div "(( ) => { // === SCRIPT COMPLET - VÉRIFICATION DE TOUS LES CHAMPS === console .…" at bounding box center [718, 356] width 687 height 422
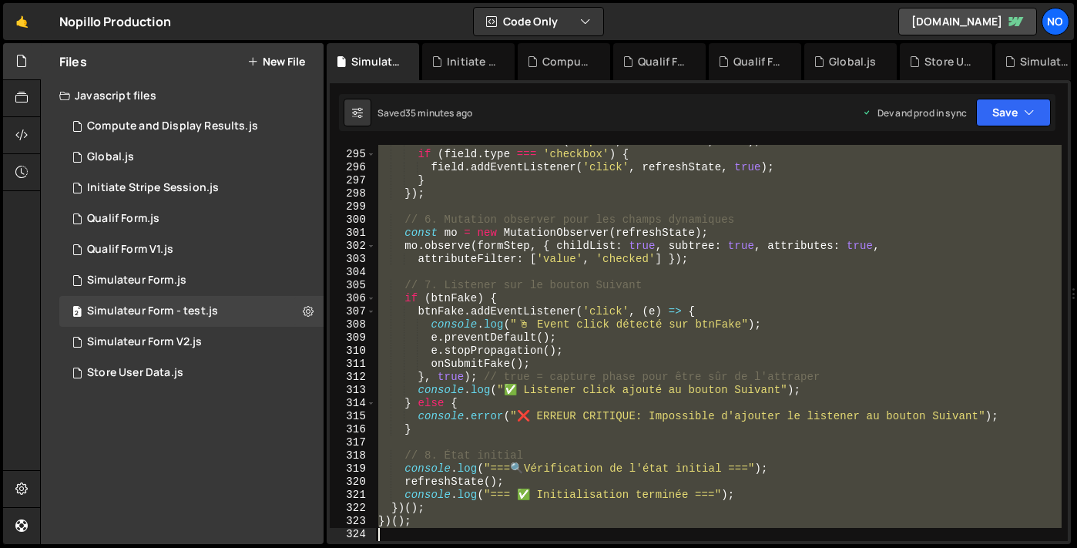
scroll to position [3861, 0]
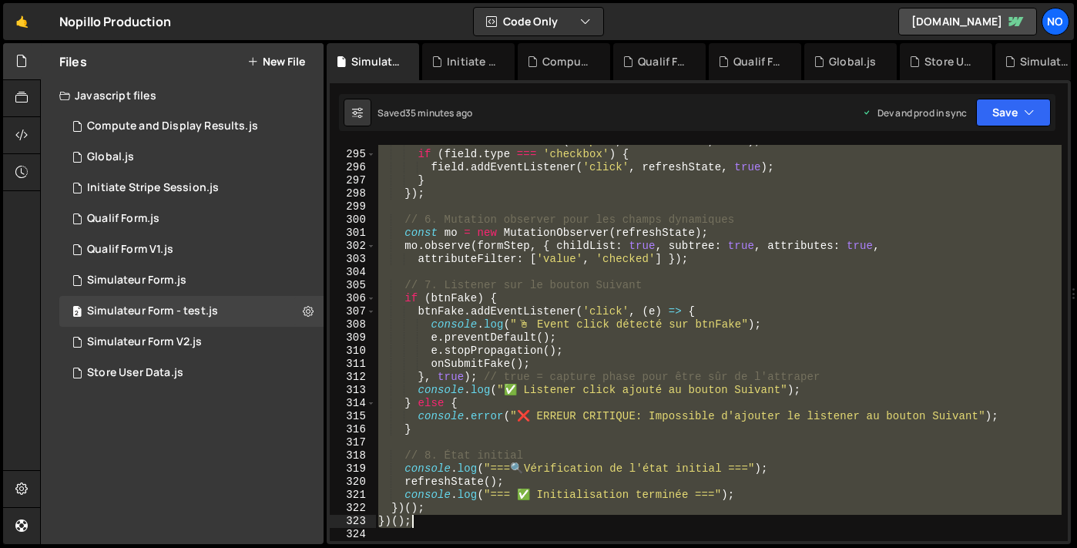
type textarea "})(); })();"
drag, startPoint x: 393, startPoint y: 205, endPoint x: 502, endPoint y: 519, distance: 332.6
click at [502, 520] on div "field . addEventListener ( 'input' , refreshState , true ) ; if ( field . type …" at bounding box center [718, 346] width 687 height 422
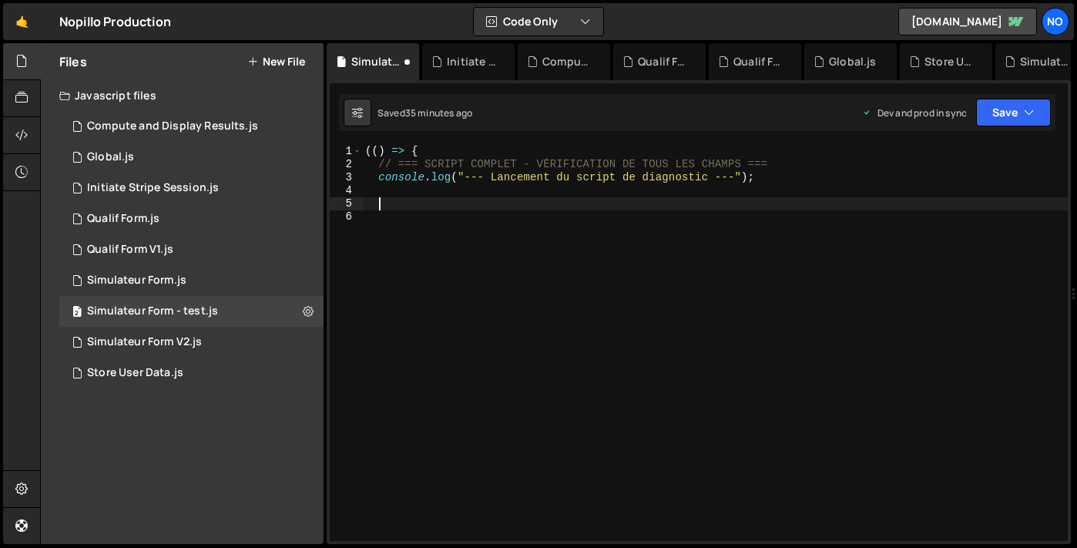
paste textarea
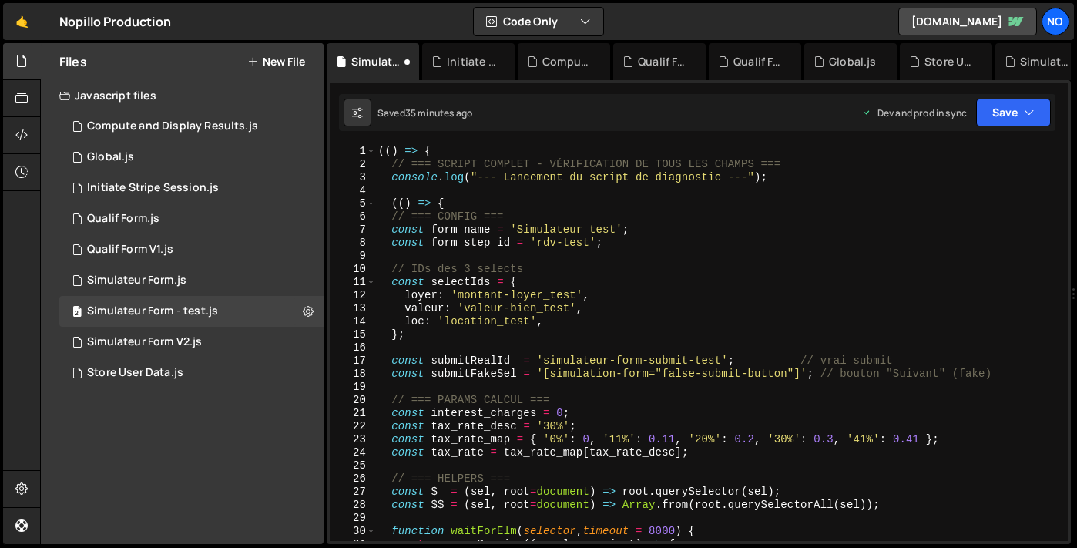
scroll to position [0, 0]
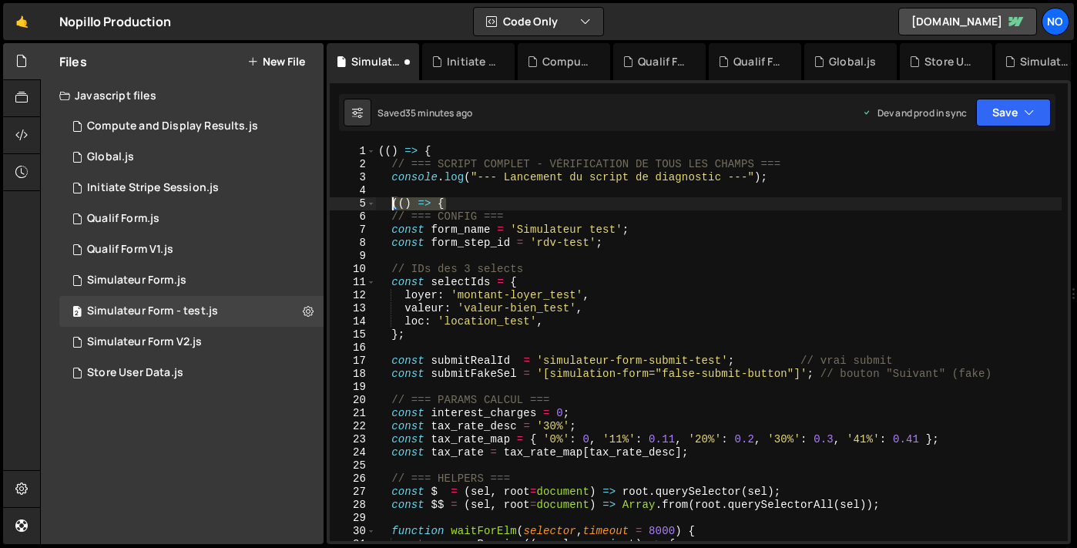
type textarea "(() => {"
drag, startPoint x: 456, startPoint y: 204, endPoint x: 394, endPoint y: 203, distance: 62.4
click at [394, 203] on div "(( ) => { // === SCRIPT COMPLET - VÉRIFICATION DE TOUS LES CHAMPS === console .…" at bounding box center [718, 356] width 687 height 422
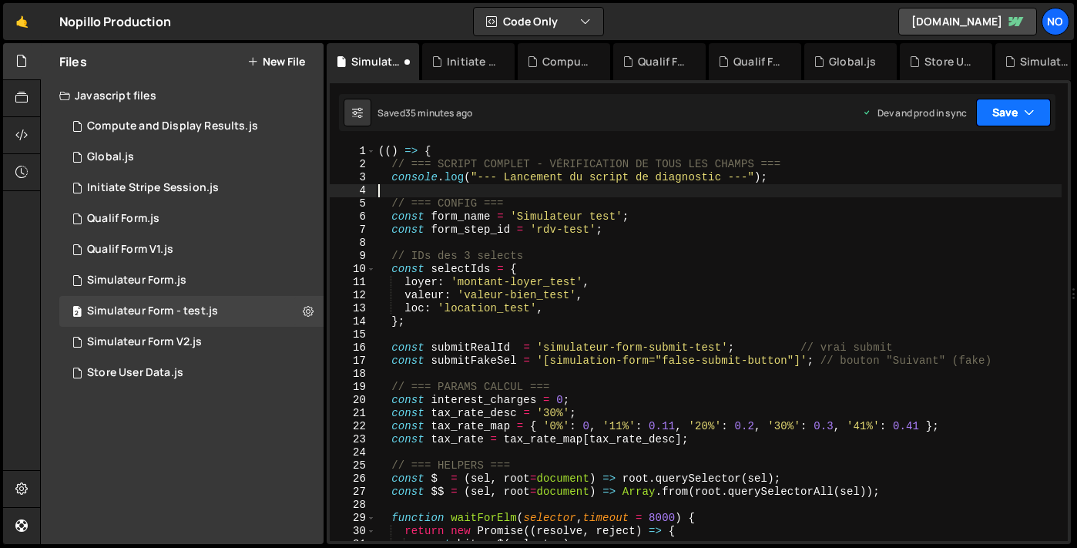
click at [1014, 125] on button "Save" at bounding box center [1013, 113] width 75 height 28
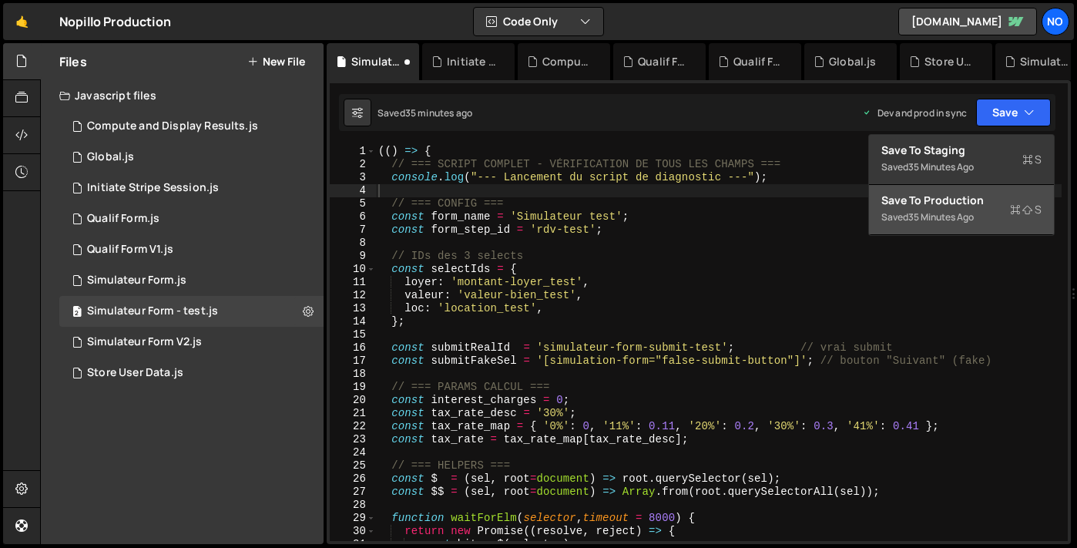
click at [1004, 215] on button "Save to Production S Saved 35 minutes ago" at bounding box center [961, 210] width 185 height 50
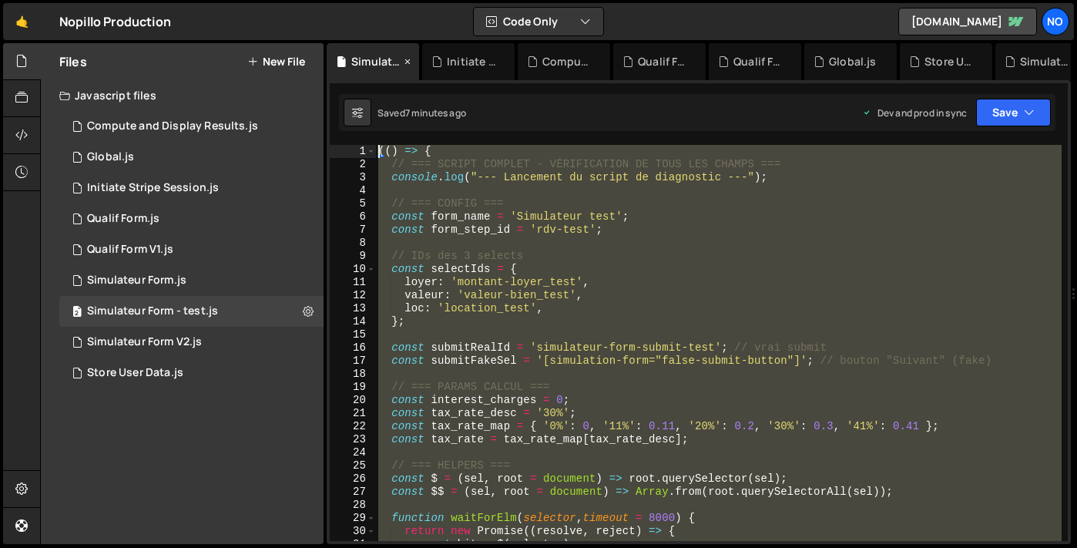
type textarea "(() => { // === SCRIPT COMPLET - VÉRIFICATION DE TOUS LES CHAMPS ==="
drag, startPoint x: 415, startPoint y: 348, endPoint x: 337, endPoint y: 62, distance: 295.5
click at [337, 62] on div "Debug Explain Copy Simulateur Form - test.js Initiate Stripe Session.js Compute…" at bounding box center [699, 294] width 744 height 502
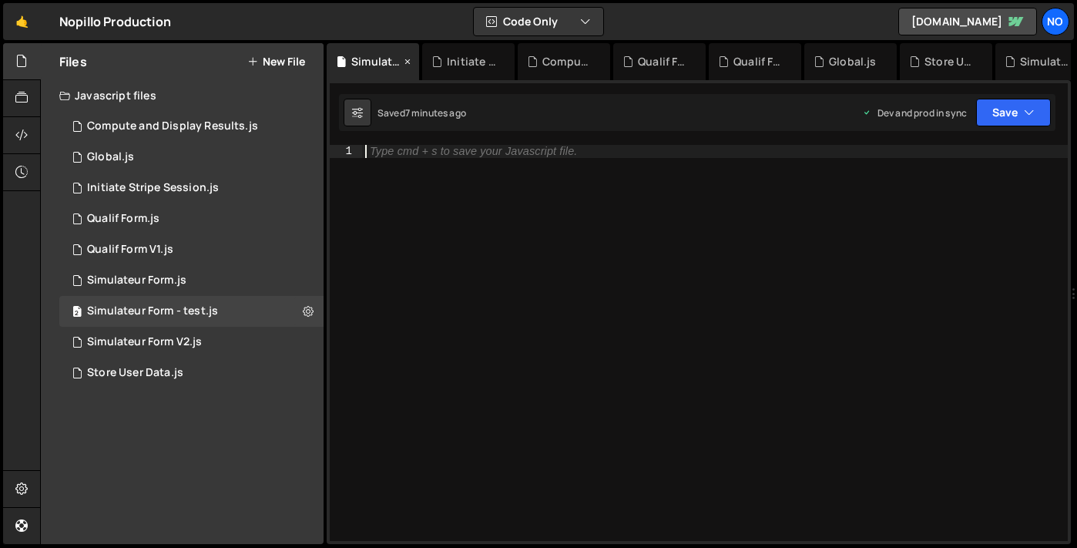
paste textarea "})();"
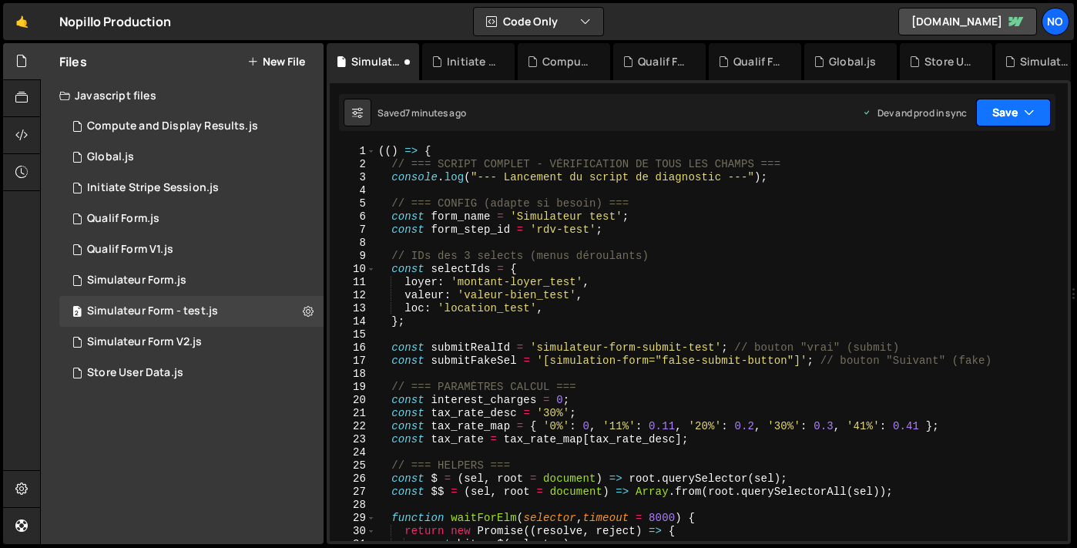
click at [1017, 109] on button "Save" at bounding box center [1013, 113] width 75 height 28
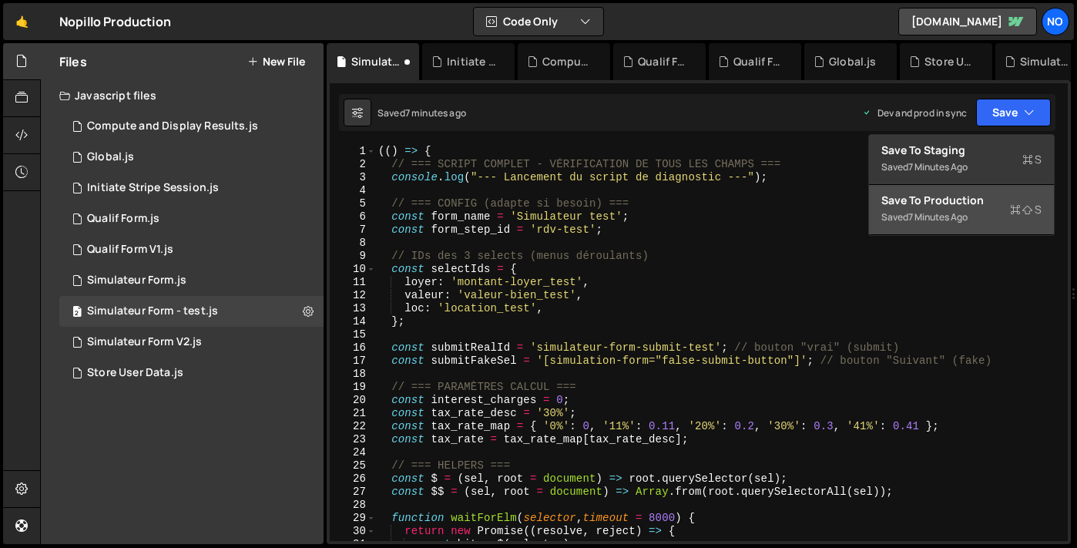
click at [953, 214] on div "7 minutes ago" at bounding box center [937, 216] width 59 height 13
type textarea "}"
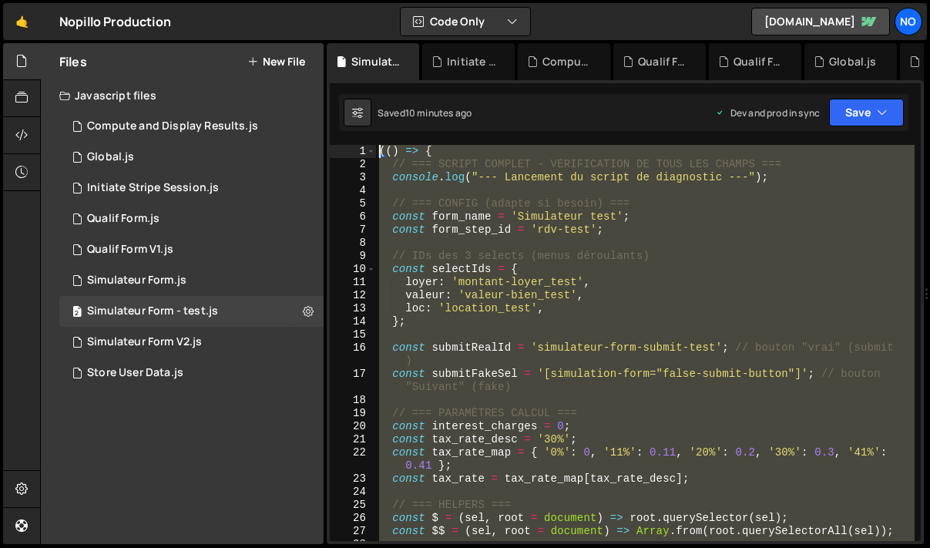
drag, startPoint x: 401, startPoint y: 487, endPoint x: 362, endPoint y: -99, distance: 586.9
click at [362, 0] on html "Projects [GEOGRAPHIC_DATA] Blog No Projects Your Teams Account Upgrade Logout" at bounding box center [465, 274] width 930 height 548
type textarea "(() => { // === SCRIPT COMPLET - VÉRIFICATION DE TOUS LES CHAMPS ==="
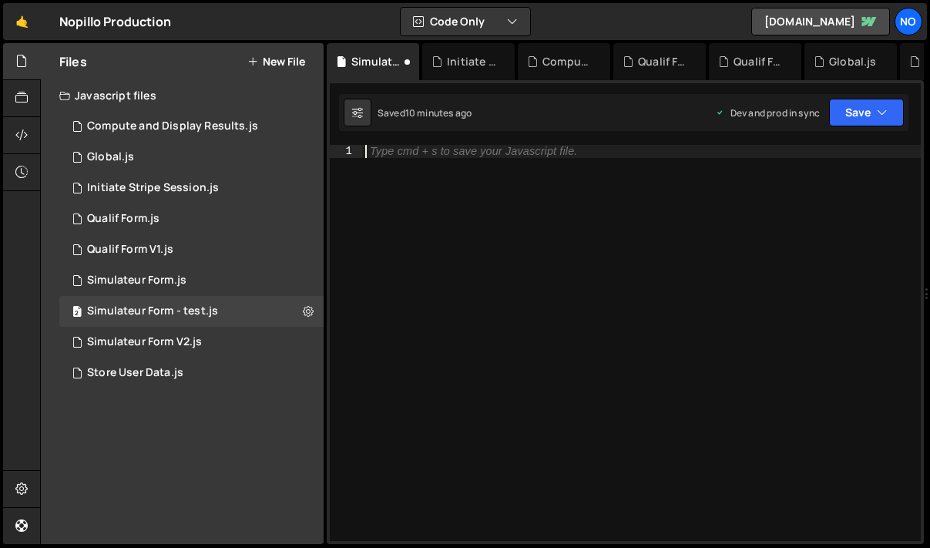
paste textarea "})();"
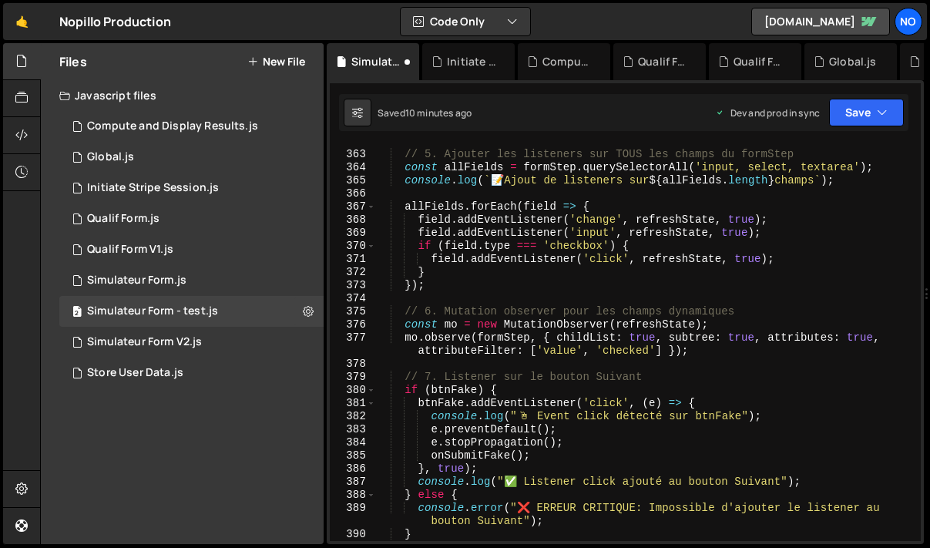
scroll to position [5132, 0]
click at [869, 114] on button "Save" at bounding box center [866, 113] width 75 height 28
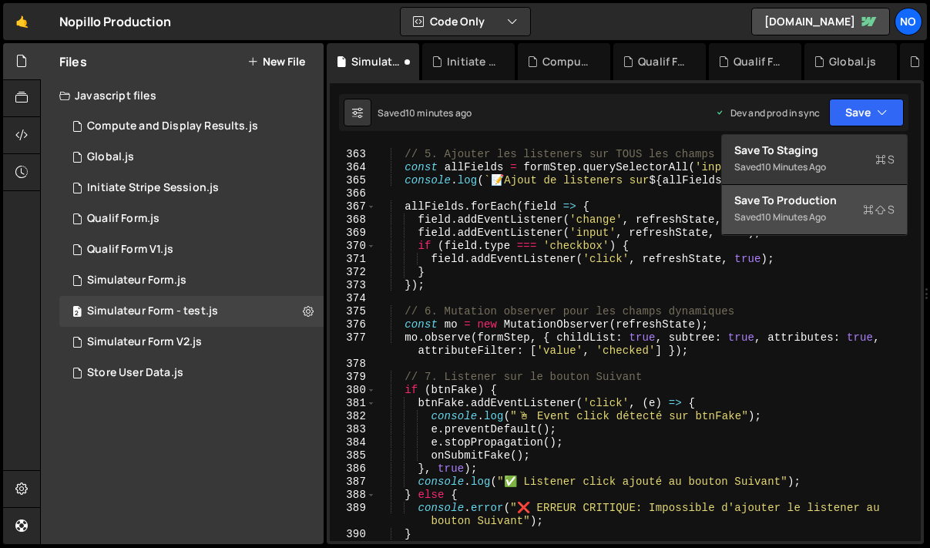
click at [812, 217] on div "10 minutes ago" at bounding box center [793, 216] width 65 height 13
type textarea "console.log("✅ Listener click ajouté au bouton Suivant");"
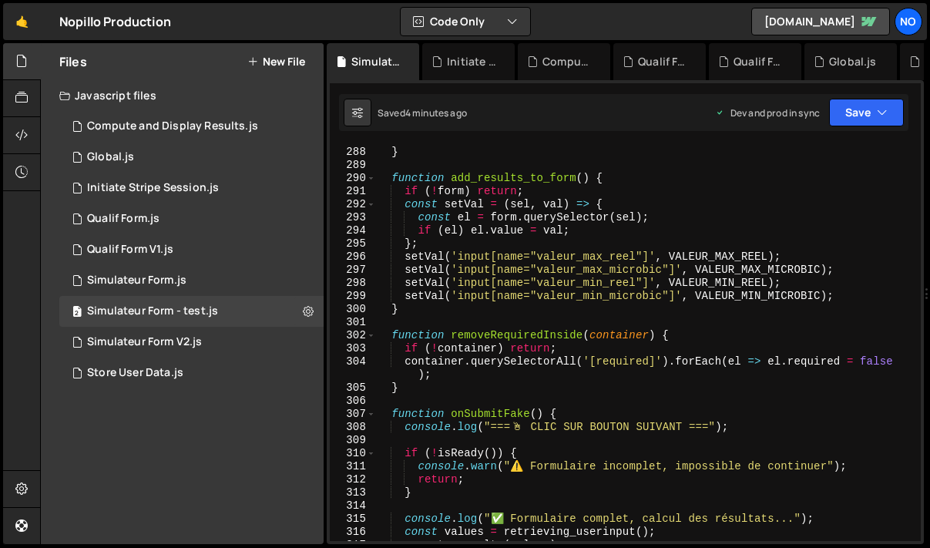
scroll to position [4047, 0]
click at [476, 398] on div "console . log ( "=== FIN AFFICHAGE RÉSULTATS === \n " ) ; } function add_result…" at bounding box center [644, 343] width 539 height 422
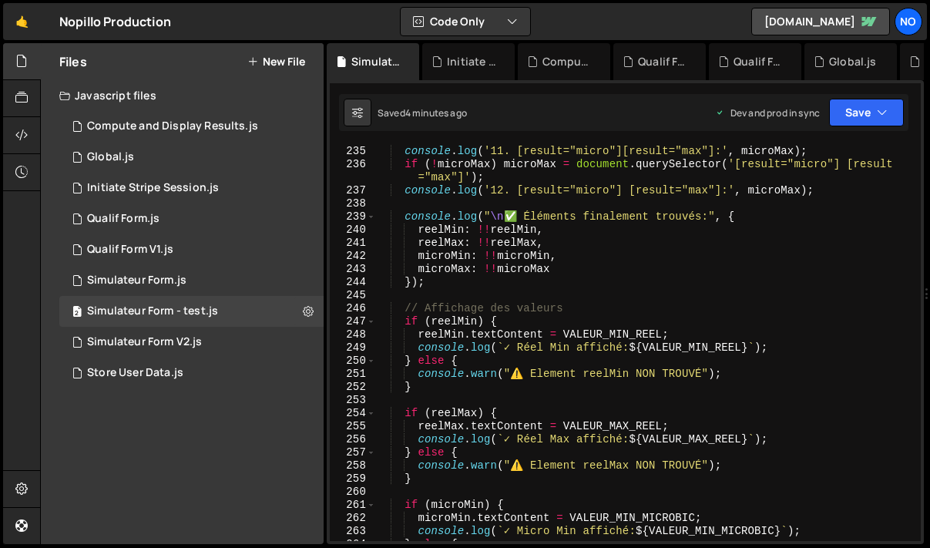
scroll to position [3333, 0]
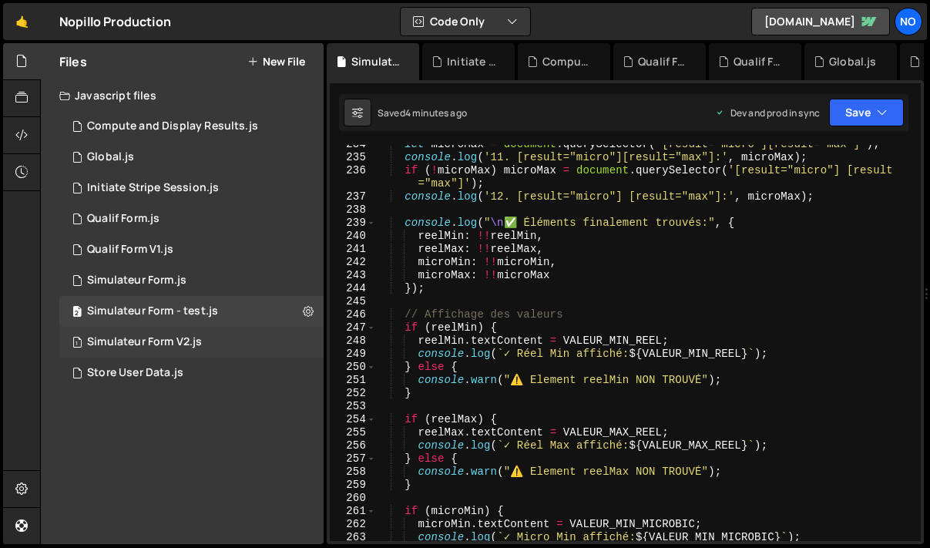
click at [230, 337] on div "1 Simulateur Form V2.js 0" at bounding box center [191, 342] width 264 height 31
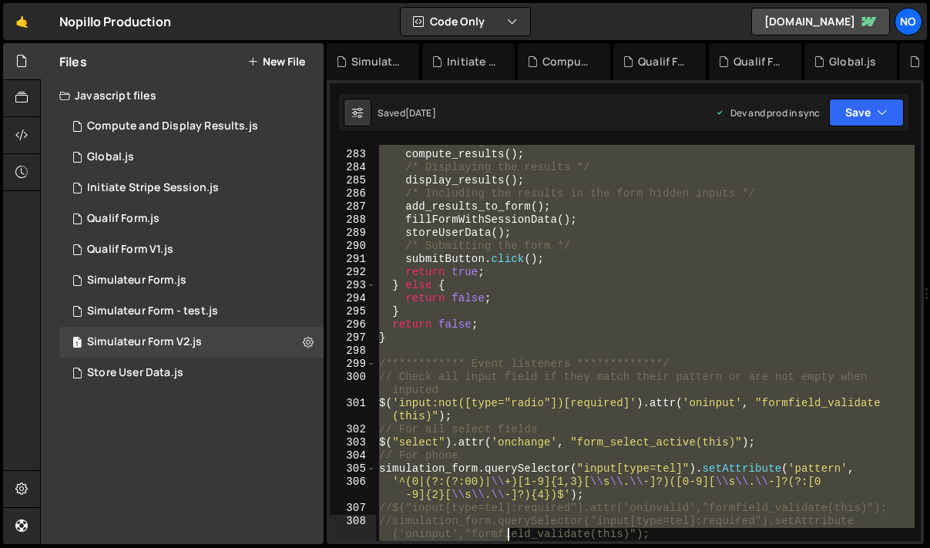
scroll to position [4346, 0]
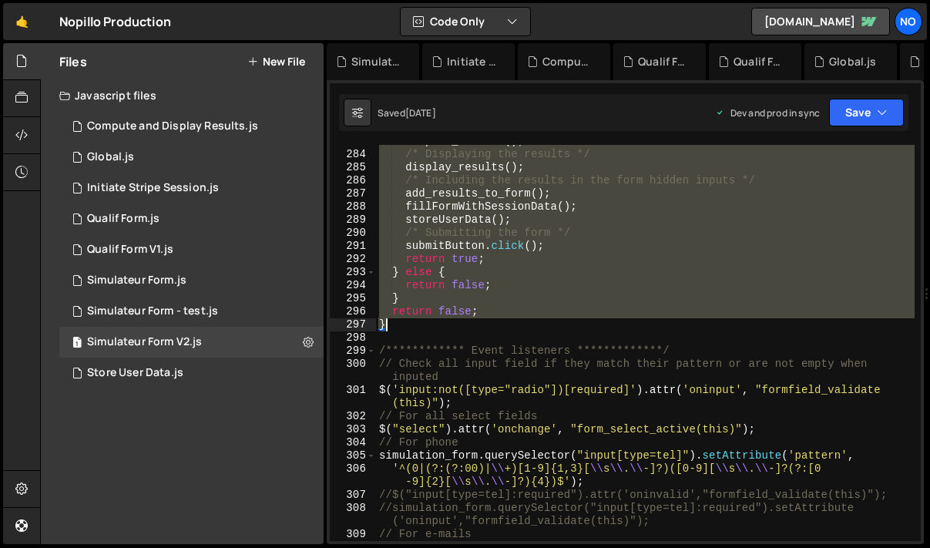
drag, startPoint x: 381, startPoint y: 334, endPoint x: 585, endPoint y: 323, distance: 203.7
click at [586, 324] on div "**********" at bounding box center [645, 359] width 539 height 448
type textarea "return false; }"
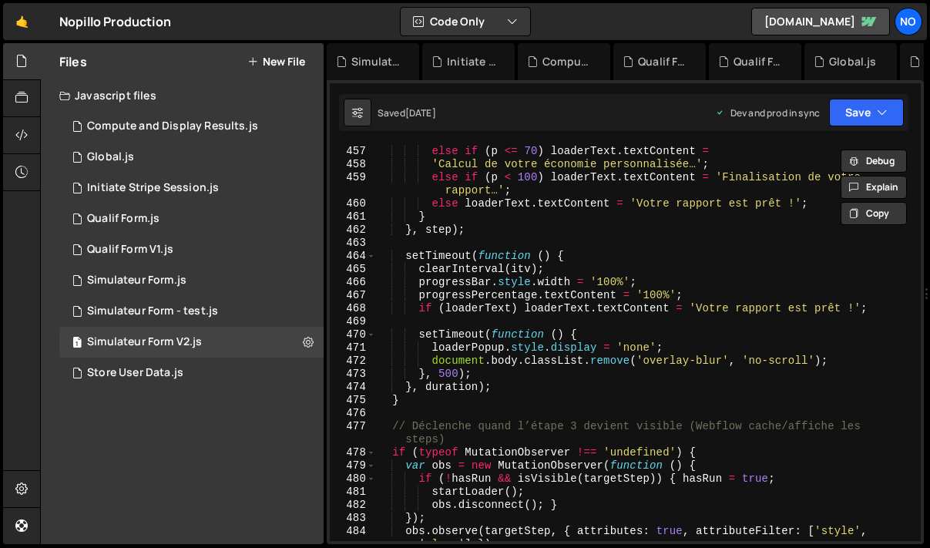
scroll to position [6950, 0]
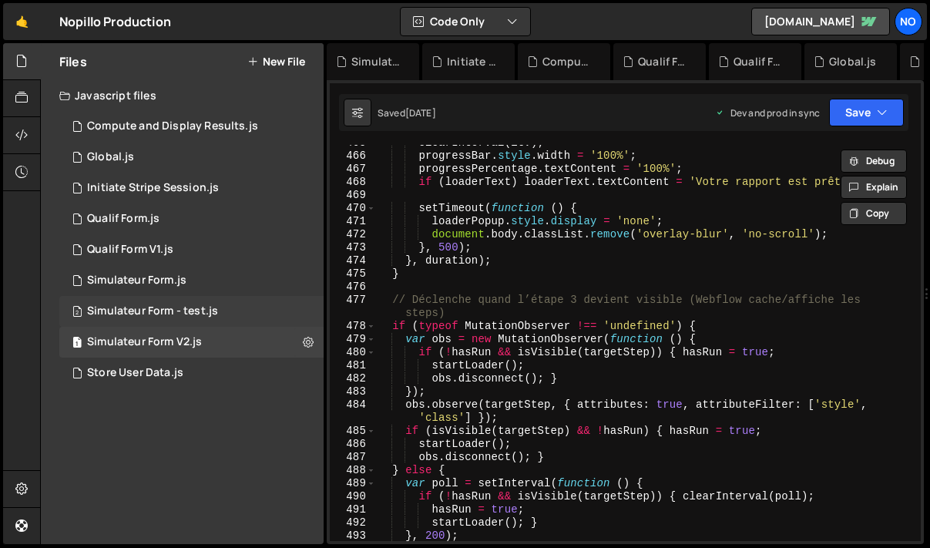
click at [247, 311] on div "2 Simulateur Form - test.js 0" at bounding box center [191, 311] width 264 height 31
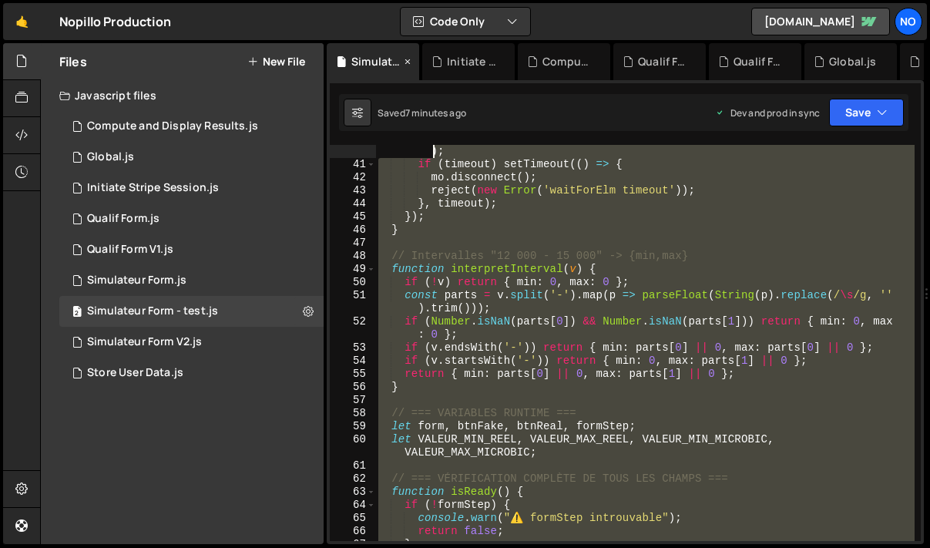
scroll to position [0, 0]
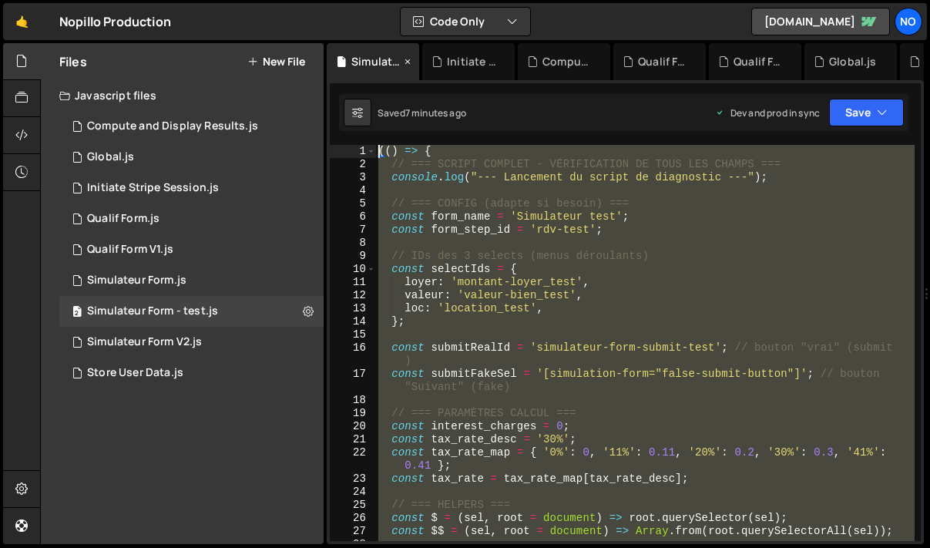
drag, startPoint x: 416, startPoint y: 345, endPoint x: 416, endPoint y: 60, distance: 285.1
click at [416, 60] on div "Debug Explain Copy Simulateur Form - test.js Initiate Stripe Session.js Compute…" at bounding box center [625, 294] width 597 height 502
type textarea "(() => { // === SCRIPT COMPLET - VÉRIFICATION DE TOUS LES CHAMPS ==="
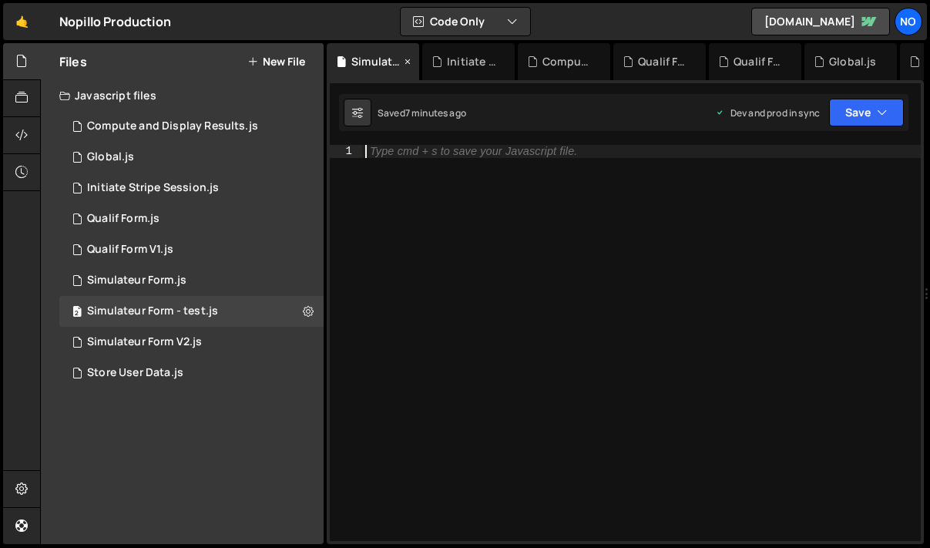
paste textarea "})();"
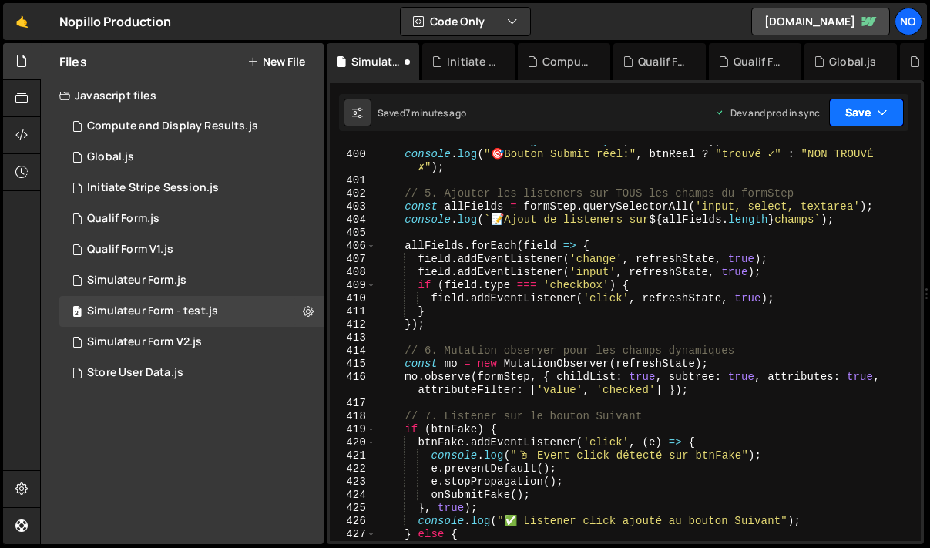
click at [882, 108] on icon "button" at bounding box center [882, 112] width 11 height 15
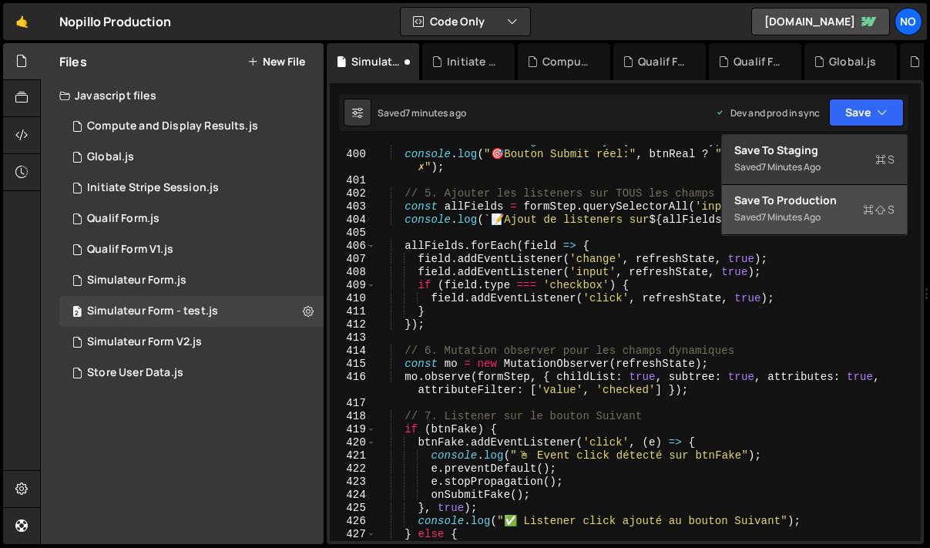
click at [835, 209] on button "Save to Production S Saved 7 minutes ago" at bounding box center [814, 210] width 185 height 50
type textarea "}"
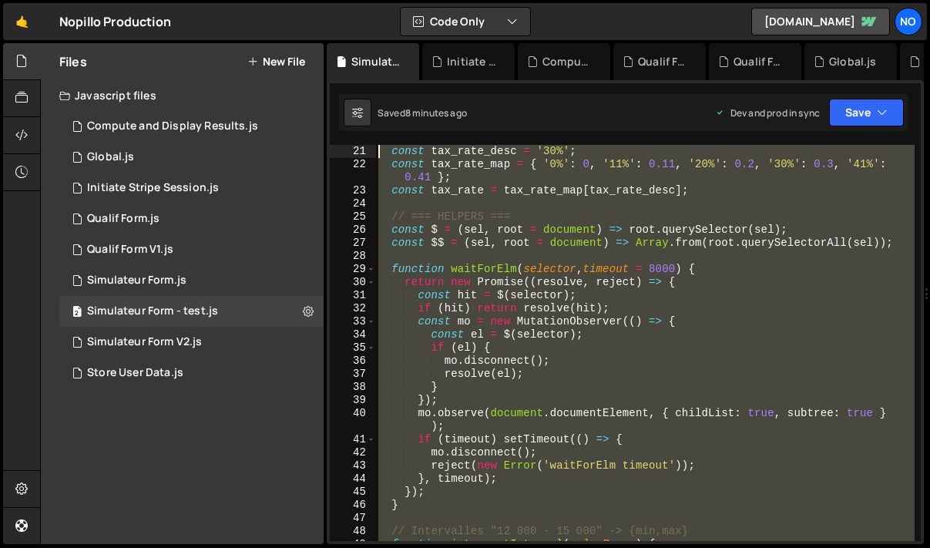
scroll to position [0, 0]
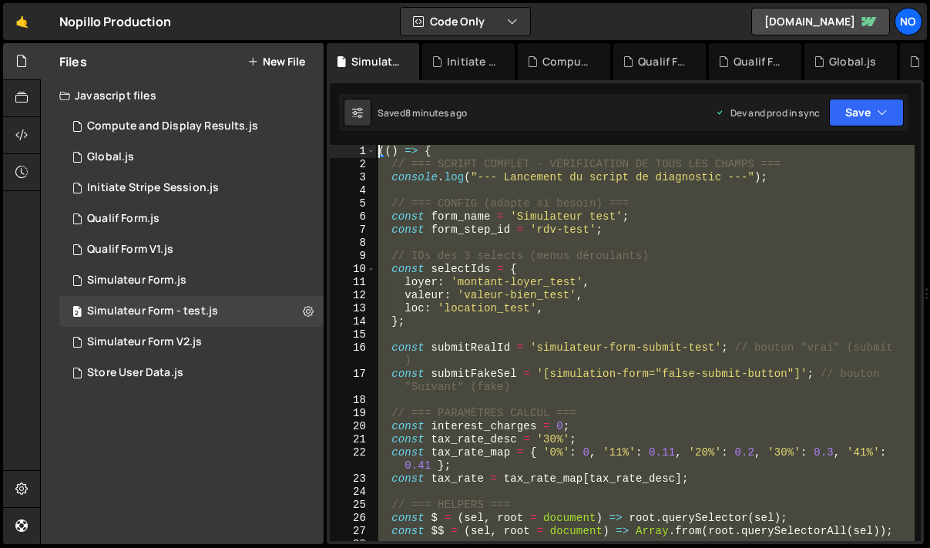
drag, startPoint x: 424, startPoint y: 460, endPoint x: 374, endPoint y: 5, distance: 458.1
click at [374, 5] on div "Hold on a sec... Are you certain you wish to leave this page? Any changes you'v…" at bounding box center [465, 274] width 930 height 548
click at [449, 227] on div "(( ) => { // === SCRIPT COMPLET - VÉRIFICATION DE TOUS LES CHAMPS === console .…" at bounding box center [644, 343] width 539 height 396
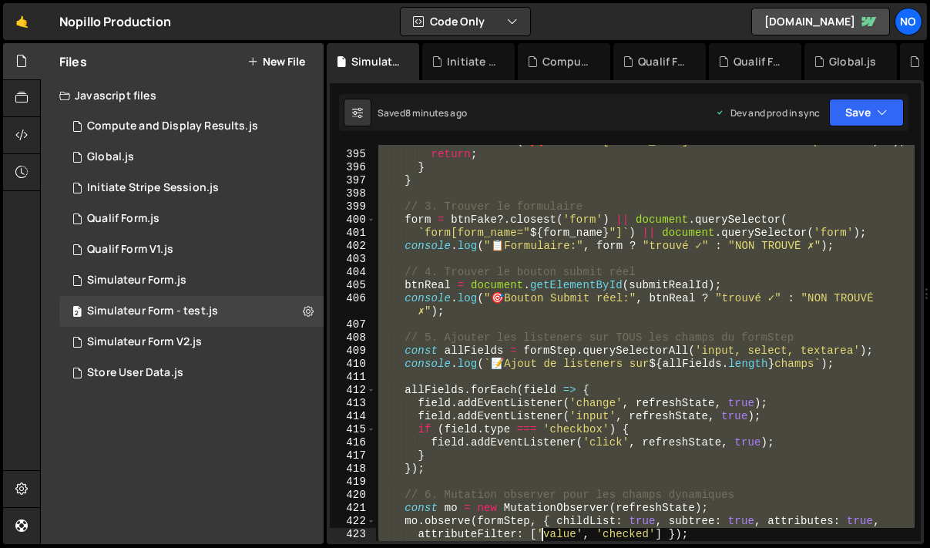
scroll to position [5813, 0]
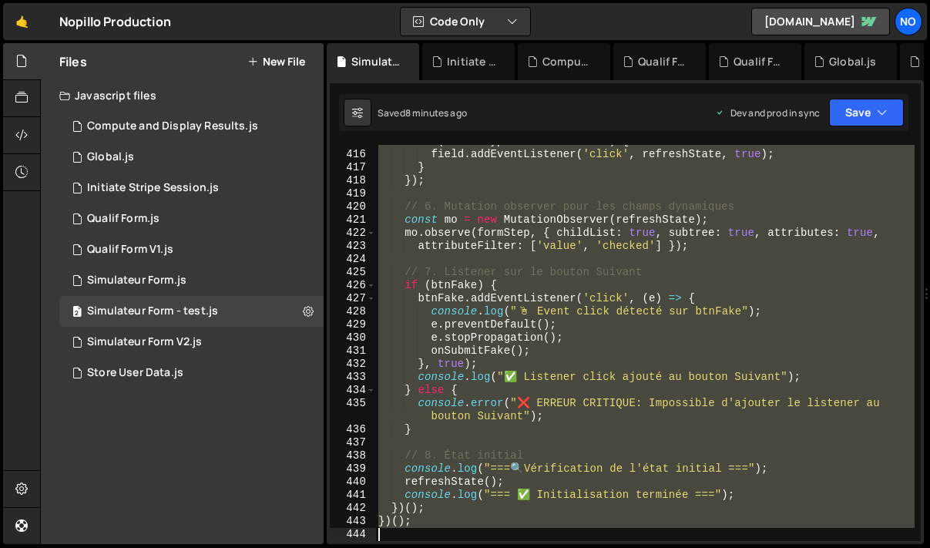
drag, startPoint x: 393, startPoint y: 204, endPoint x: 540, endPoint y: 594, distance: 416.7
click at [540, 547] on html "Projects [GEOGRAPHIC_DATA] Blog No Projects Your Teams Account Upgrade Logout" at bounding box center [465, 274] width 930 height 548
type textarea "})();"
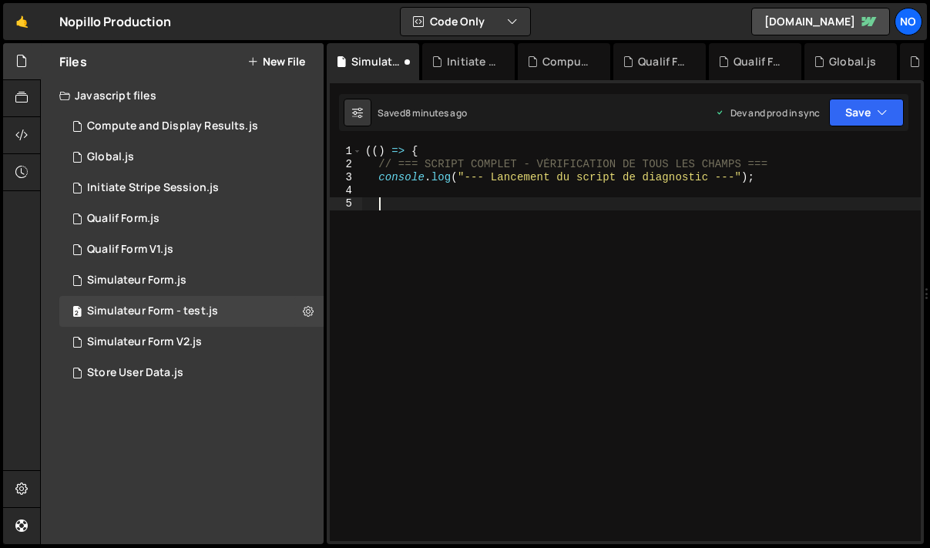
paste textarea "})();"
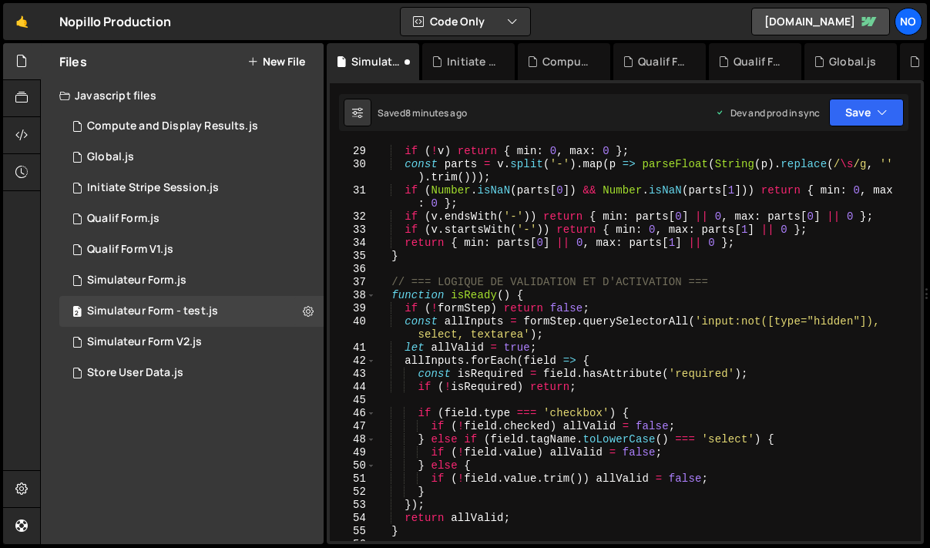
scroll to position [0, 0]
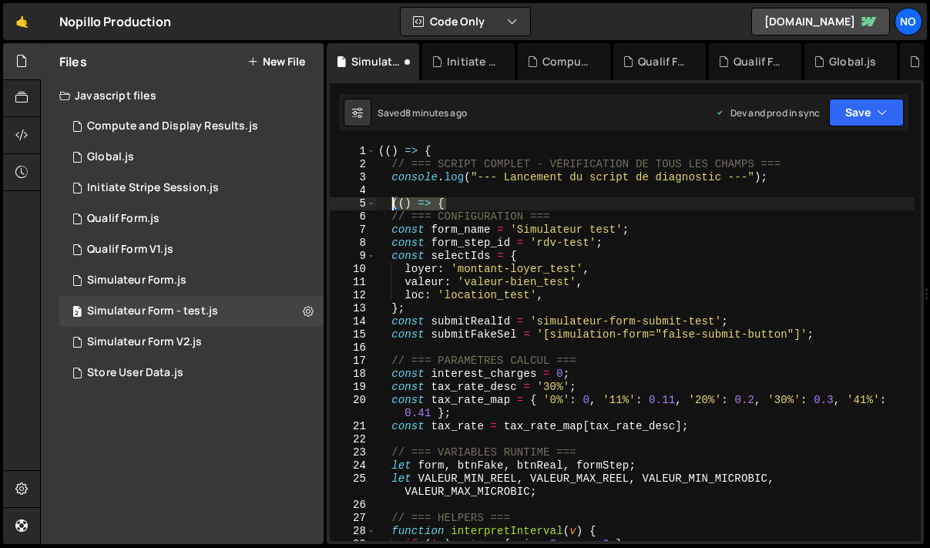
type textarea "(() => {"
drag, startPoint x: 455, startPoint y: 202, endPoint x: 392, endPoint y: 201, distance: 62.4
click at [392, 201] on div "(( ) => { // === SCRIPT COMPLET - VÉRIFICATION DE TOUS LES CHAMPS === console .…" at bounding box center [644, 362] width 539 height 435
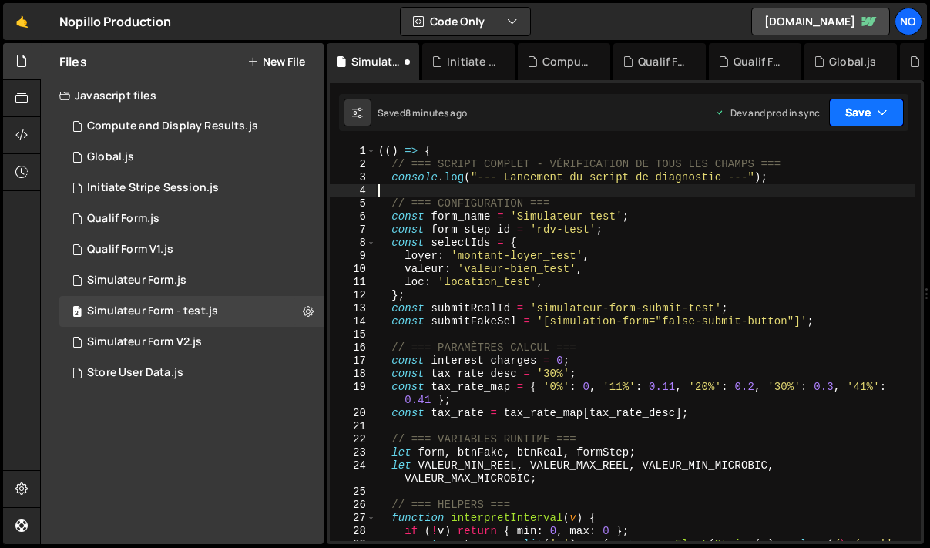
click at [882, 111] on icon "button" at bounding box center [882, 112] width 11 height 15
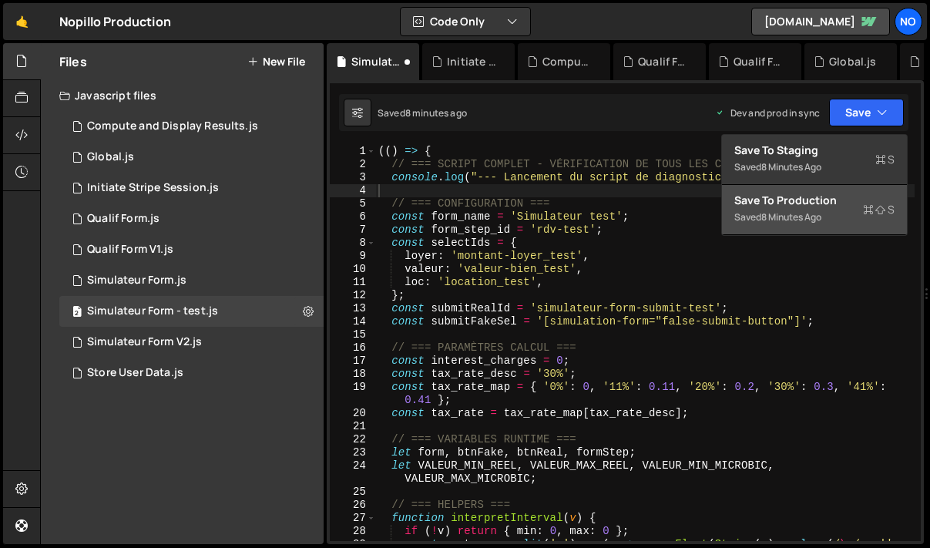
click at [835, 202] on div "Save to Production S" at bounding box center [814, 200] width 160 height 15
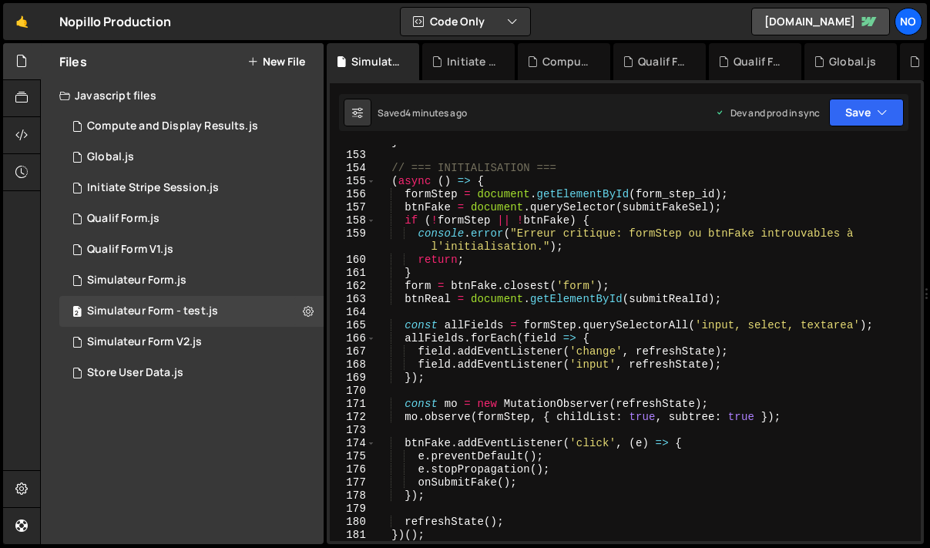
scroll to position [2336, 0]
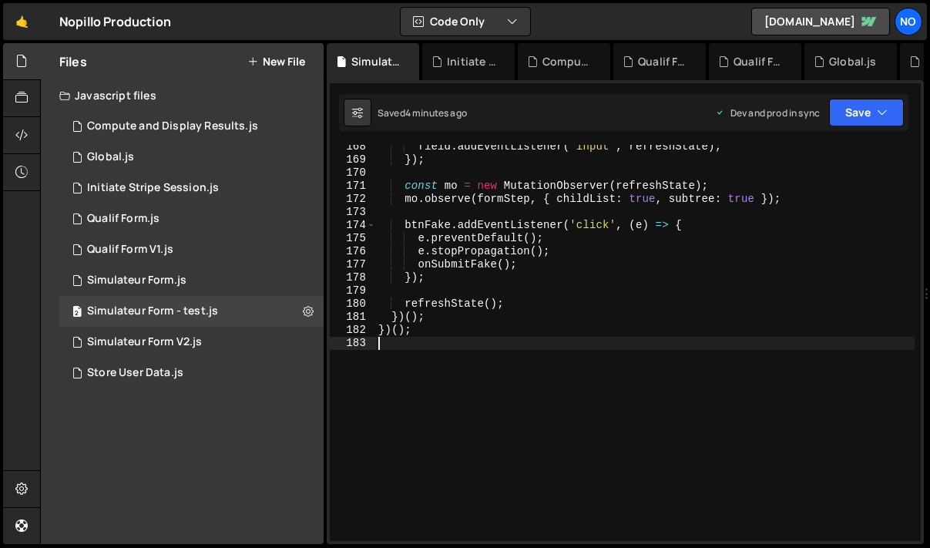
click at [402, 348] on div "field . addEventListener ( 'input' , refreshState ) ; }) ; const mo = new Mutat…" at bounding box center [644, 351] width 539 height 422
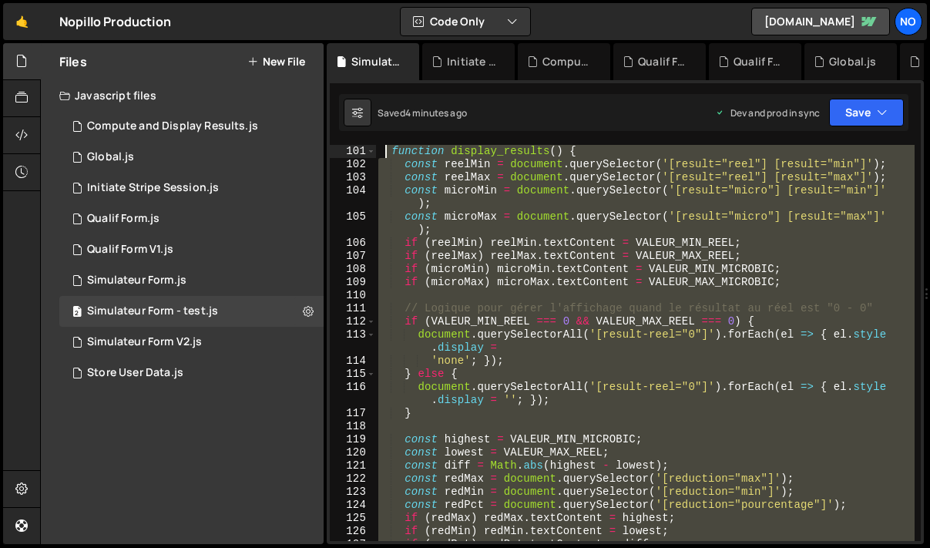
scroll to position [0, 0]
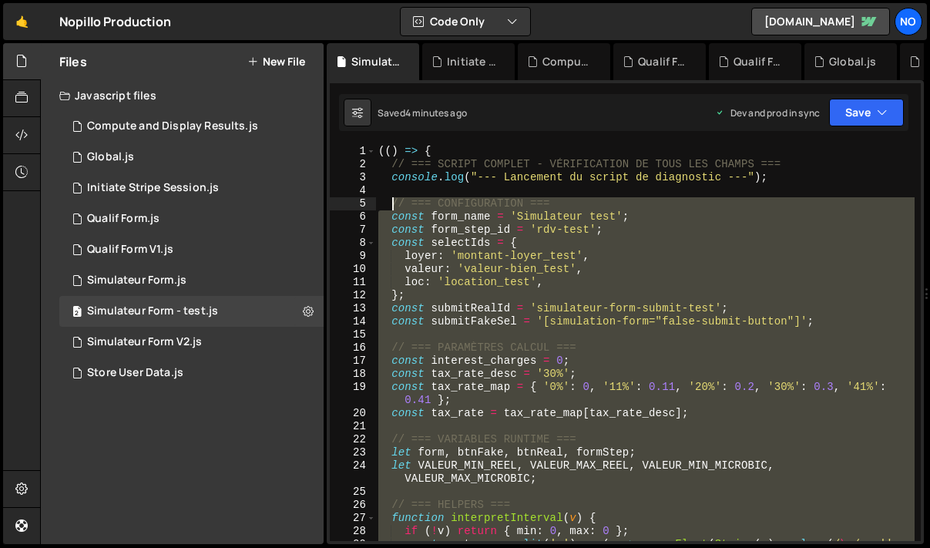
type textarea "// === CONFIGURATION === const form_name = 'Simulateur test';"
drag, startPoint x: 402, startPoint y: 348, endPoint x: 394, endPoint y: 200, distance: 149.0
click at [394, 200] on div "(( ) => { // === SCRIPT COMPLET - VÉRIFICATION DE TOUS LES CHAMPS === console .…" at bounding box center [644, 362] width 539 height 435
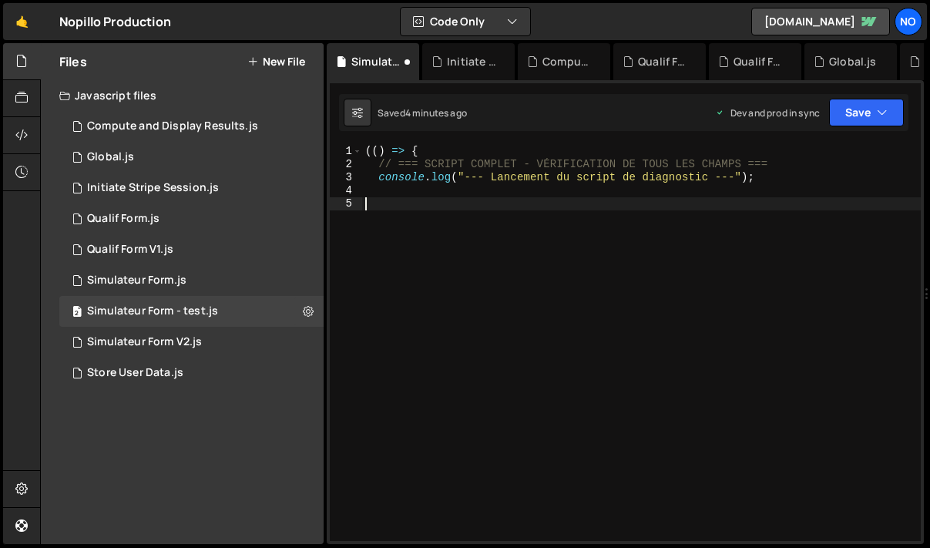
paste textarea "})();"
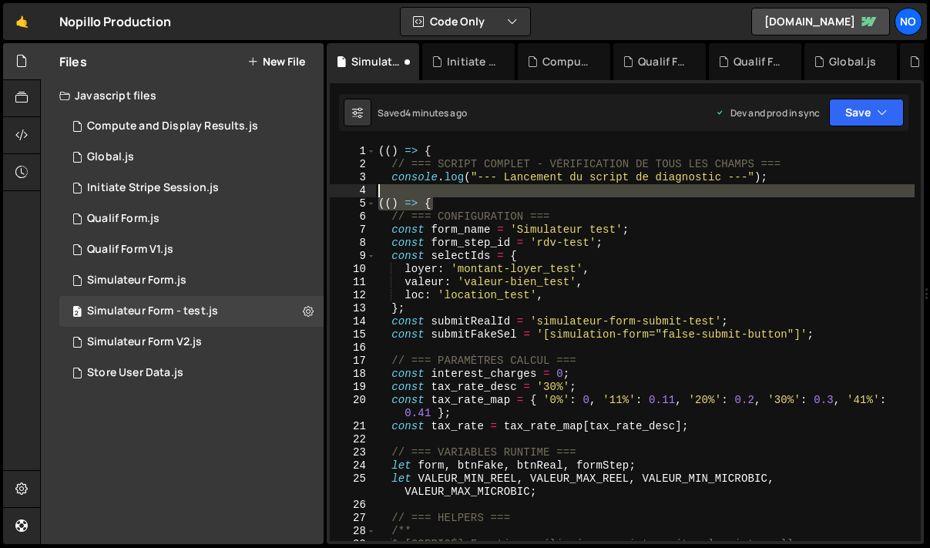
drag, startPoint x: 448, startPoint y: 202, endPoint x: 380, endPoint y: 192, distance: 69.3
click at [380, 192] on div "(( ) => { // === SCRIPT COMPLET - VÉRIFICATION DE TOUS LES CHAMPS === console .…" at bounding box center [644, 356] width 539 height 422
type textarea "(() => {"
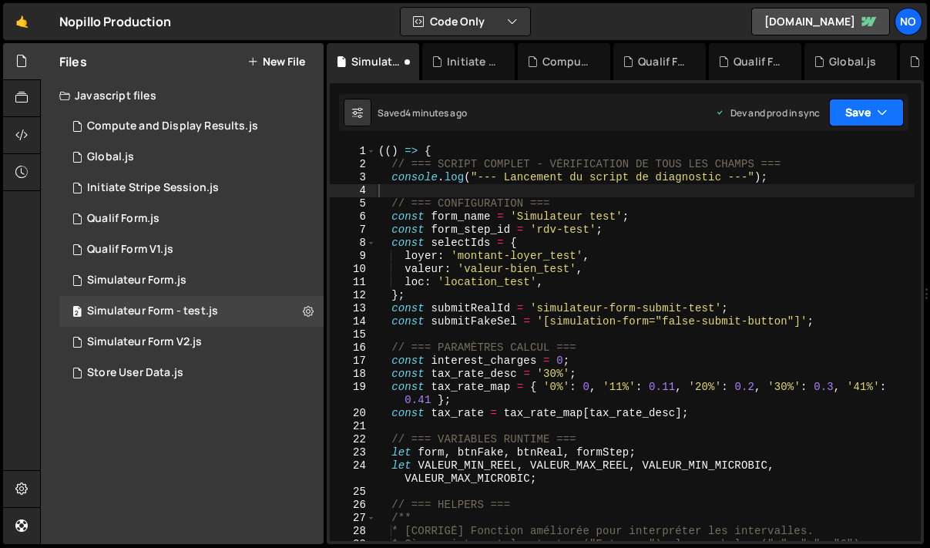
click at [885, 106] on icon "button" at bounding box center [882, 112] width 11 height 15
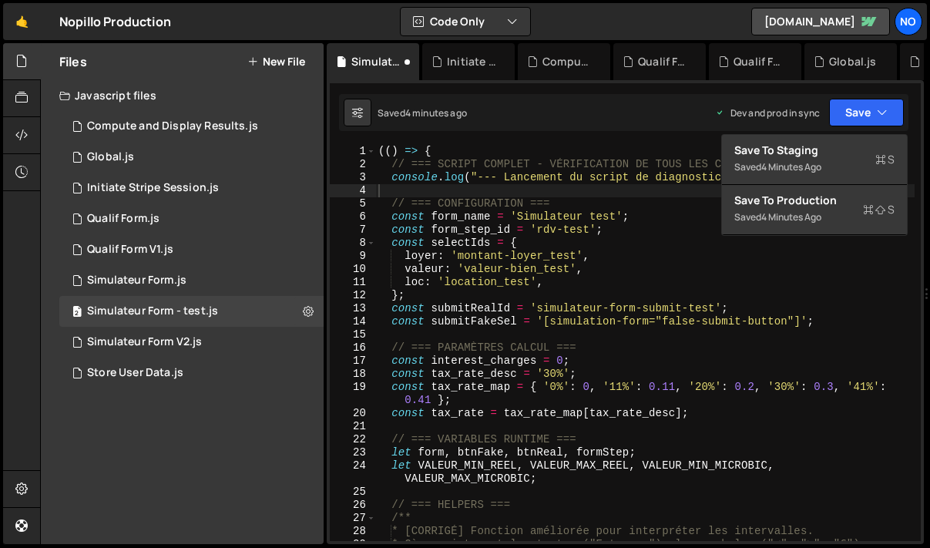
click at [791, 221] on div "4 minutes ago" at bounding box center [791, 216] width 60 height 13
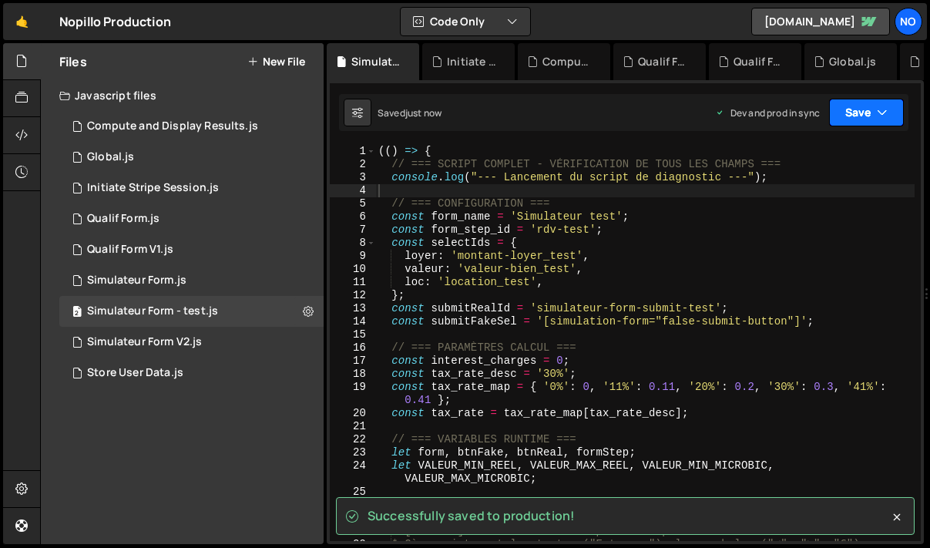
click at [858, 119] on button "Save" at bounding box center [866, 113] width 75 height 28
